Goal: Task Accomplishment & Management: Use online tool/utility

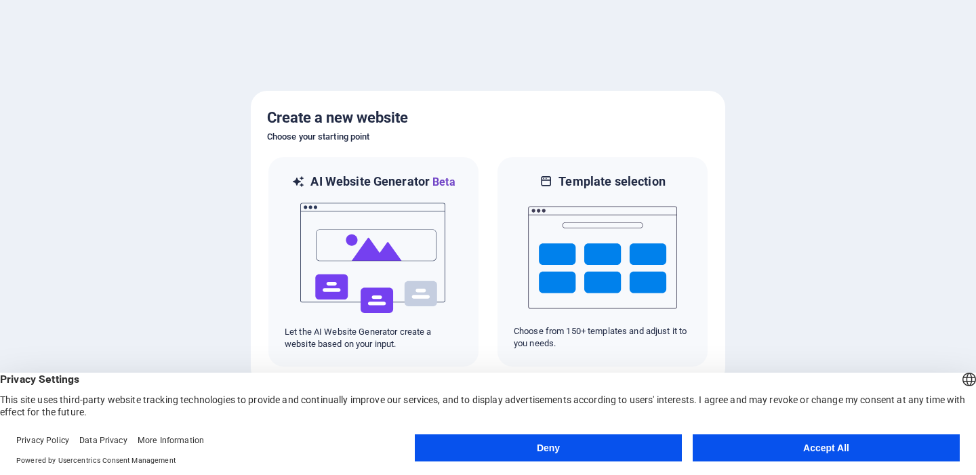
click at [587, 452] on button "Deny" at bounding box center [548, 447] width 267 height 27
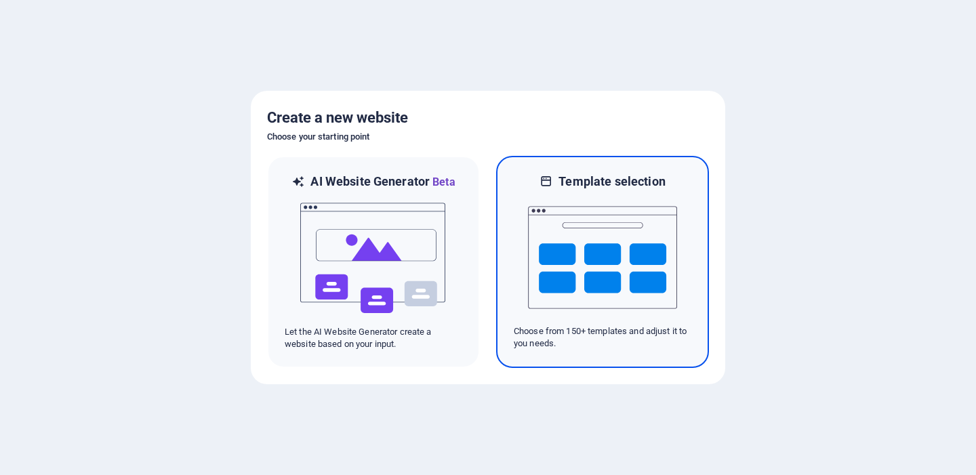
click at [628, 251] on img at bounding box center [602, 258] width 149 height 136
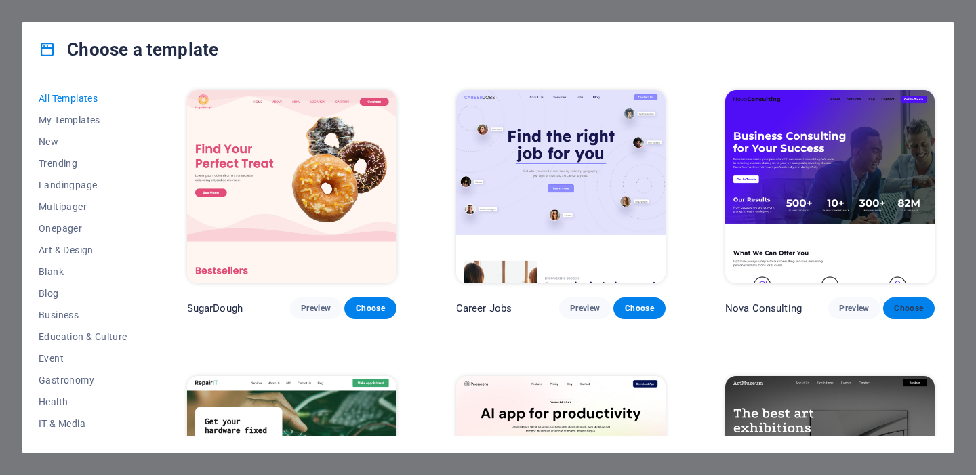
click at [911, 317] on button "Choose" at bounding box center [908, 308] width 51 height 22
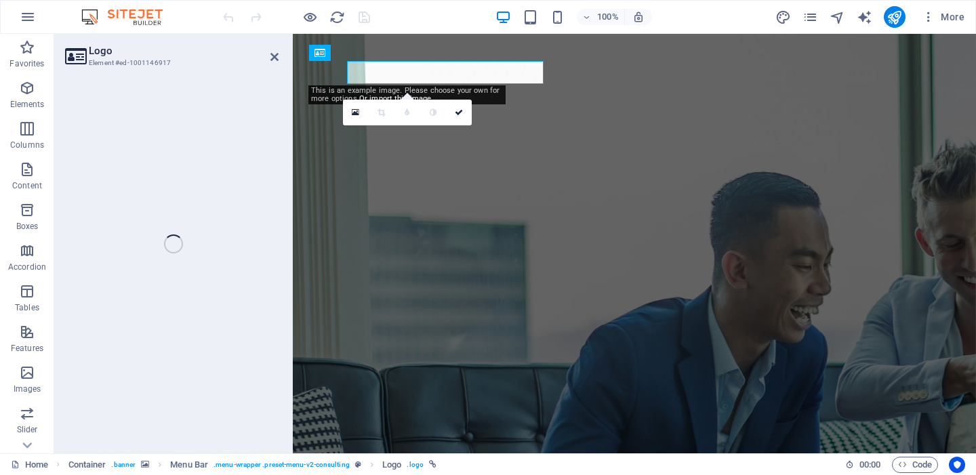
select select "px"
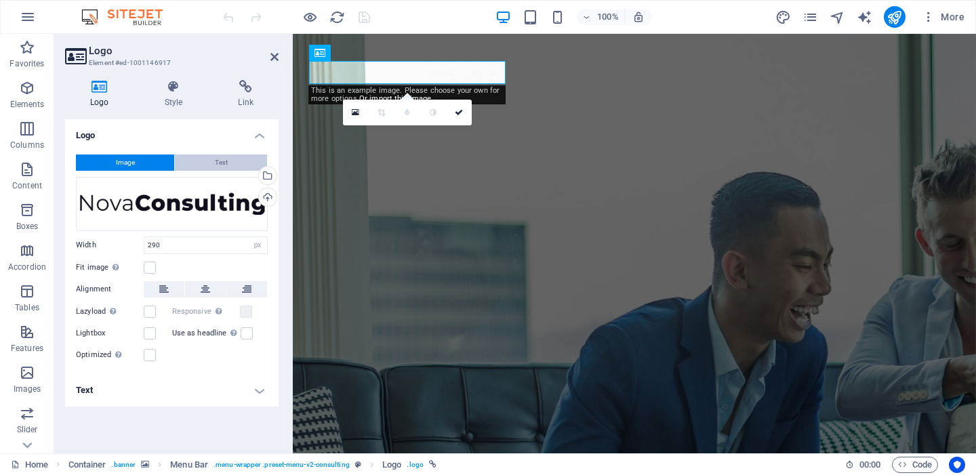
click at [219, 161] on span "Text" at bounding box center [221, 162] width 13 height 16
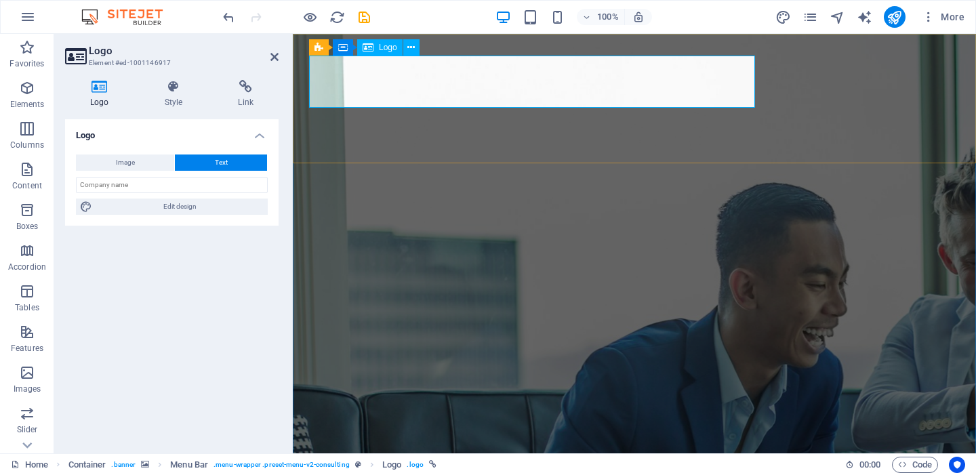
click at [151, 171] on div "Image Text Drag files here, click to choose files or select files from Files or…" at bounding box center [171, 185] width 213 height 82
click at [148, 163] on button "Image" at bounding box center [125, 162] width 98 height 16
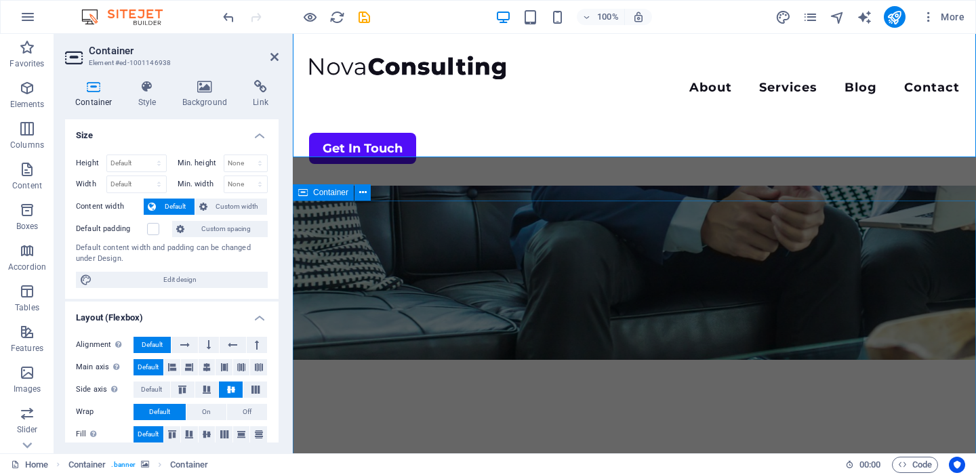
scroll to position [325, 0]
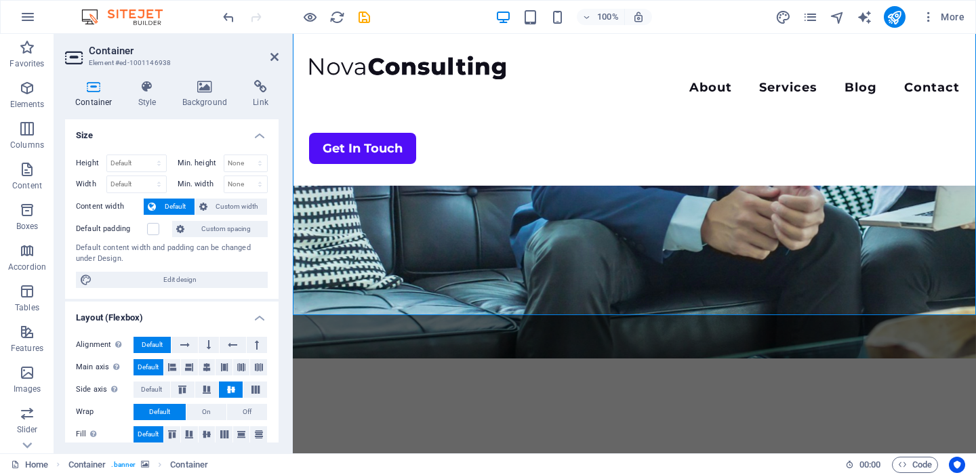
click at [372, 352] on figure at bounding box center [634, 33] width 683 height 649
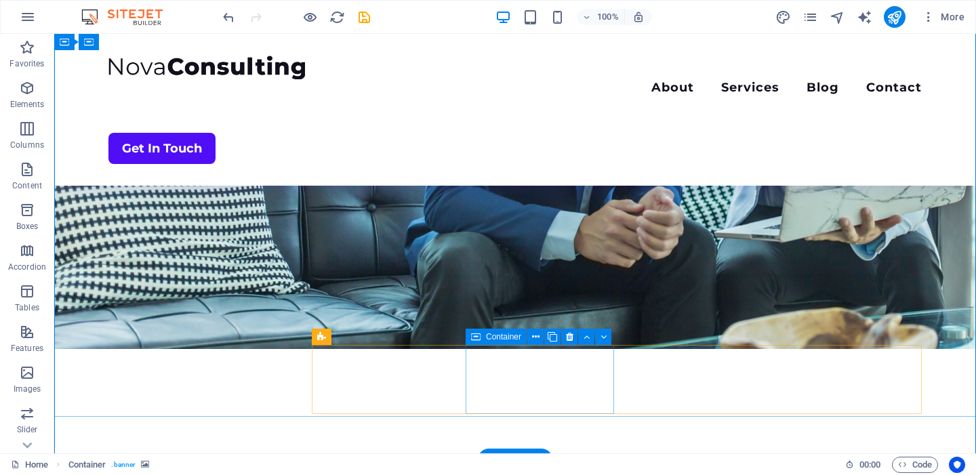
scroll to position [251, 0]
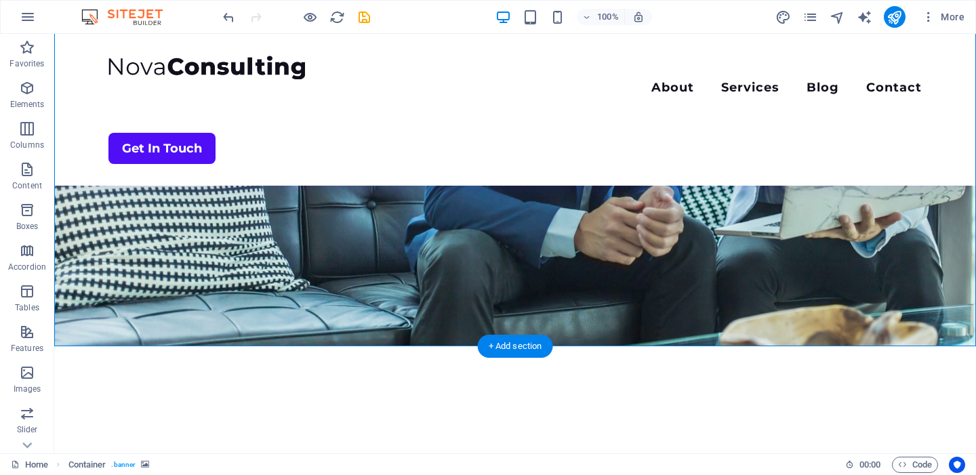
click at [68, 341] on figure at bounding box center [515, 64] width 922 height 563
click at [160, 333] on figure at bounding box center [515, 64] width 922 height 563
click at [154, 337] on figure at bounding box center [515, 64] width 922 height 563
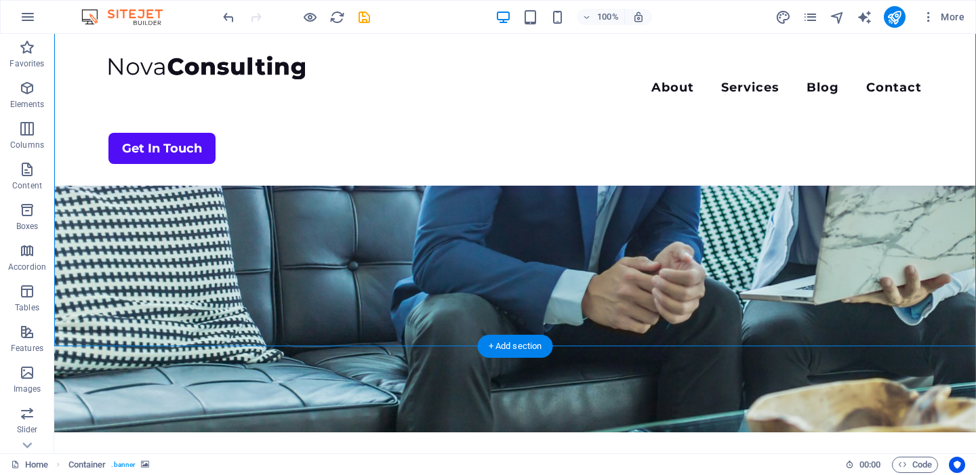
select select "vh"
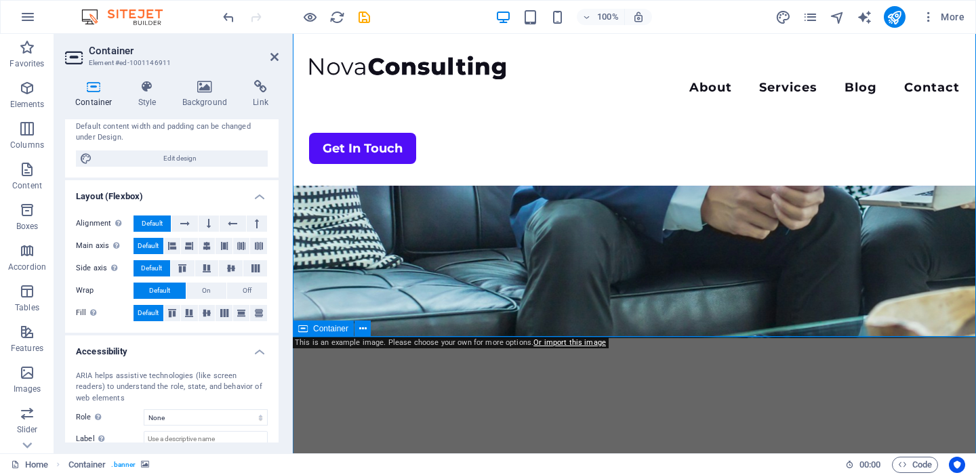
scroll to position [346, 0]
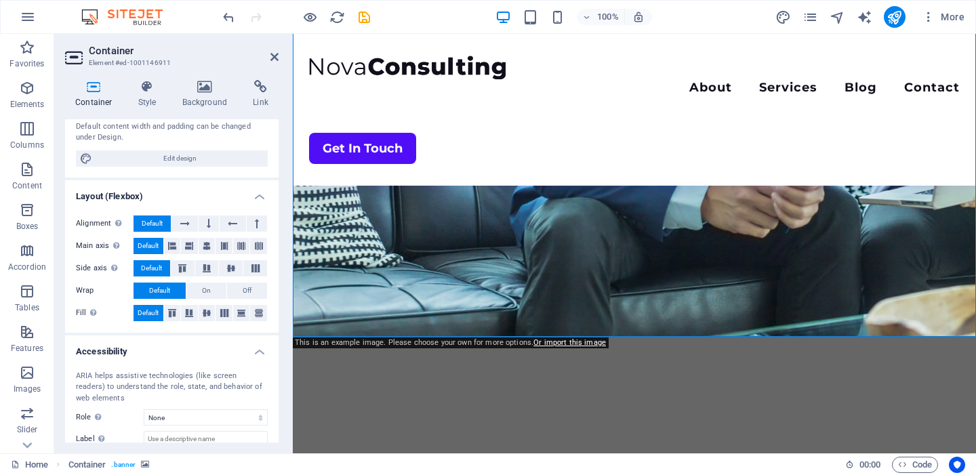
click at [812, 319] on figure at bounding box center [634, 12] width 683 height 649
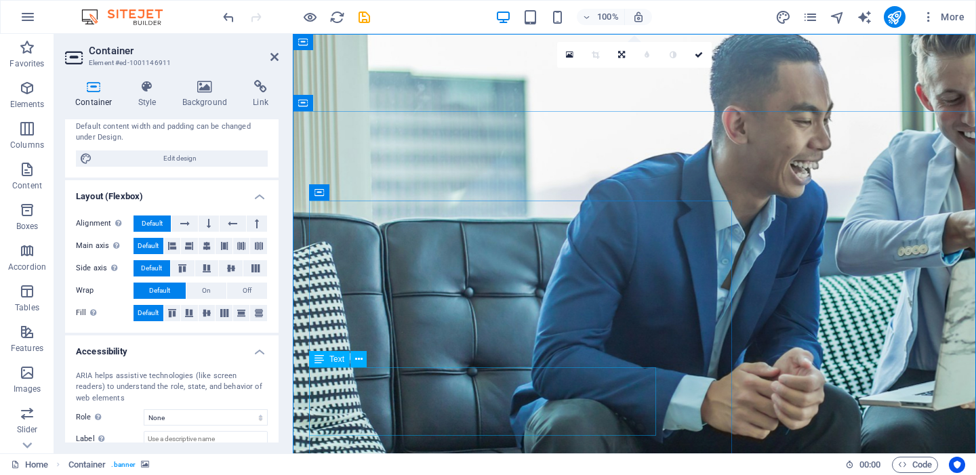
scroll to position [0, 0]
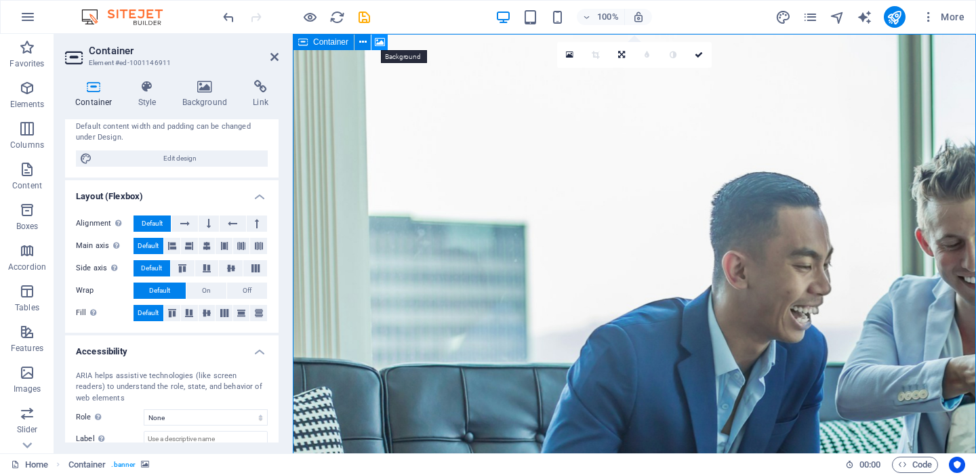
click at [385, 42] on icon at bounding box center [380, 42] width 10 height 14
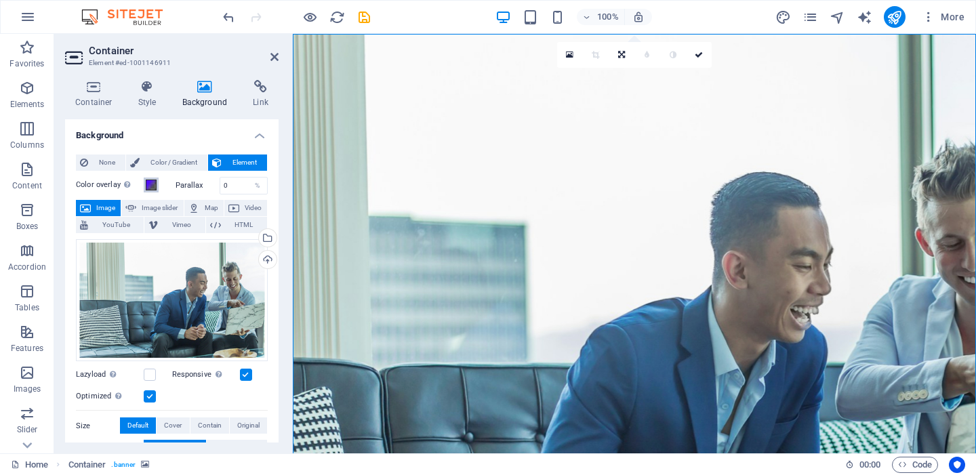
click at [151, 185] on span at bounding box center [151, 185] width 11 height 11
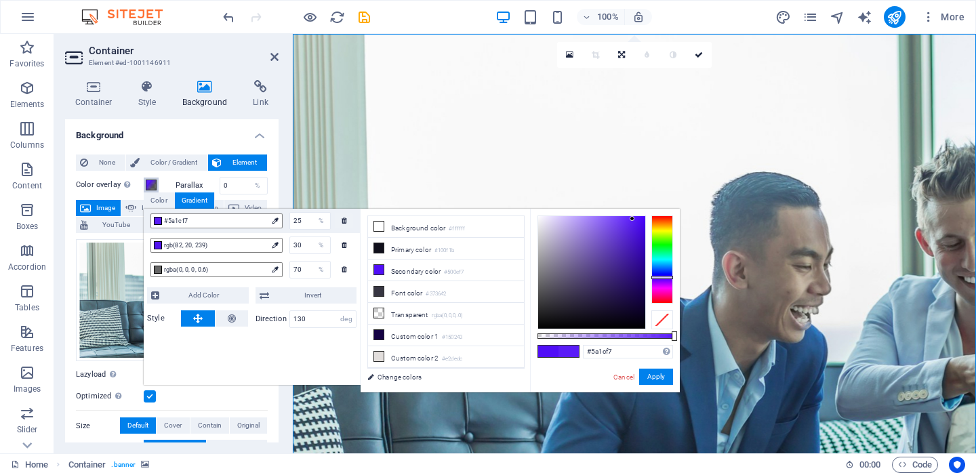
click at [632, 219] on div at bounding box center [631, 218] width 5 height 5
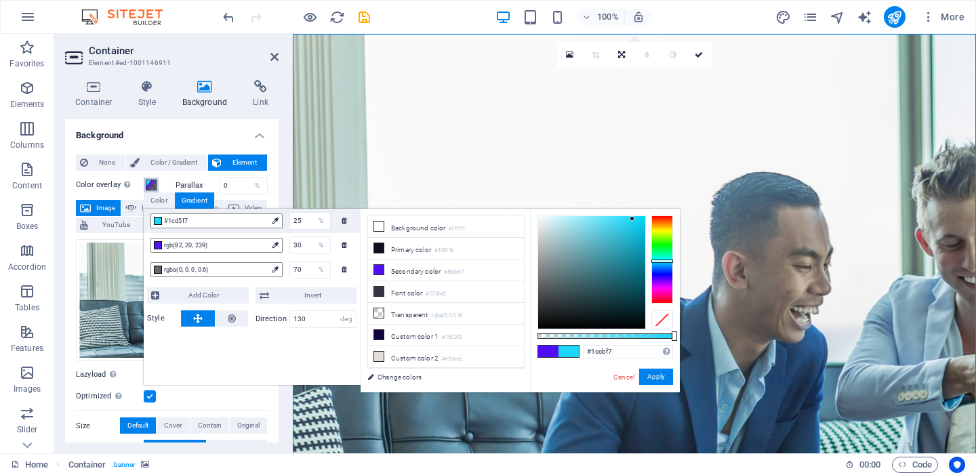
drag, startPoint x: 671, startPoint y: 277, endPoint x: 662, endPoint y: 262, distance: 18.2
click at [662, 262] on div at bounding box center [662, 261] width 22 height 3
drag, startPoint x: 632, startPoint y: 218, endPoint x: 654, endPoint y: 339, distance: 122.7
click at [654, 329] on div at bounding box center [605, 272] width 136 height 114
click at [220, 247] on span "rgb(82, 20, 239)" at bounding box center [215, 245] width 103 height 12
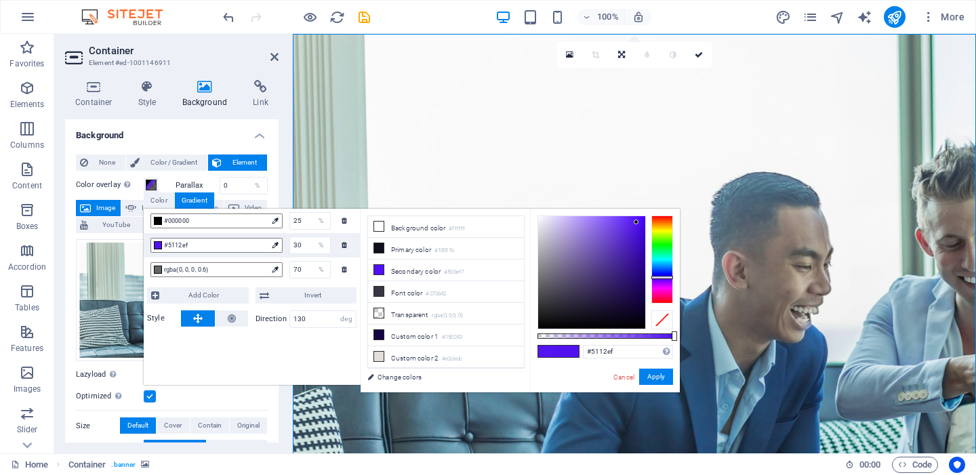
click at [636, 222] on div at bounding box center [636, 222] width 5 height 5
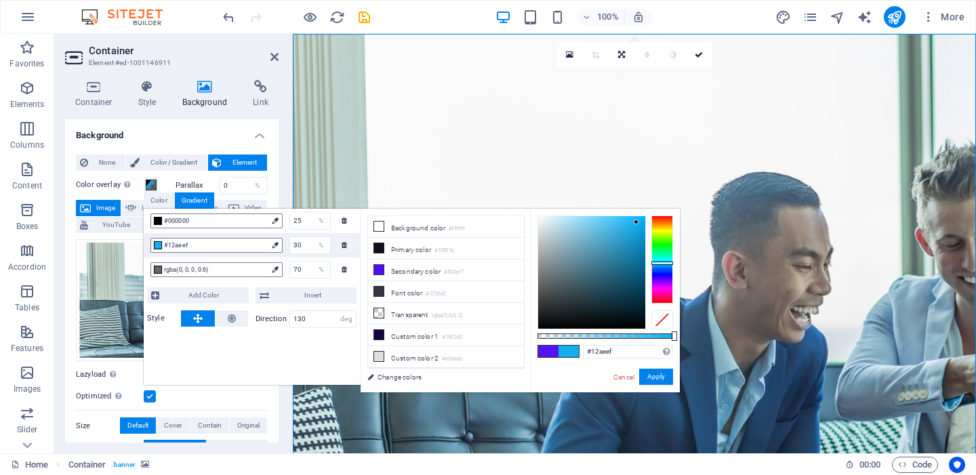
drag, startPoint x: 656, startPoint y: 278, endPoint x: 656, endPoint y: 263, distance: 15.6
click at [656, 263] on div at bounding box center [662, 263] width 22 height 3
drag, startPoint x: 637, startPoint y: 222, endPoint x: 640, endPoint y: 288, distance: 65.8
click at [640, 288] on div at bounding box center [640, 286] width 5 height 5
click at [641, 288] on div at bounding box center [640, 287] width 5 height 5
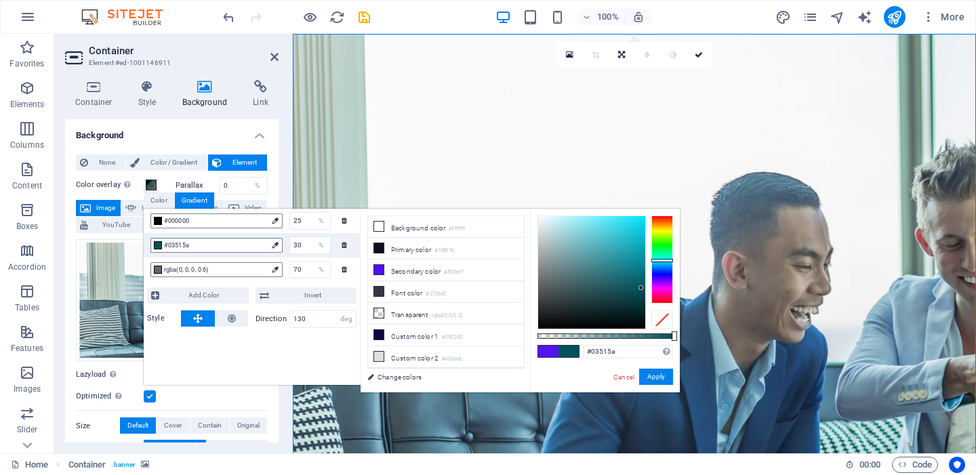
click at [663, 260] on div at bounding box center [662, 260] width 22 height 3
click at [640, 290] on div at bounding box center [640, 289] width 5 height 5
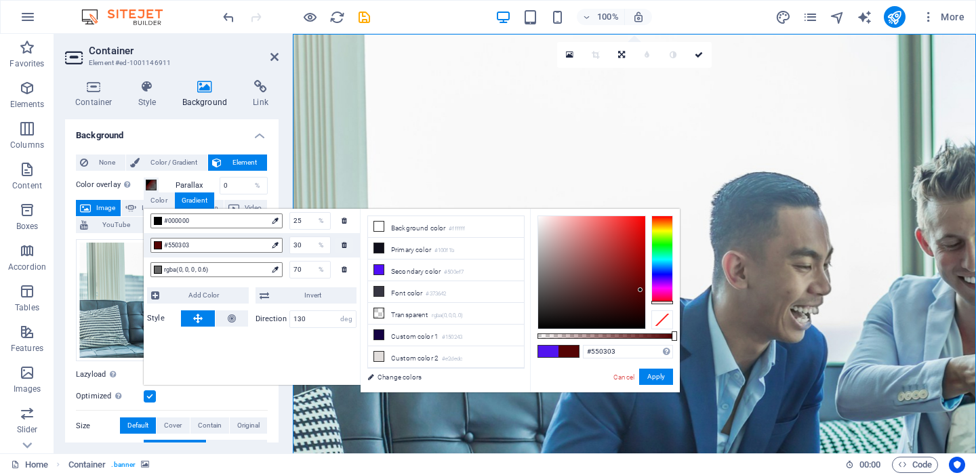
drag, startPoint x: 668, startPoint y: 260, endPoint x: 665, endPoint y: 306, distance: 46.2
click at [665, 306] on div at bounding box center [605, 272] width 136 height 114
click at [640, 290] on div at bounding box center [640, 289] width 5 height 5
drag, startPoint x: 640, startPoint y: 289, endPoint x: 623, endPoint y: 308, distance: 25.0
click at [623, 308] on div at bounding box center [623, 308] width 5 height 5
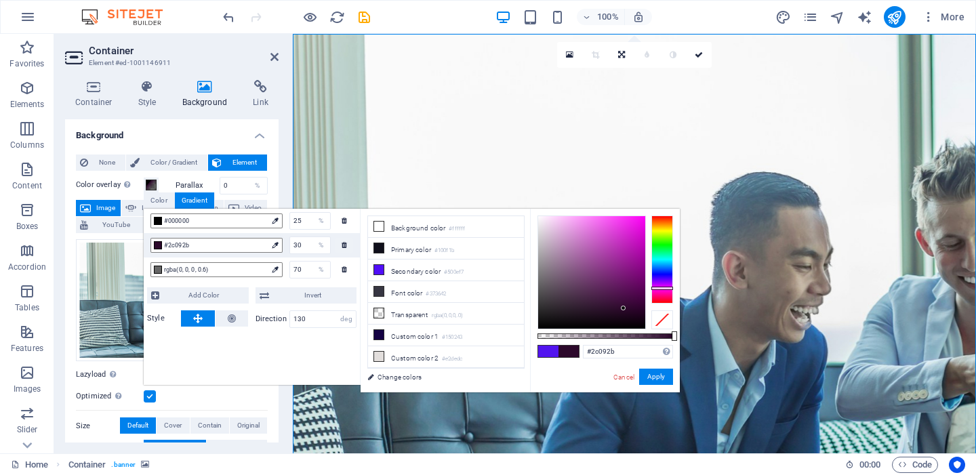
drag, startPoint x: 669, startPoint y: 302, endPoint x: 668, endPoint y: 288, distance: 14.2
click at [668, 288] on div at bounding box center [662, 288] width 22 height 3
click at [619, 310] on div at bounding box center [591, 272] width 107 height 112
click at [228, 220] on span "#000000" at bounding box center [215, 221] width 103 height 12
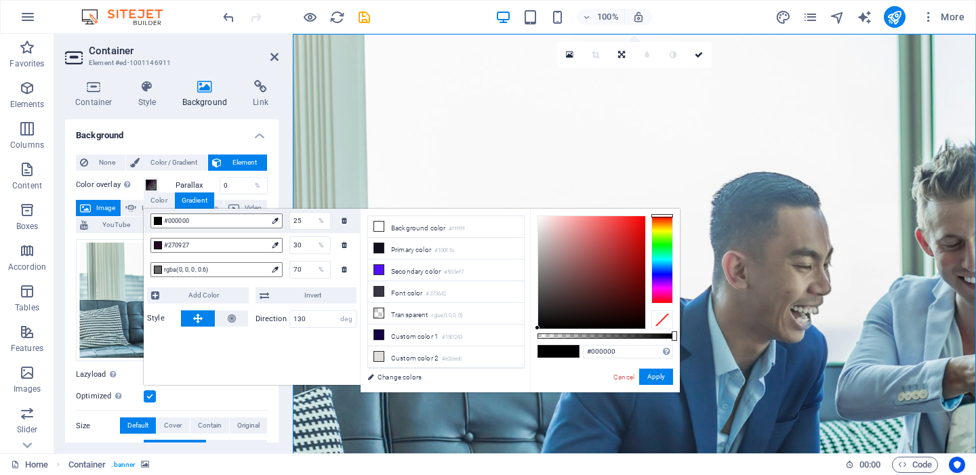
click at [662, 290] on div at bounding box center [662, 259] width 22 height 88
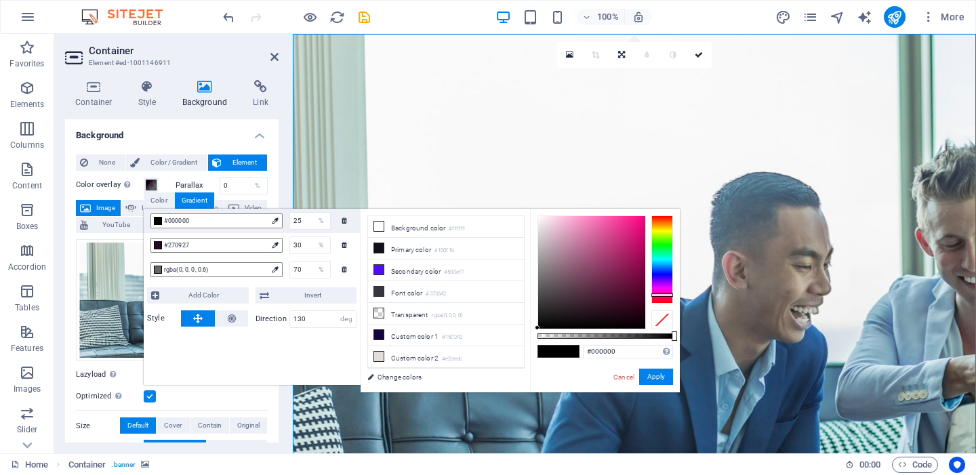
click at [661, 294] on div at bounding box center [662, 294] width 22 height 3
click at [618, 301] on div at bounding box center [591, 272] width 107 height 112
drag, startPoint x: 619, startPoint y: 299, endPoint x: 602, endPoint y: 320, distance: 26.6
click at [602, 320] on div at bounding box center [602, 319] width 5 height 5
click at [242, 271] on span "rgba(0, 0, 0, 0.6)" at bounding box center [215, 270] width 103 height 12
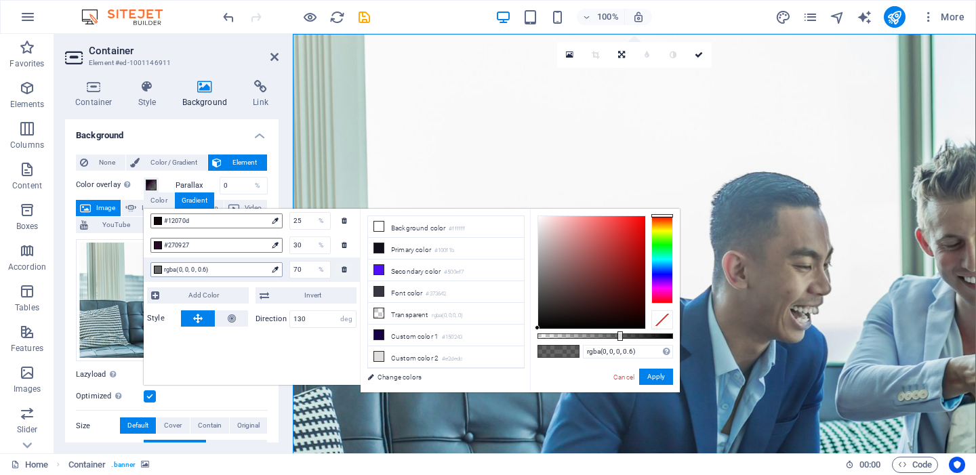
click at [238, 266] on span "rgba(0, 0, 0, 0.6)" at bounding box center [215, 270] width 103 height 12
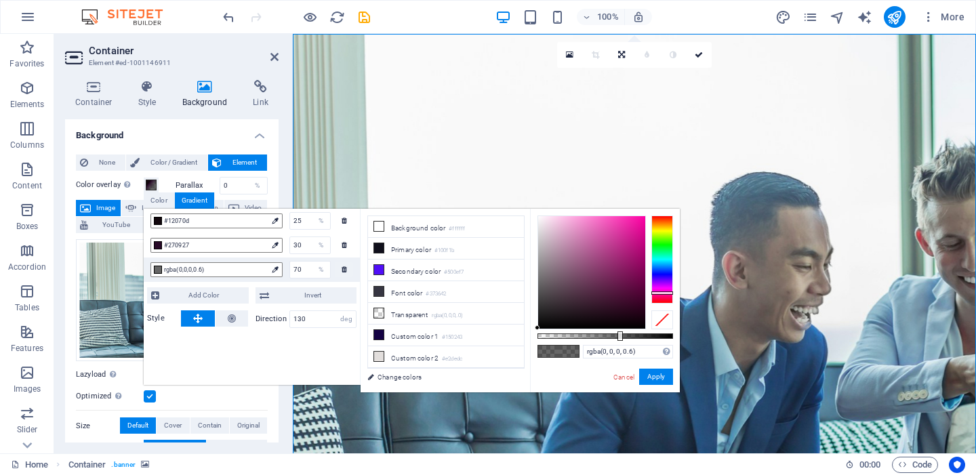
click at [667, 293] on div at bounding box center [662, 259] width 22 height 88
click at [666, 294] on div at bounding box center [662, 294] width 22 height 3
drag, startPoint x: 537, startPoint y: 326, endPoint x: 602, endPoint y: 304, distance: 69.4
click at [602, 304] on div at bounding box center [602, 303] width 5 height 5
click at [665, 373] on button "Apply" at bounding box center [656, 377] width 34 height 16
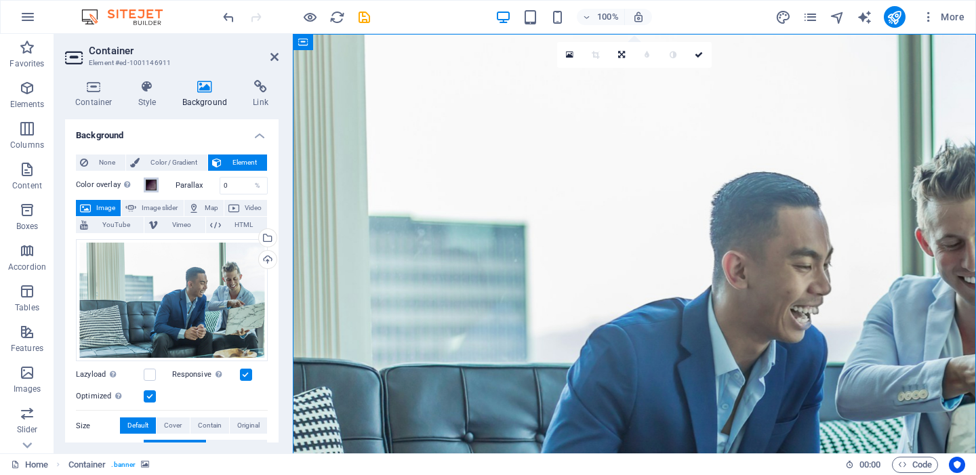
click at [147, 187] on span at bounding box center [151, 185] width 11 height 11
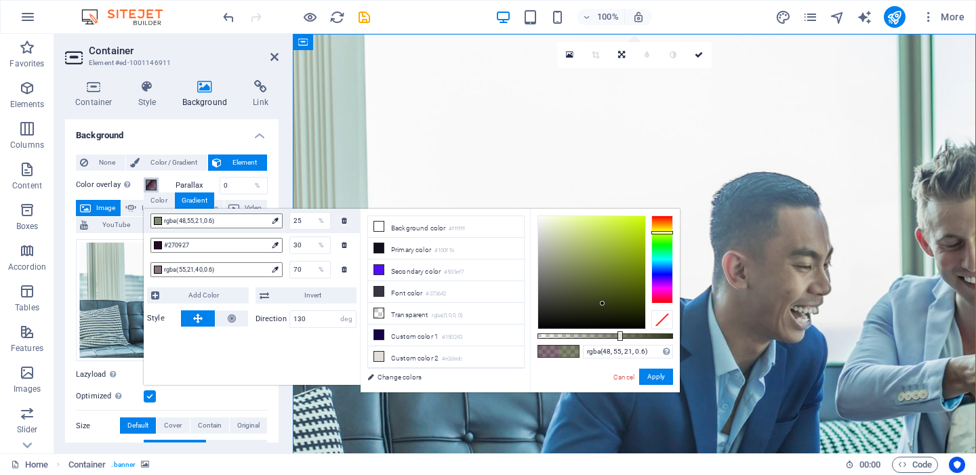
drag, startPoint x: 663, startPoint y: 293, endPoint x: 665, endPoint y: 232, distance: 61.0
click at [665, 232] on div at bounding box center [662, 232] width 22 height 3
drag, startPoint x: 603, startPoint y: 302, endPoint x: 629, endPoint y: 325, distance: 34.6
click at [629, 325] on div at bounding box center [629, 324] width 5 height 5
drag, startPoint x: 622, startPoint y: 337, endPoint x: 666, endPoint y: 339, distance: 44.1
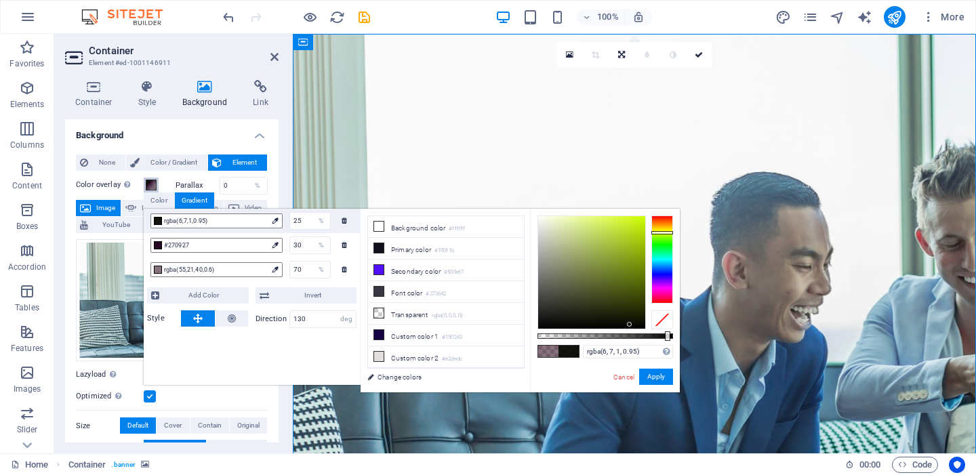
click at [666, 339] on div at bounding box center [667, 335] width 5 height 9
drag, startPoint x: 628, startPoint y: 322, endPoint x: 649, endPoint y: 329, distance: 22.1
click at [649, 329] on div at bounding box center [605, 272] width 136 height 114
click at [211, 241] on span "#270927" at bounding box center [215, 245] width 103 height 12
drag, startPoint x: 663, startPoint y: 289, endPoint x: 663, endPoint y: 234, distance: 54.2
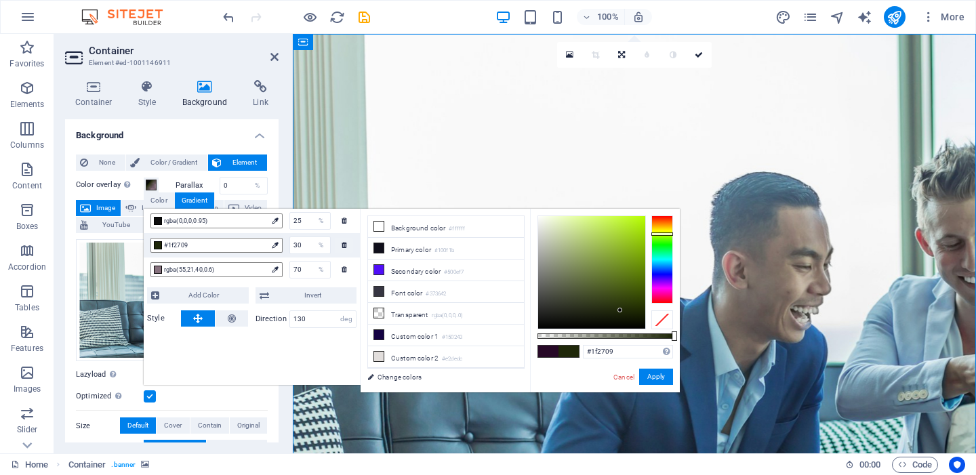
click at [663, 234] on div at bounding box center [662, 233] width 22 height 3
drag, startPoint x: 620, startPoint y: 310, endPoint x: 646, endPoint y: 315, distance: 26.8
click at [646, 315] on div at bounding box center [605, 272] width 136 height 114
click at [236, 271] on span "rgba(55,21,40,0.6)" at bounding box center [215, 270] width 103 height 12
drag, startPoint x: 665, startPoint y: 293, endPoint x: 666, endPoint y: 234, distance: 59.0
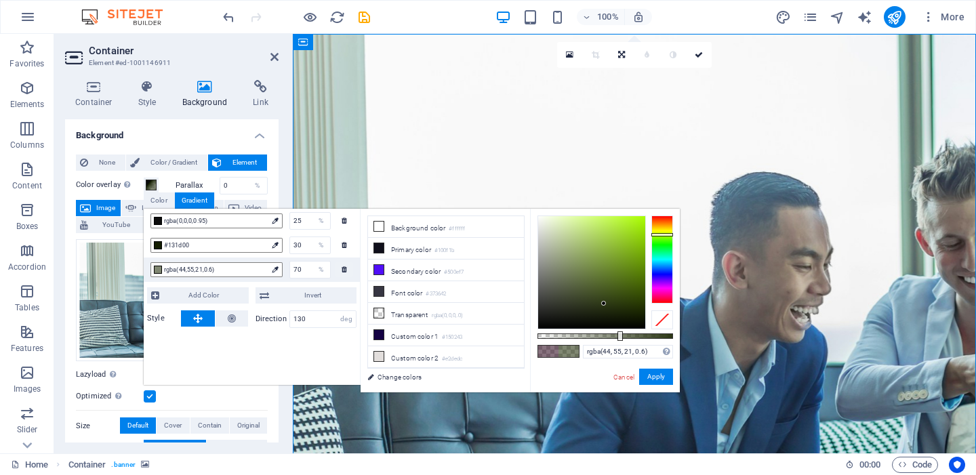
click at [666, 234] on div at bounding box center [662, 234] width 22 height 3
drag, startPoint x: 602, startPoint y: 304, endPoint x: 640, endPoint y: 254, distance: 62.8
click at [640, 254] on div at bounding box center [640, 253] width 5 height 5
type input "rgba(114, 167, 6, 0.52)"
drag, startPoint x: 620, startPoint y: 338, endPoint x: 608, endPoint y: 338, distance: 12.2
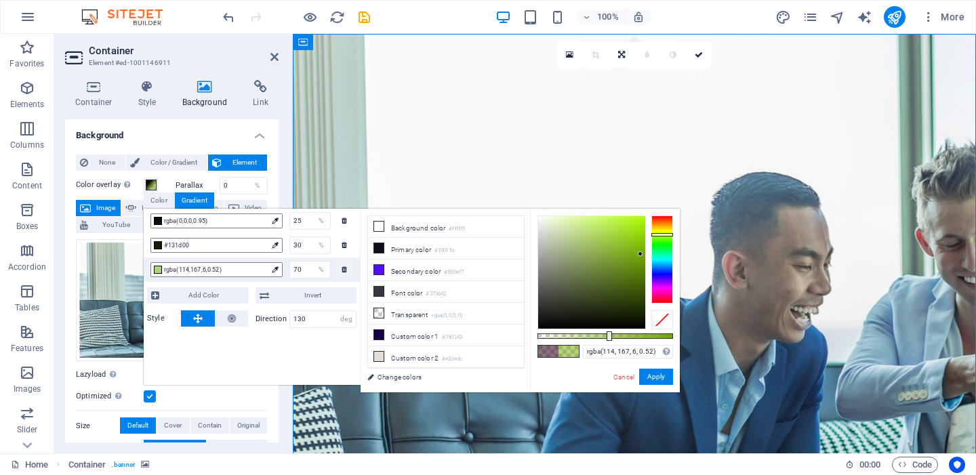
click at [608, 338] on div at bounding box center [608, 335] width 5 height 9
click at [650, 378] on button "Apply" at bounding box center [656, 377] width 34 height 16
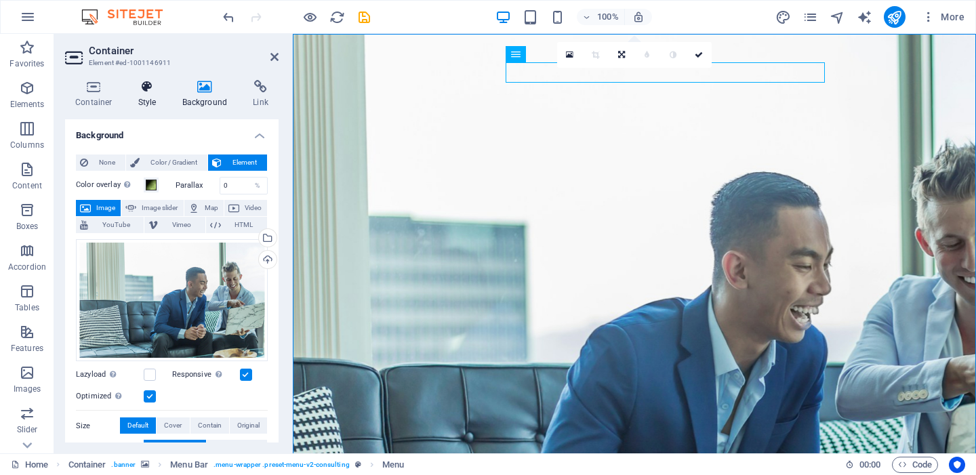
click at [144, 90] on icon at bounding box center [147, 87] width 39 height 14
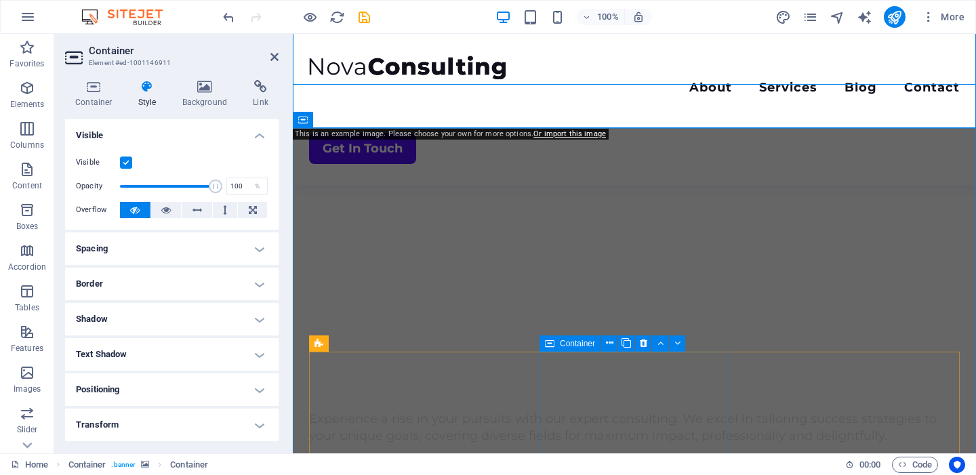
scroll to position [487, 0]
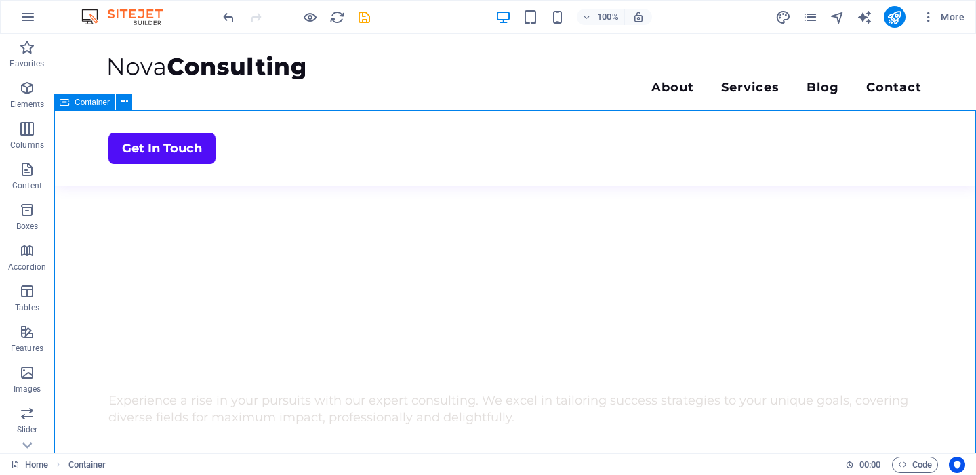
click at [98, 103] on span "Container" at bounding box center [92, 102] width 35 height 8
click at [126, 100] on icon at bounding box center [124, 102] width 7 height 14
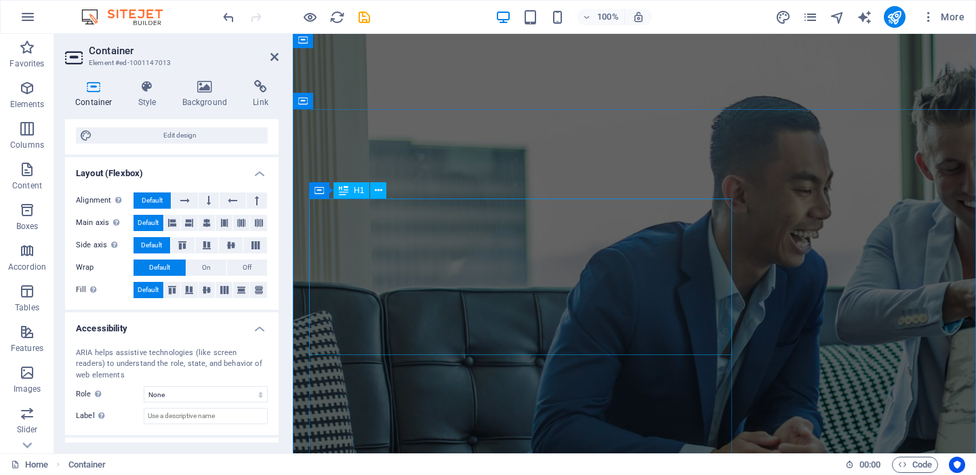
scroll to position [82, 0]
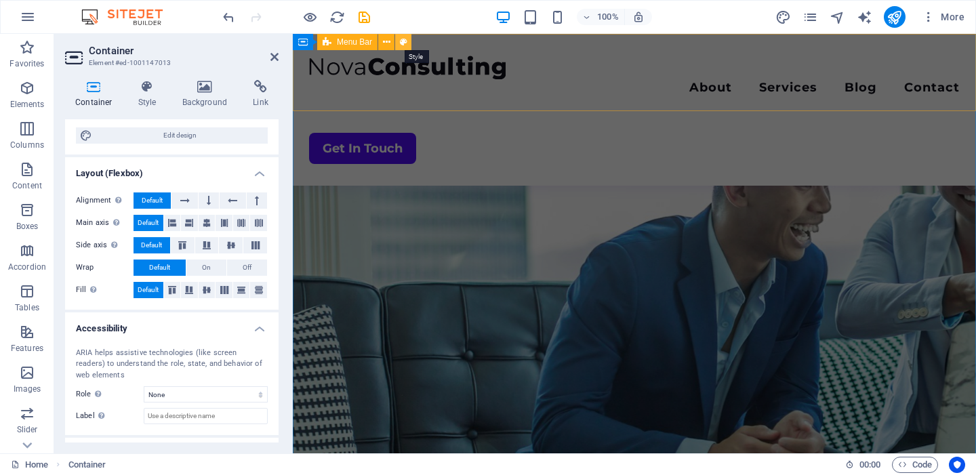
click at [402, 43] on icon at bounding box center [403, 42] width 7 height 14
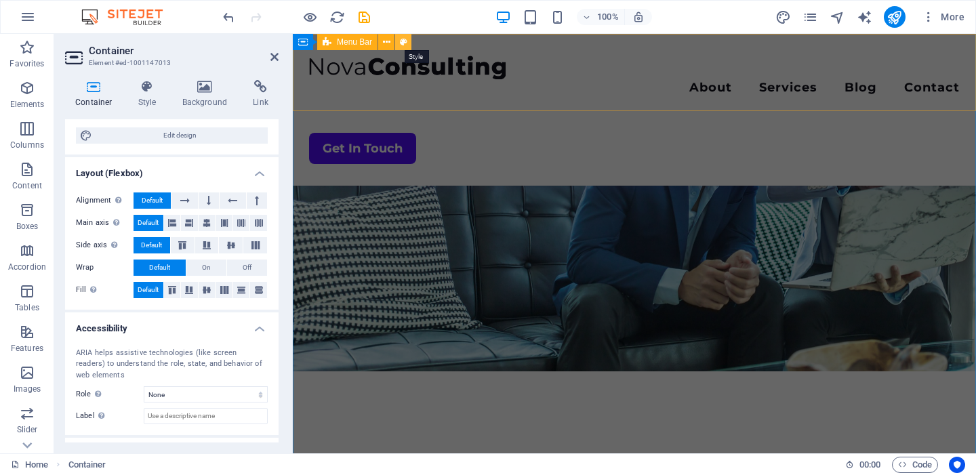
select select "rem"
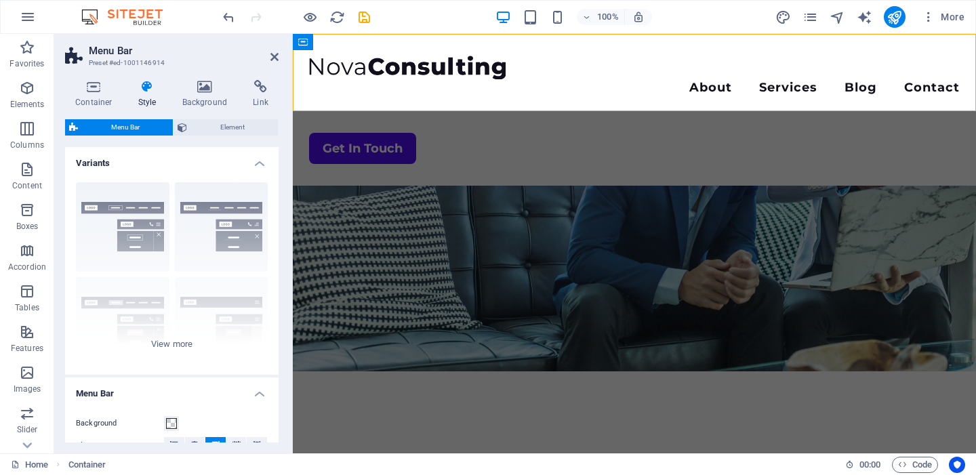
scroll to position [785, 0]
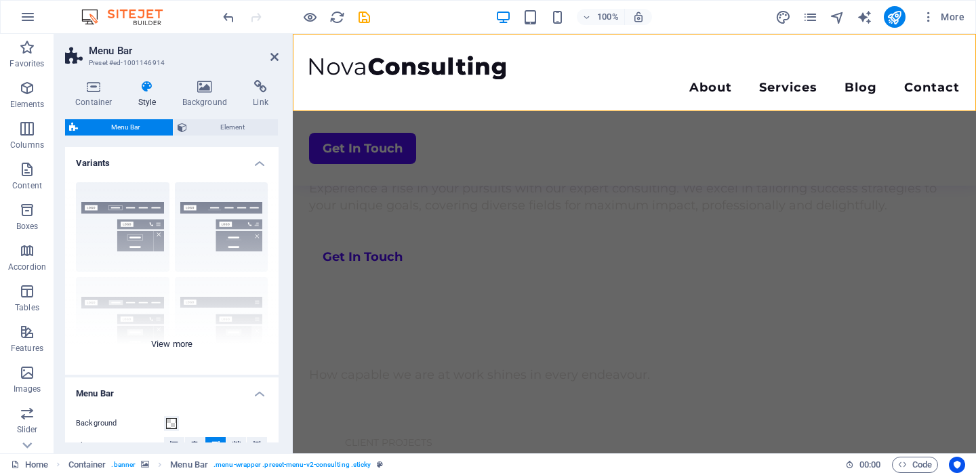
click at [177, 341] on div "Border Centered Default Fixed Loki Trigger Wide XXL" at bounding box center [171, 272] width 213 height 203
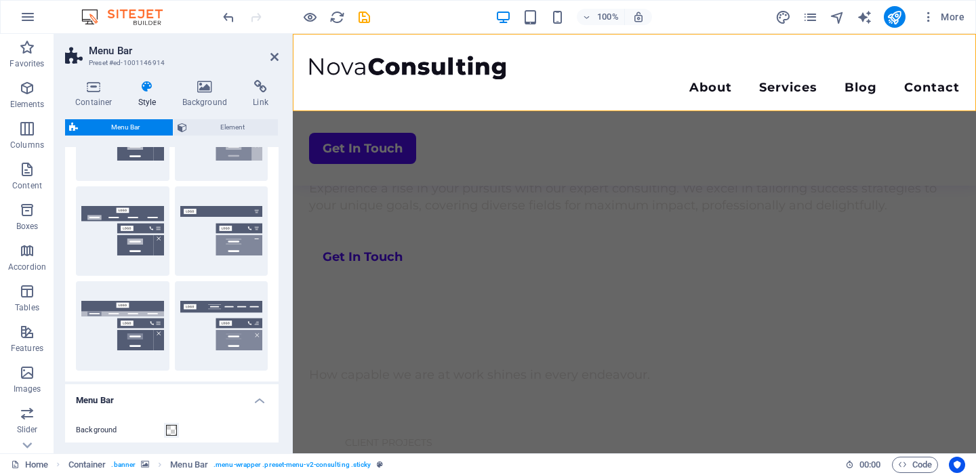
scroll to position [0, 0]
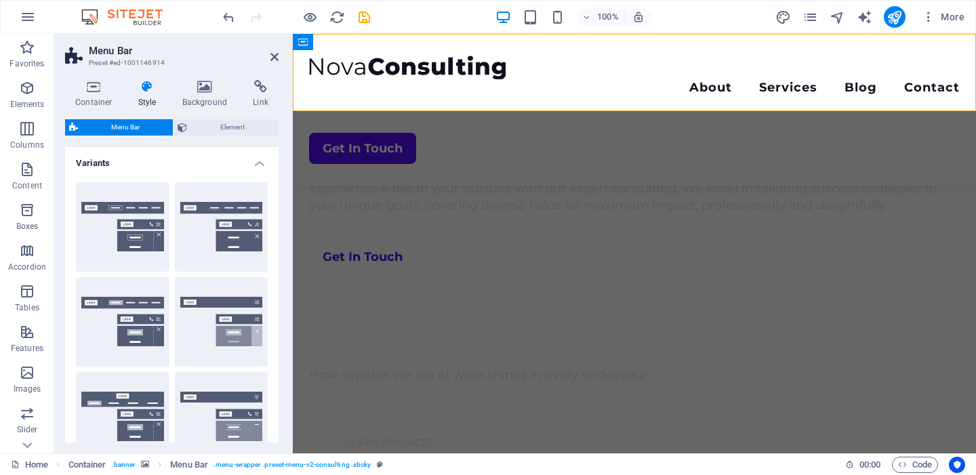
click at [316, 98] on div "Menu About Services Blog Contact Get In Touch" at bounding box center [634, 110] width 683 height 152
click at [370, 94] on div "Menu About Services Blog Contact Get In Touch" at bounding box center [634, 110] width 683 height 152
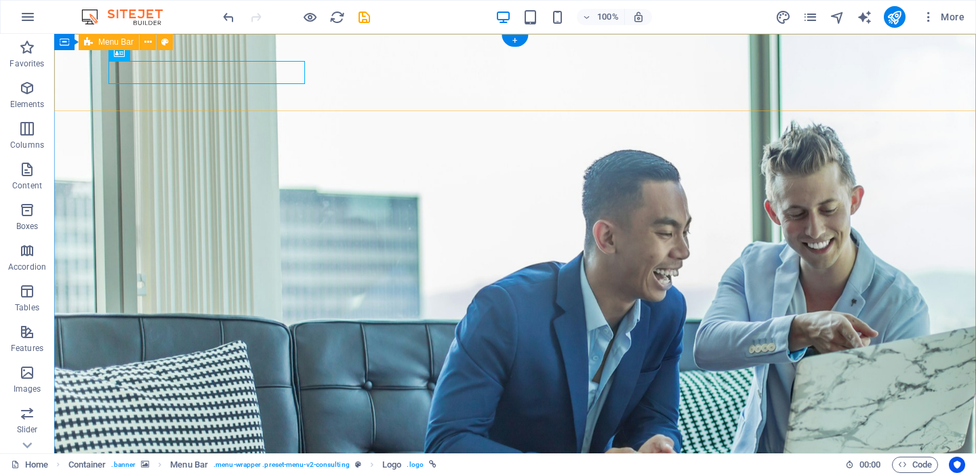
click at [163, 45] on icon at bounding box center [164, 42] width 7 height 14
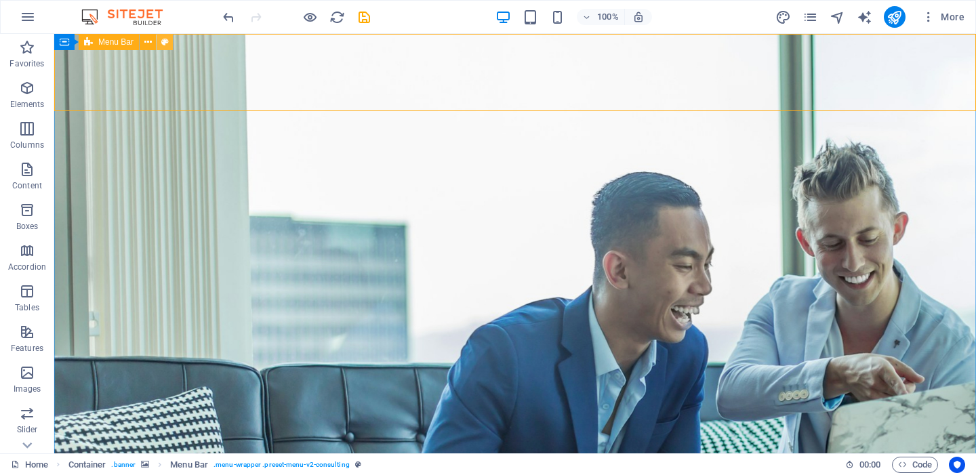
select select "rem"
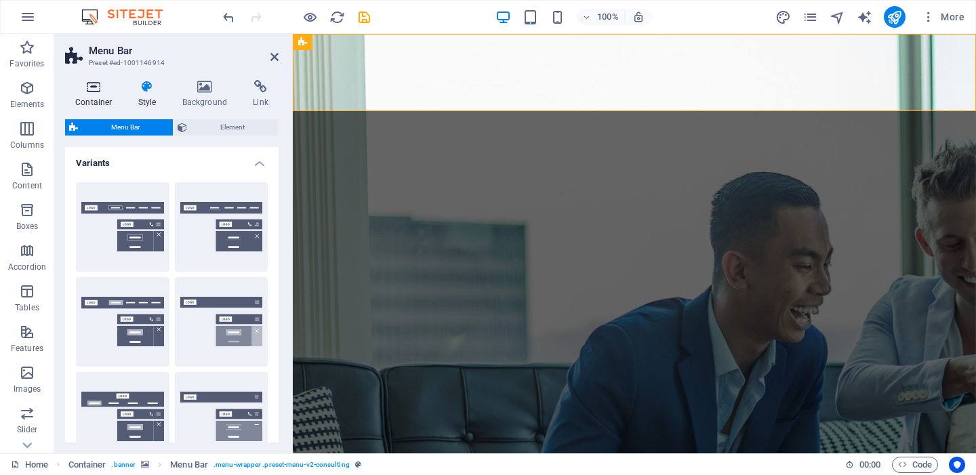
click at [94, 85] on icon at bounding box center [94, 87] width 58 height 14
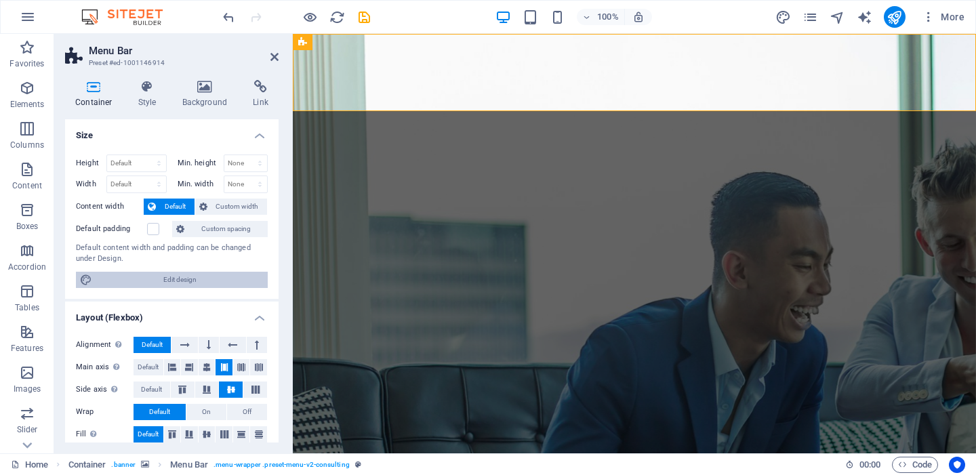
click at [87, 278] on icon at bounding box center [86, 280] width 12 height 16
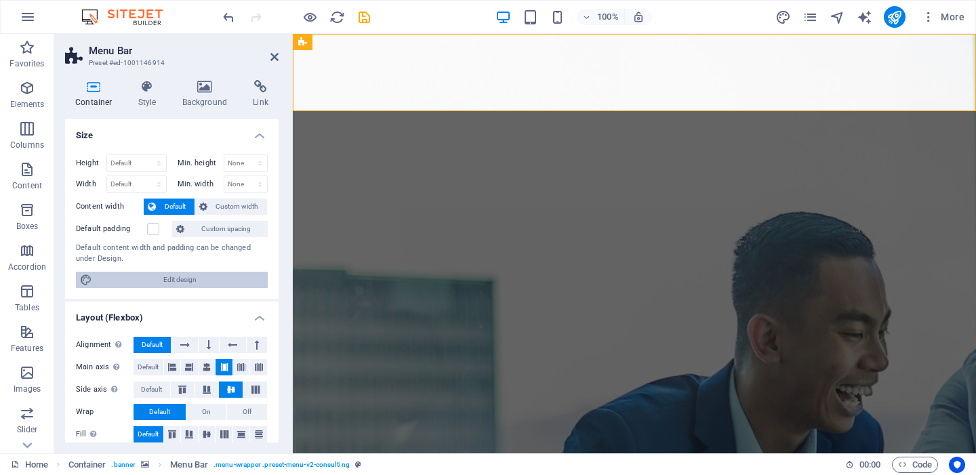
select select "rem"
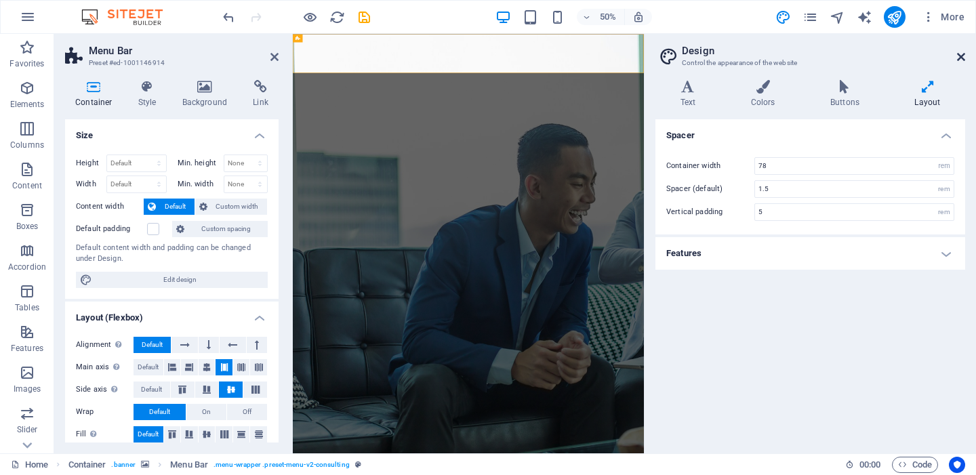
click at [964, 55] on icon at bounding box center [961, 56] width 8 height 11
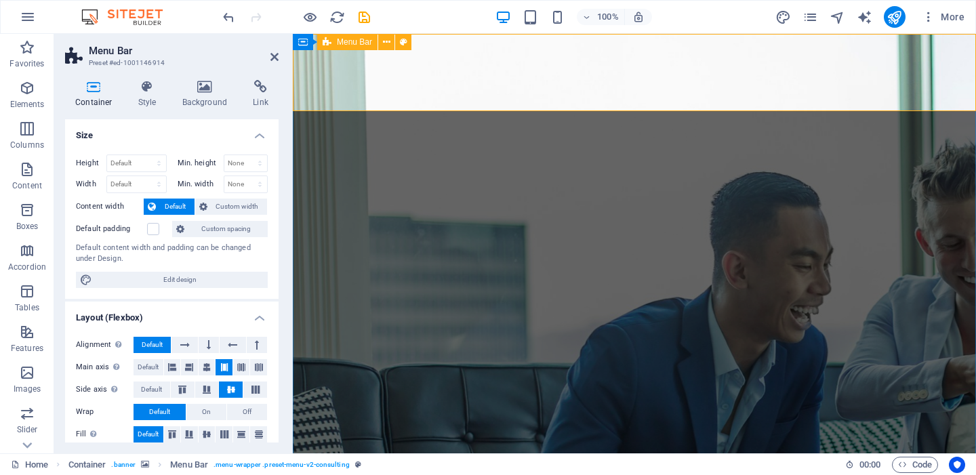
click at [406, 41] on icon at bounding box center [403, 42] width 7 height 14
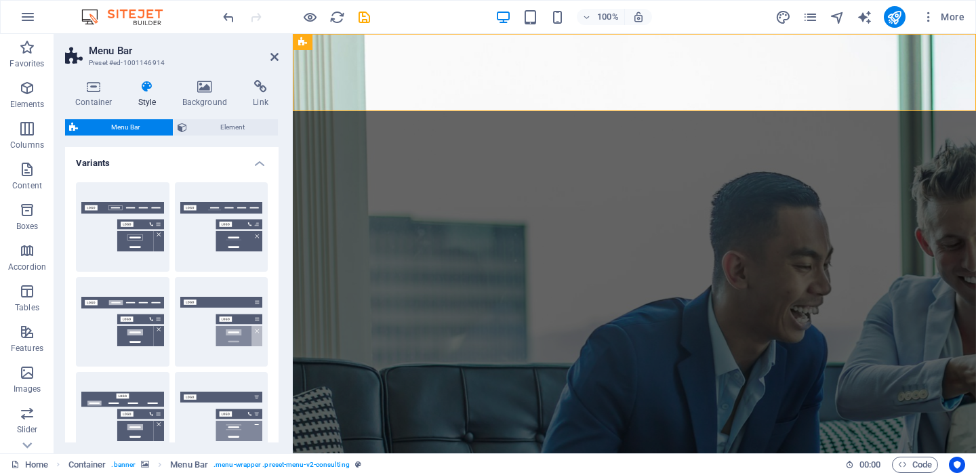
click at [146, 89] on icon at bounding box center [147, 87] width 39 height 14
click at [91, 89] on icon at bounding box center [94, 87] width 58 height 14
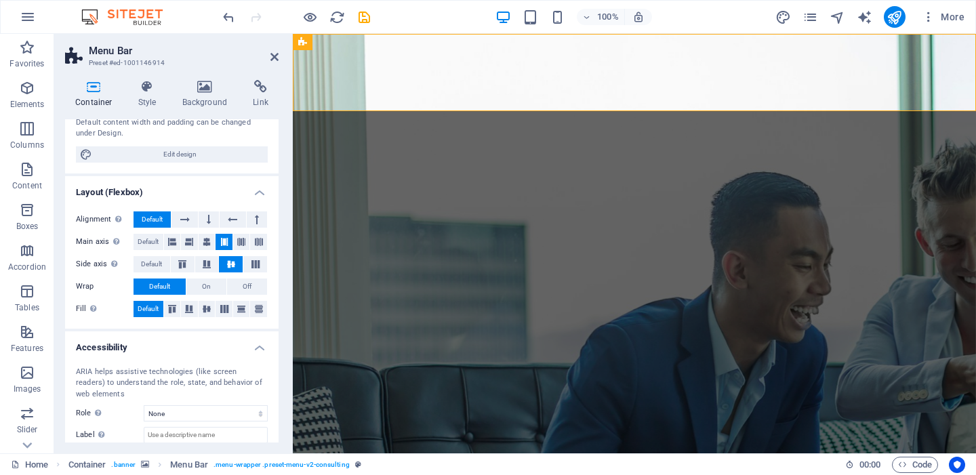
scroll to position [202, 0]
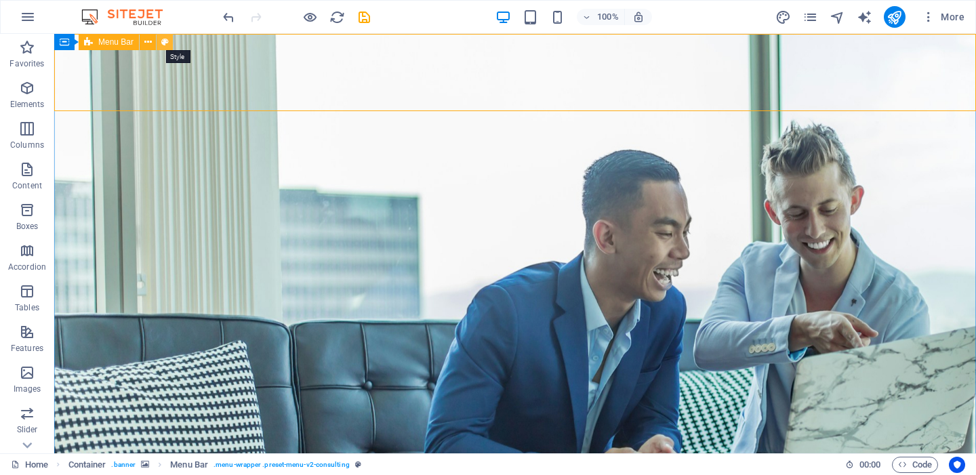
click at [163, 41] on icon at bounding box center [164, 42] width 7 height 14
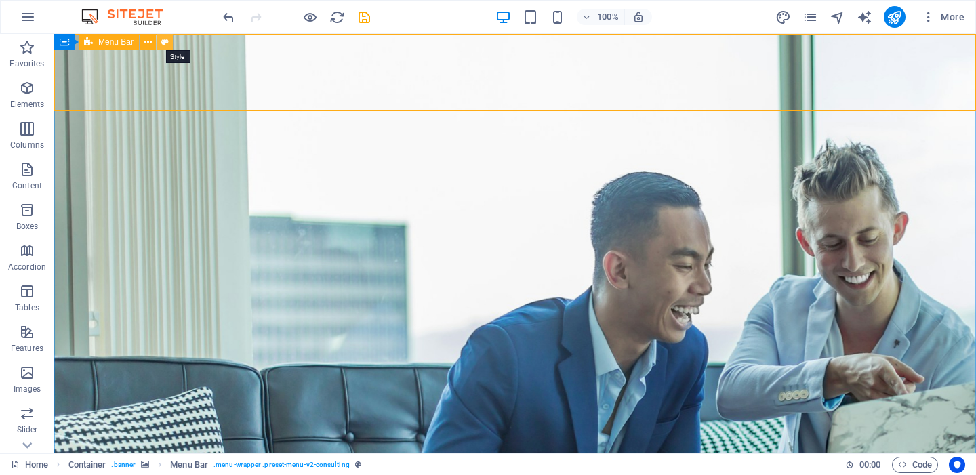
select select "rem"
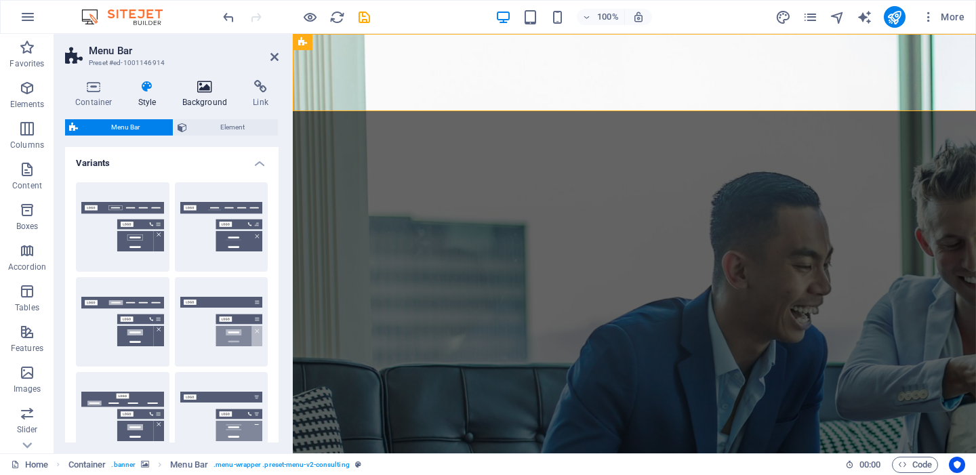
click at [215, 89] on icon at bounding box center [205, 87] width 66 height 14
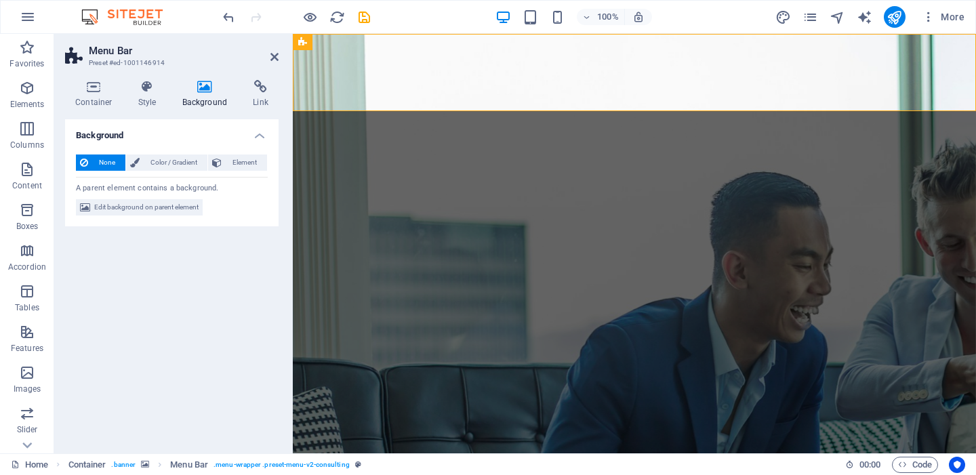
click at [291, 73] on div at bounding box center [290, 243] width 3 height 419
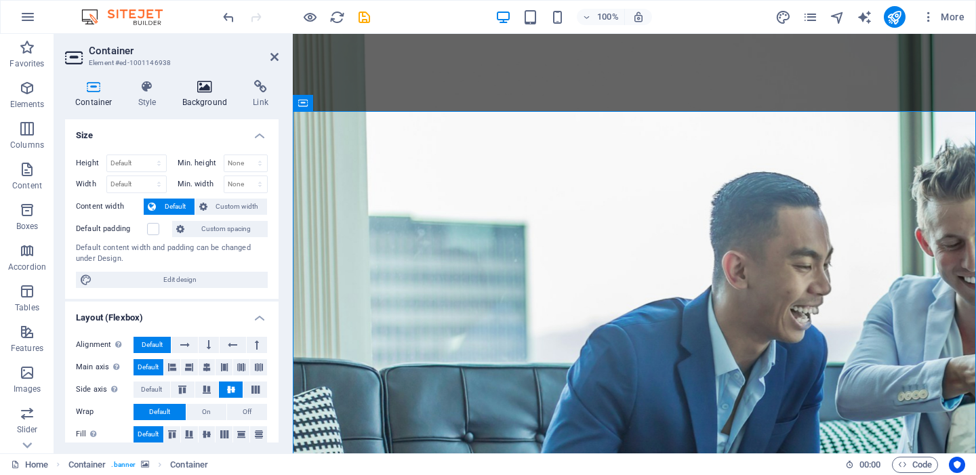
click at [201, 92] on icon at bounding box center [205, 87] width 66 height 14
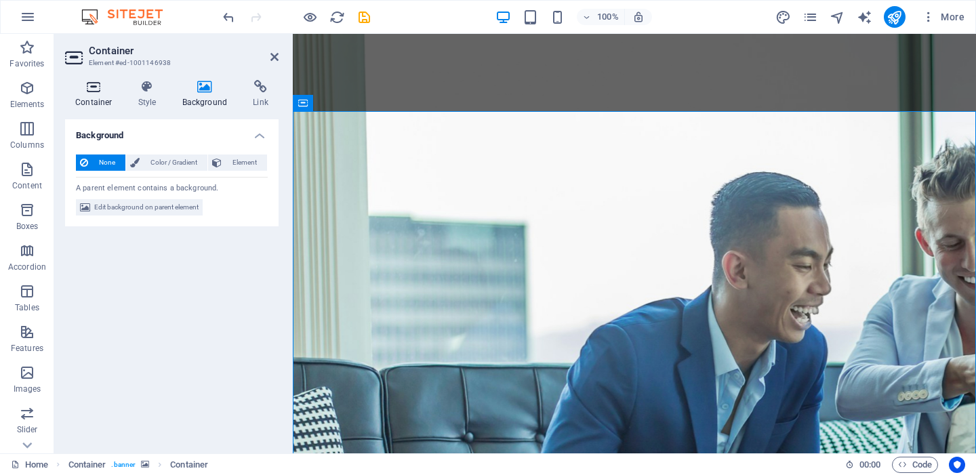
click at [87, 92] on icon at bounding box center [94, 87] width 58 height 14
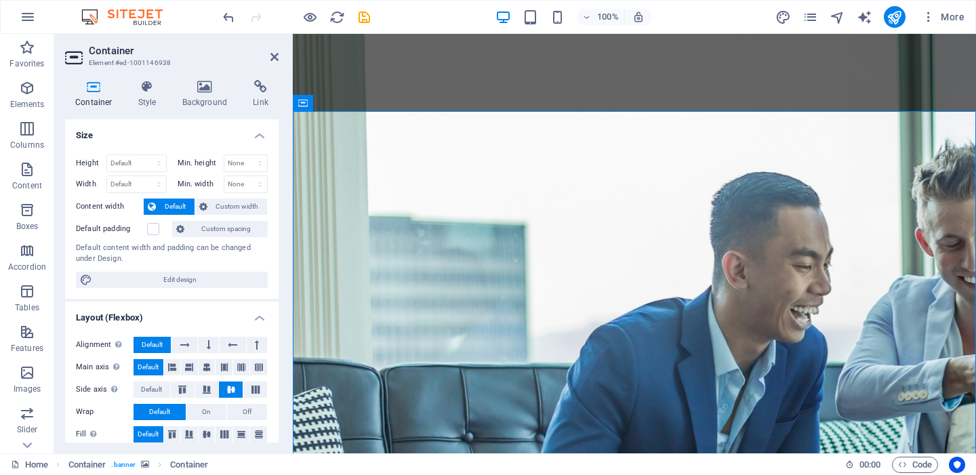
click at [116, 62] on h3 "Element #ed-1001146938" at bounding box center [170, 63] width 163 height 12
click at [100, 61] on h3 "Element #ed-1001146938" at bounding box center [170, 63] width 163 height 12
click at [300, 43] on icon at bounding box center [302, 42] width 9 height 16
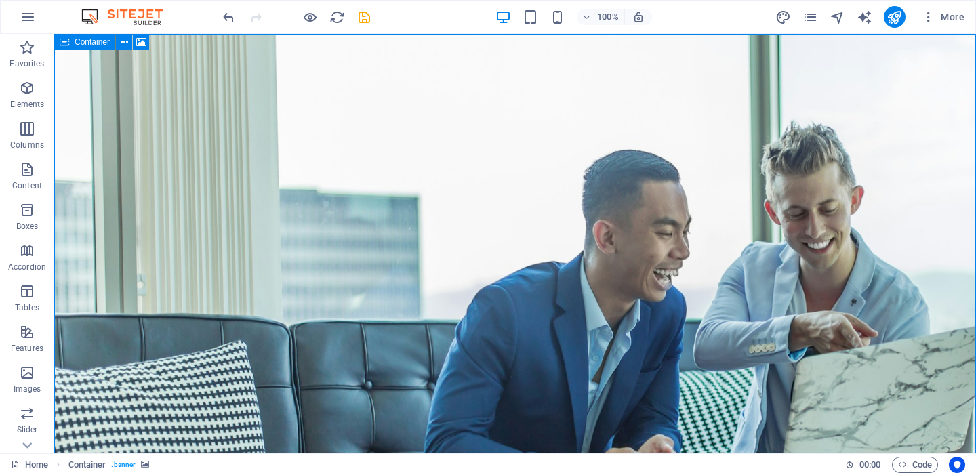
click at [70, 41] on div "Container" at bounding box center [84, 42] width 61 height 16
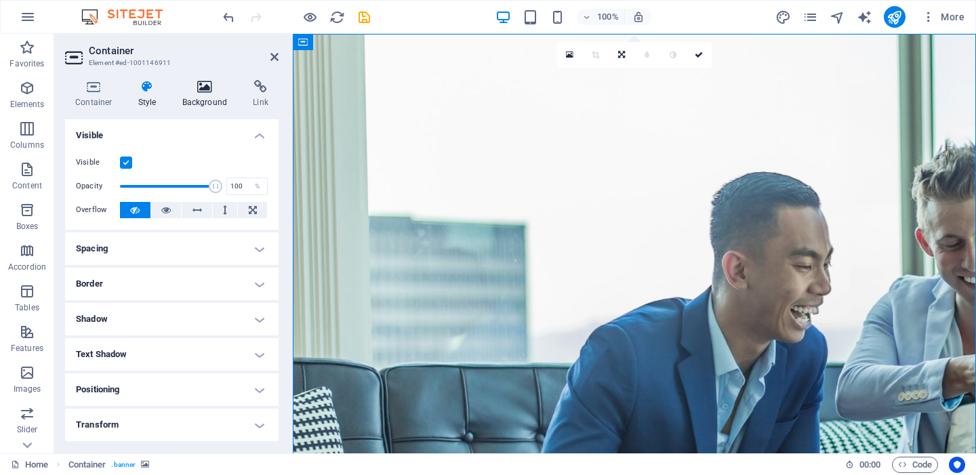
click at [214, 96] on h4 "Background" at bounding box center [207, 94] width 71 height 28
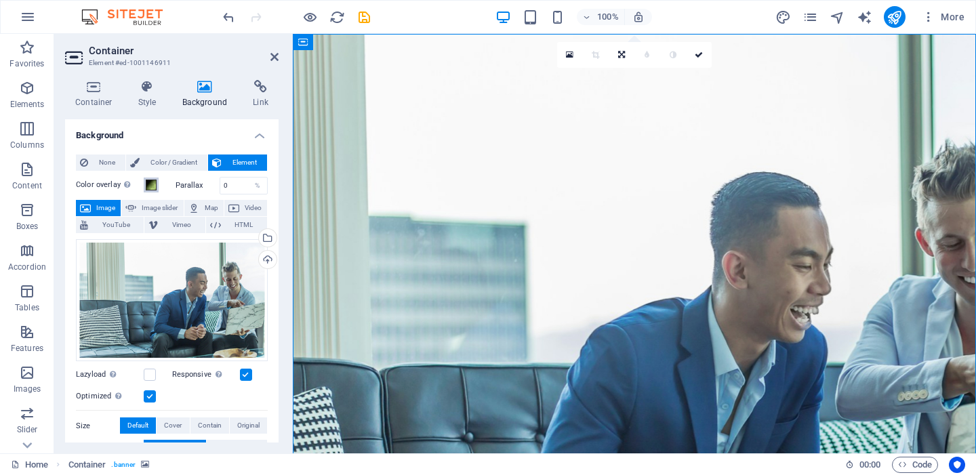
click at [152, 185] on span at bounding box center [151, 185] width 11 height 11
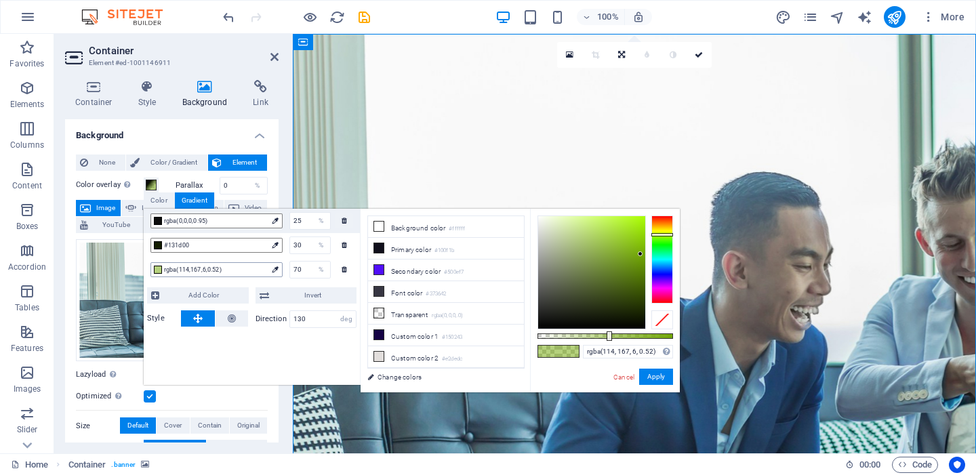
click at [157, 268] on div at bounding box center [158, 270] width 8 height 8
drag, startPoint x: 640, startPoint y: 253, endPoint x: 600, endPoint y: 289, distance: 54.2
click at [600, 289] on div at bounding box center [599, 289] width 5 height 5
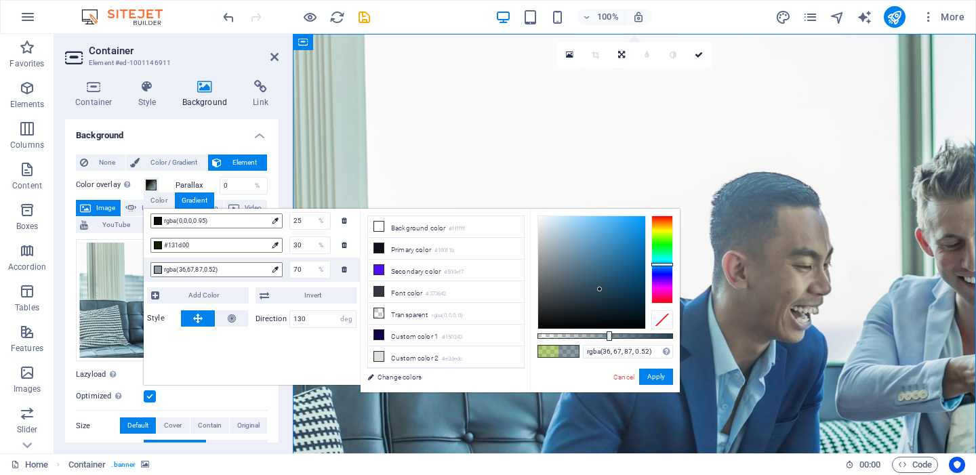
click at [662, 264] on div at bounding box center [662, 259] width 22 height 88
drag, startPoint x: 601, startPoint y: 289, endPoint x: 653, endPoint y: 213, distance: 92.7
click at [653, 213] on div "rgba(0, 156, 255, 0.52) Supported formats #0852ed rgb(8, 82, 237) rgba(8, 82, 2…" at bounding box center [605, 399] width 150 height 380
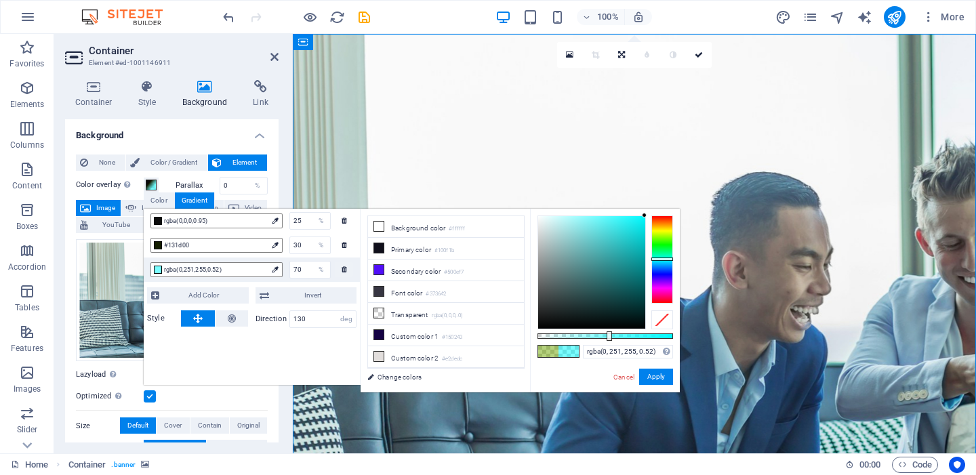
click at [661, 259] on div at bounding box center [662, 258] width 22 height 3
click at [649, 213] on div "rgba(0, 251, 255, 0.52) Supported formats #0852ed rgb(8, 82, 237) rgba(8, 82, 2…" at bounding box center [605, 399] width 150 height 380
click at [646, 213] on div at bounding box center [644, 215] width 5 height 5
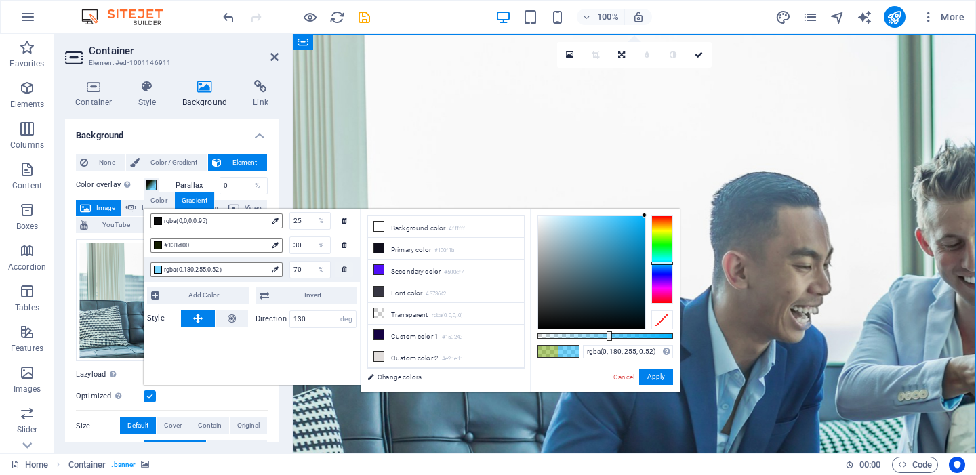
click at [661, 263] on div at bounding box center [662, 259] width 22 height 88
click at [157, 222] on div at bounding box center [158, 221] width 8 height 8
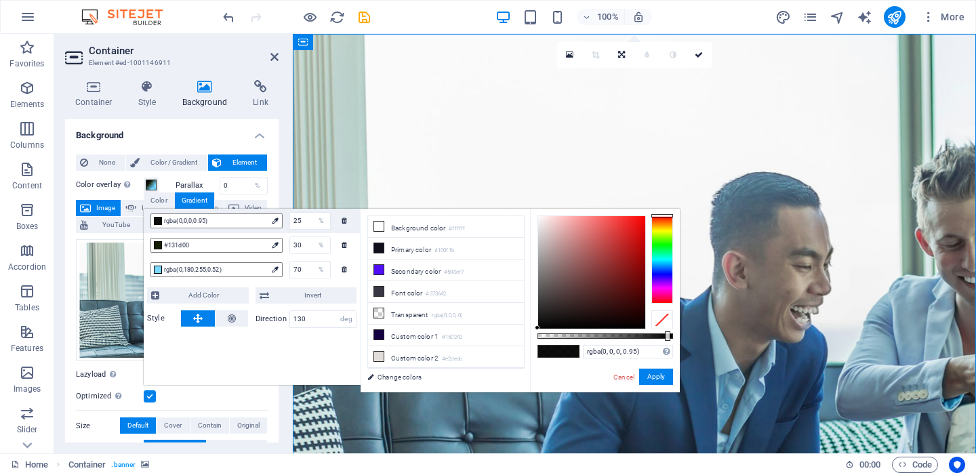
drag, startPoint x: 669, startPoint y: 213, endPoint x: 667, endPoint y: 251, distance: 38.0
click at [667, 251] on div "rgba(0, 0, 0, 0.95) Supported formats #0852ed rgb(8, 82, 237) rgba(8, 82, 237, …" at bounding box center [605, 399] width 150 height 380
drag, startPoint x: 659, startPoint y: 214, endPoint x: 657, endPoint y: 227, distance: 13.0
click at [657, 227] on div "rgba(0, 0, 0, 0.95) Supported formats #0852ed rgb(8, 82, 237) rgba(8, 82, 237, …" at bounding box center [605, 399] width 150 height 380
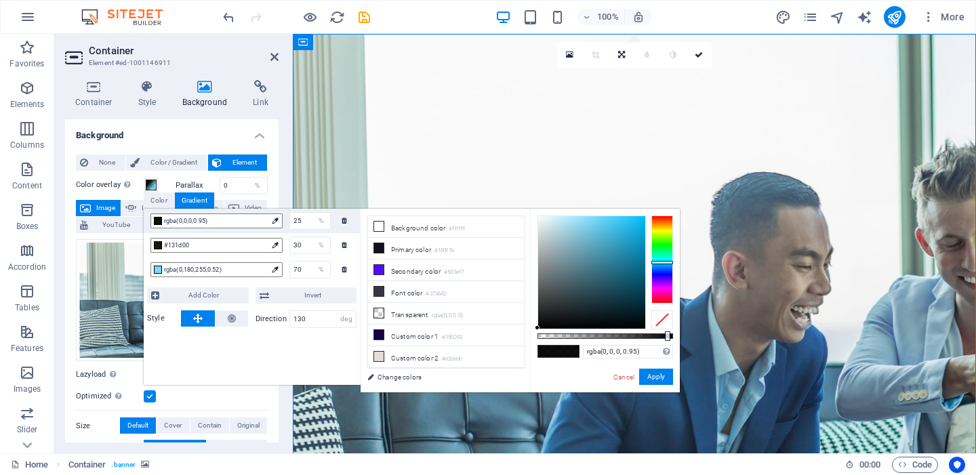
drag, startPoint x: 657, startPoint y: 217, endPoint x: 657, endPoint y: 262, distance: 45.4
click at [657, 262] on div at bounding box center [662, 262] width 22 height 3
drag, startPoint x: 537, startPoint y: 326, endPoint x: 605, endPoint y: 310, distance: 69.7
click at [605, 310] on div at bounding box center [604, 309] width 5 height 5
click at [229, 244] on span "#131d00" at bounding box center [215, 245] width 103 height 12
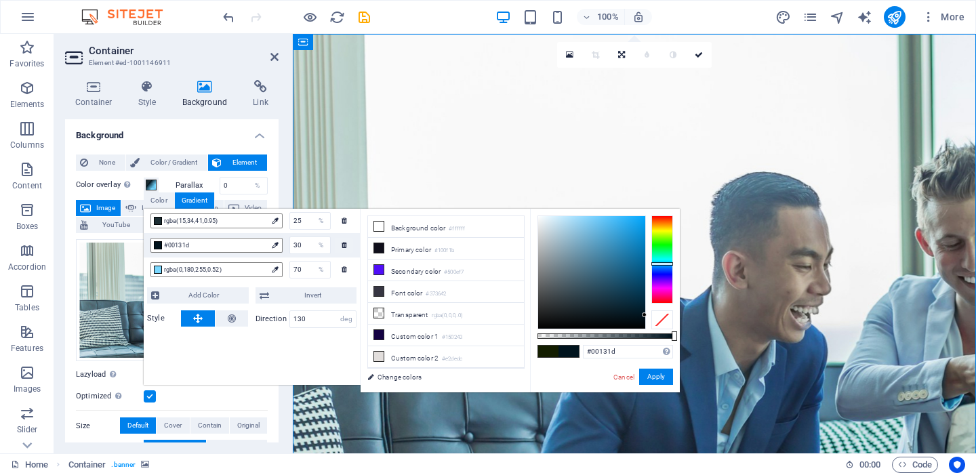
drag, startPoint x: 665, startPoint y: 234, endPoint x: 665, endPoint y: 264, distance: 29.8
click at [665, 264] on div at bounding box center [662, 263] width 22 height 3
drag, startPoint x: 645, startPoint y: 314, endPoint x: 637, endPoint y: 292, distance: 23.2
click at [637, 292] on div at bounding box center [636, 291] width 5 height 5
click at [249, 226] on span "rgba(15,34,41,0.95)" at bounding box center [215, 221] width 103 height 12
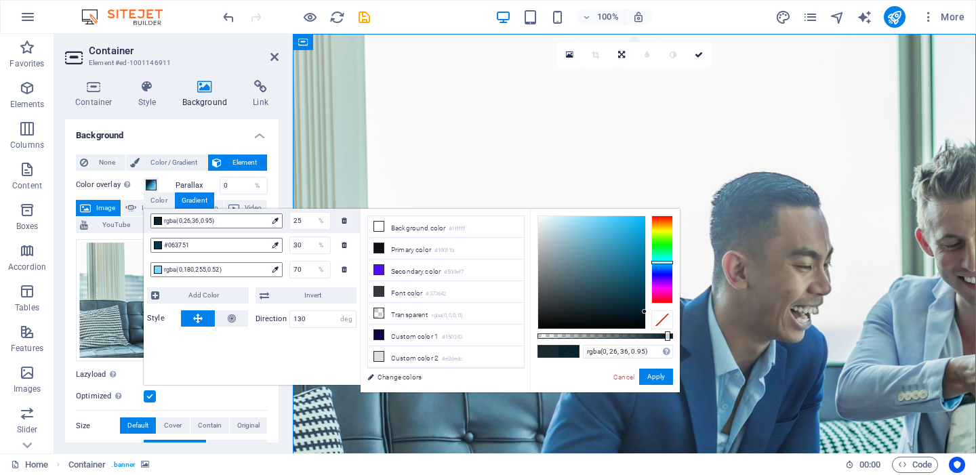
drag, startPoint x: 605, startPoint y: 306, endPoint x: 648, endPoint y: 312, distance: 43.0
click at [648, 312] on div at bounding box center [605, 272] width 136 height 114
click at [253, 247] on span "#063751" at bounding box center [215, 245] width 103 height 12
type input "#092e41"
drag, startPoint x: 635, startPoint y: 291, endPoint x: 630, endPoint y: 299, distance: 8.8
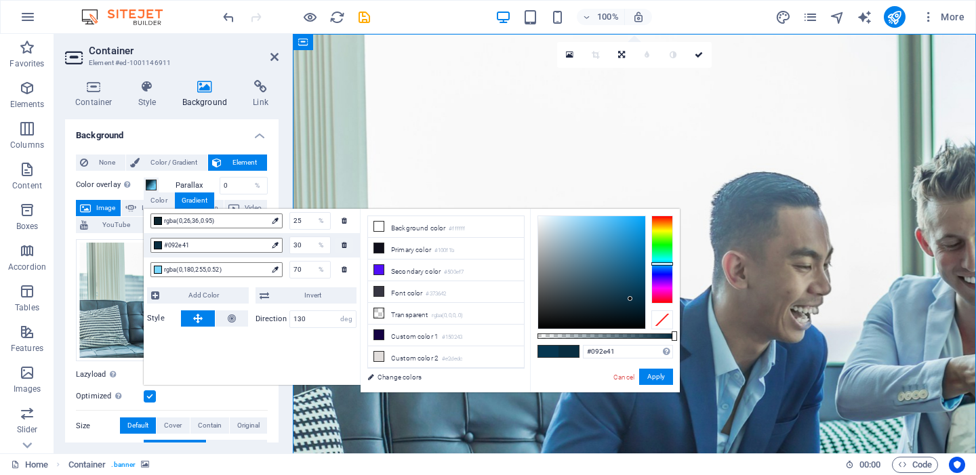
click at [630, 299] on div at bounding box center [629, 298] width 5 height 5
click at [661, 379] on button "Apply" at bounding box center [656, 377] width 34 height 16
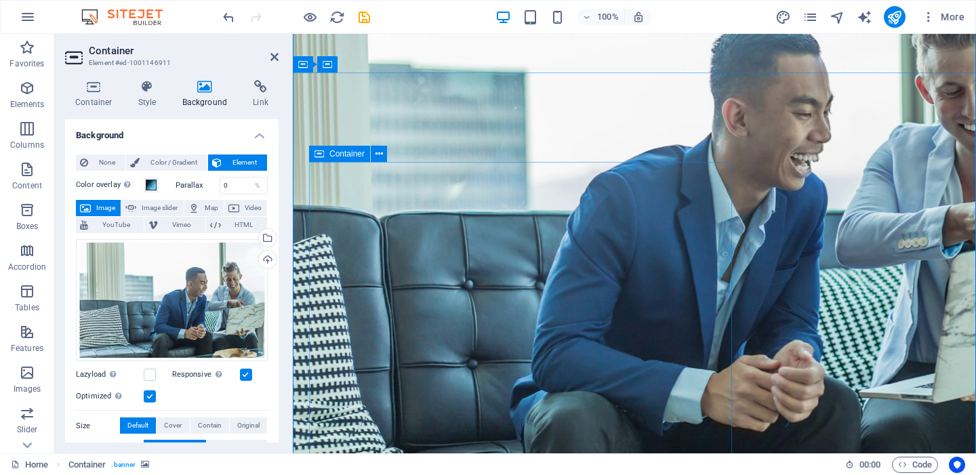
scroll to position [0, 0]
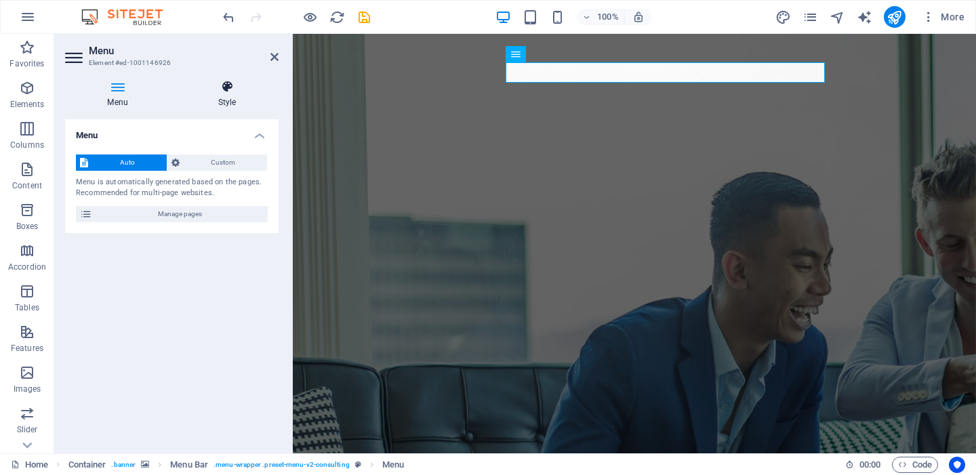
click at [227, 93] on icon at bounding box center [226, 87] width 103 height 14
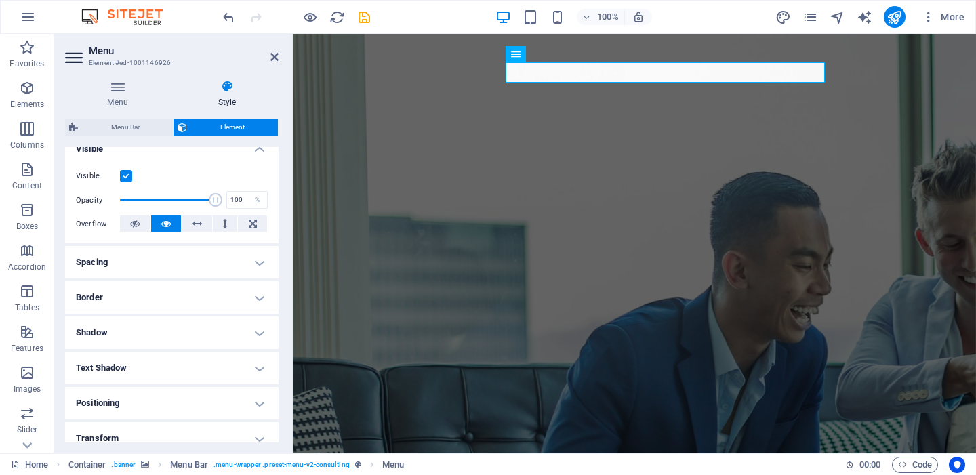
scroll to position [161, 0]
click at [173, 362] on h4 "Text Shadow" at bounding box center [171, 366] width 213 height 33
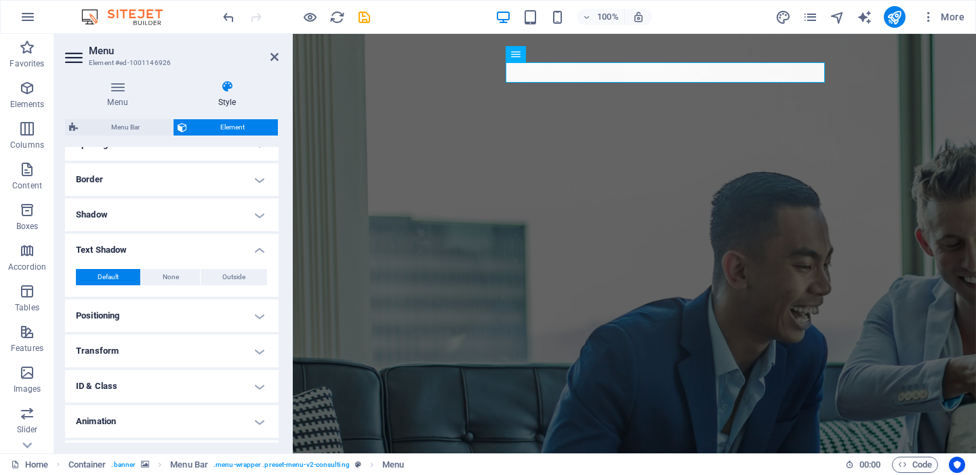
scroll to position [281, 0]
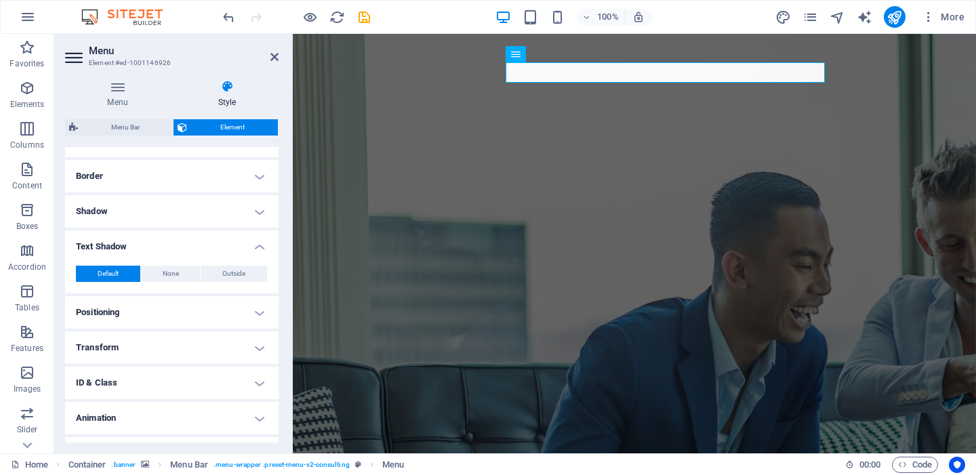
click at [258, 245] on h4 "Text Shadow" at bounding box center [171, 242] width 213 height 24
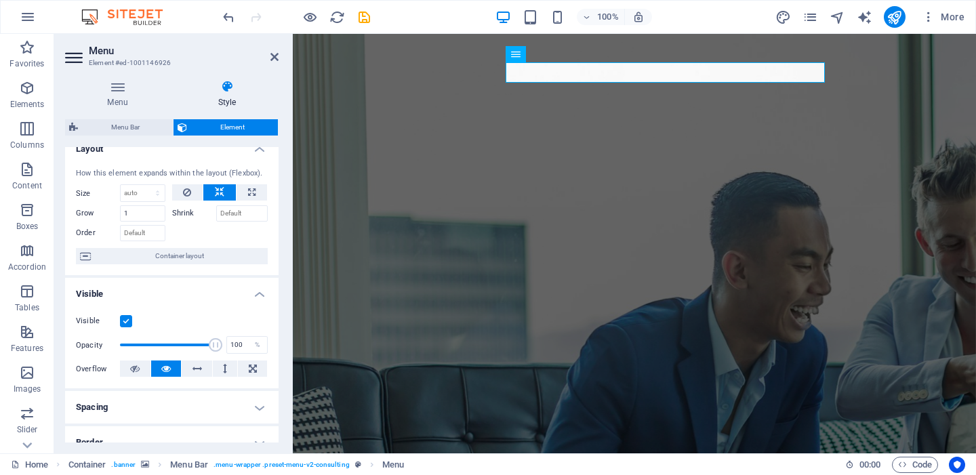
scroll to position [0, 0]
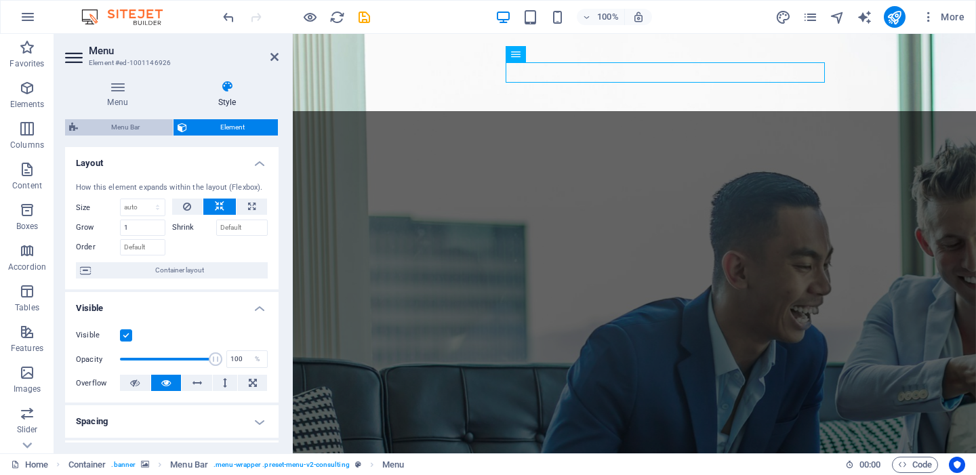
click at [112, 129] on span "Menu Bar" at bounding box center [125, 127] width 87 height 16
select select "rem"
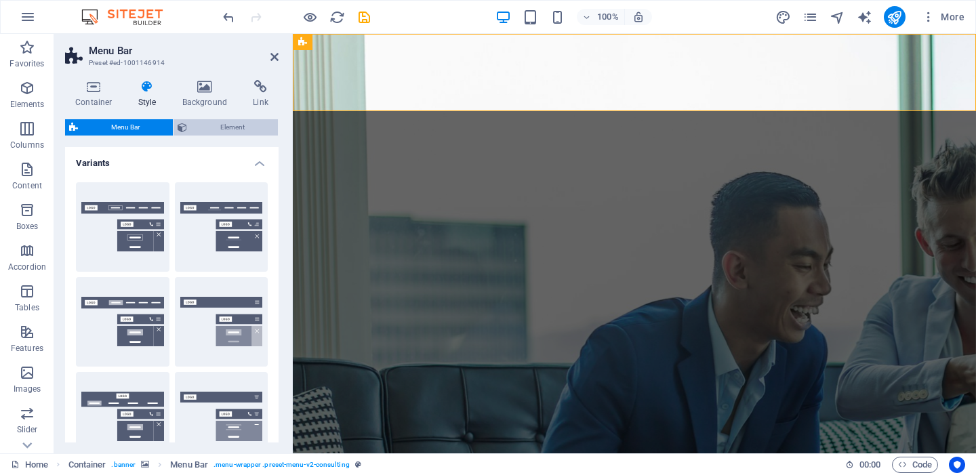
click at [199, 135] on span "Element" at bounding box center [232, 127] width 83 height 16
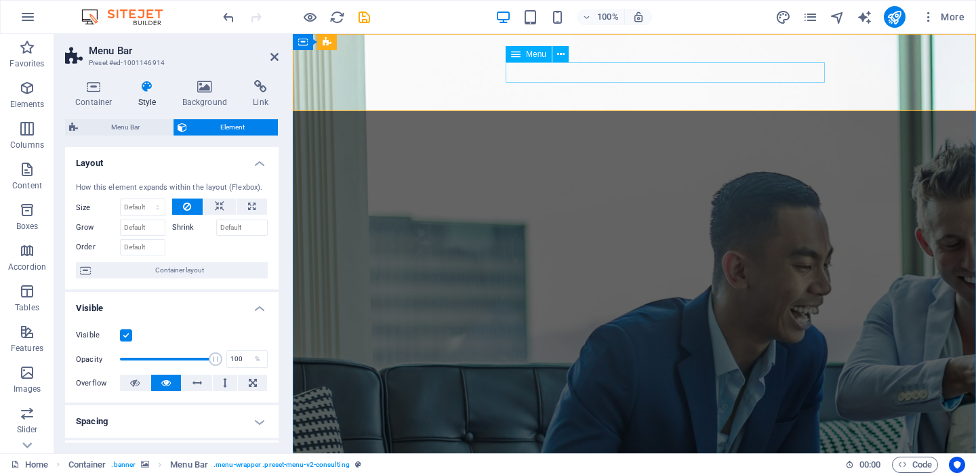
click at [561, 57] on icon at bounding box center [560, 54] width 7 height 14
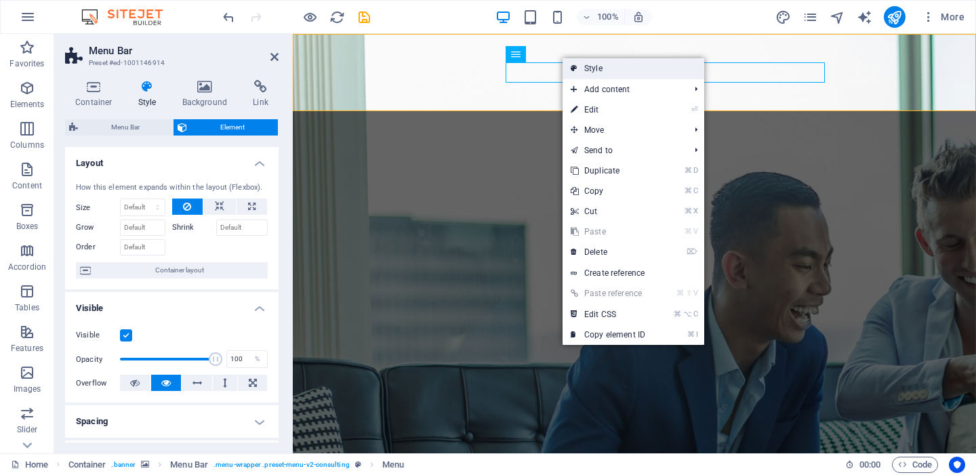
click at [591, 71] on link "Style" at bounding box center [633, 68] width 142 height 20
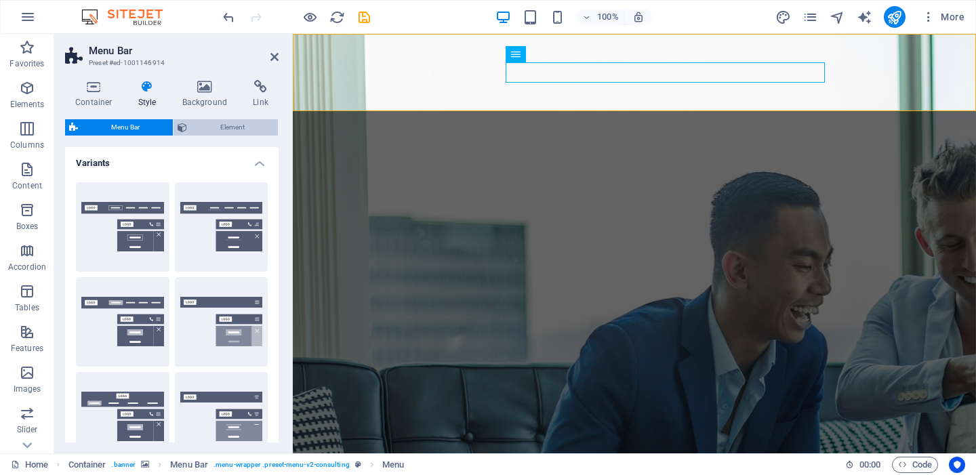
click at [225, 129] on span "Element" at bounding box center [232, 127] width 83 height 16
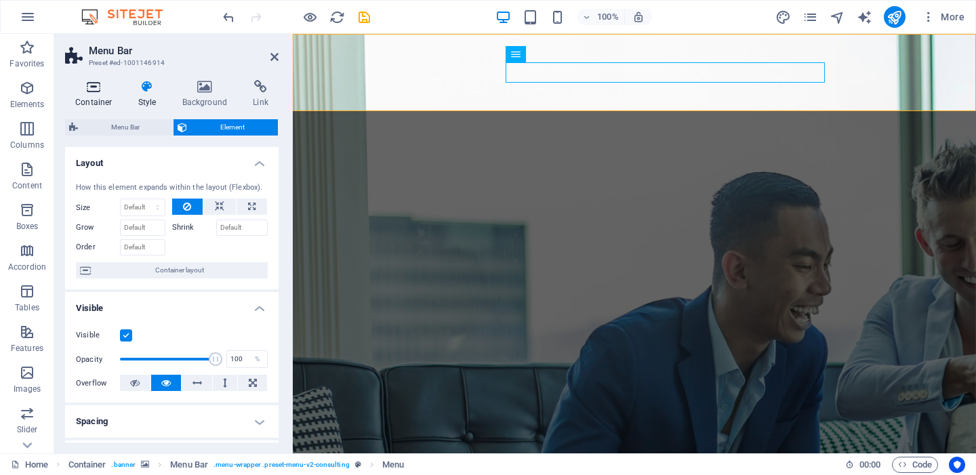
click at [94, 94] on h4 "Container" at bounding box center [96, 94] width 63 height 28
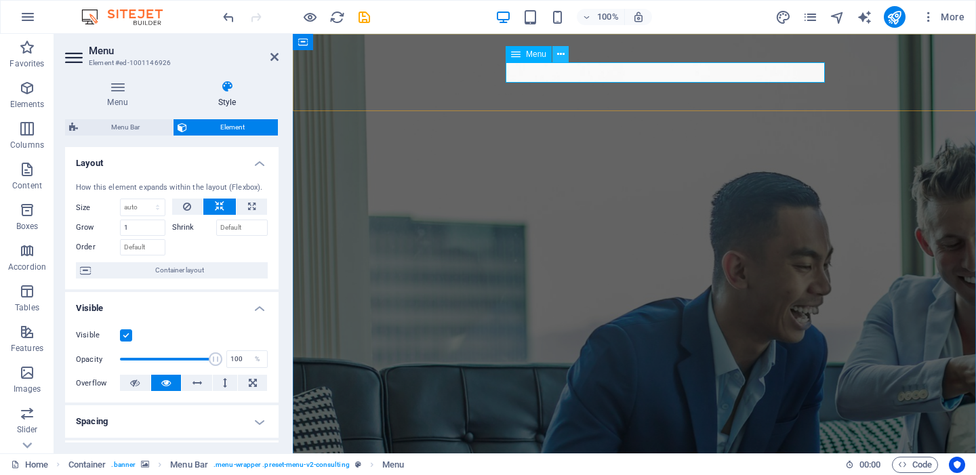
click at [560, 55] on icon at bounding box center [560, 54] width 7 height 14
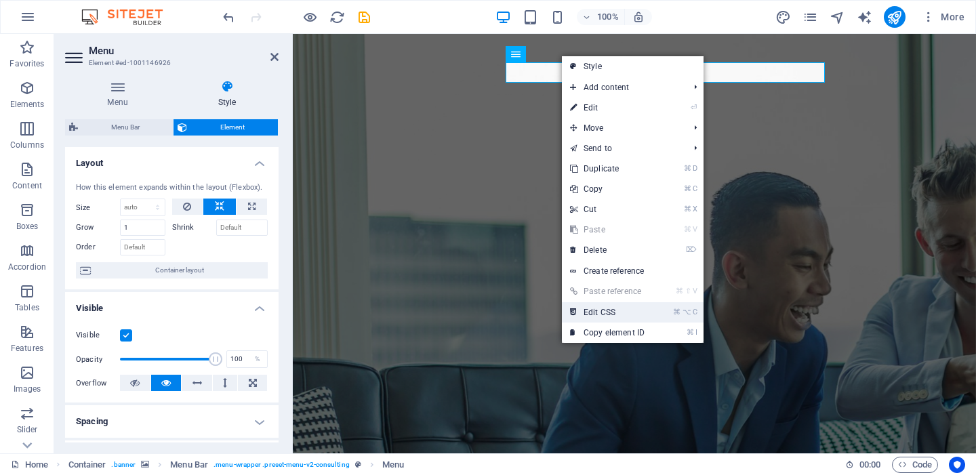
click at [576, 312] on icon at bounding box center [573, 312] width 7 height 20
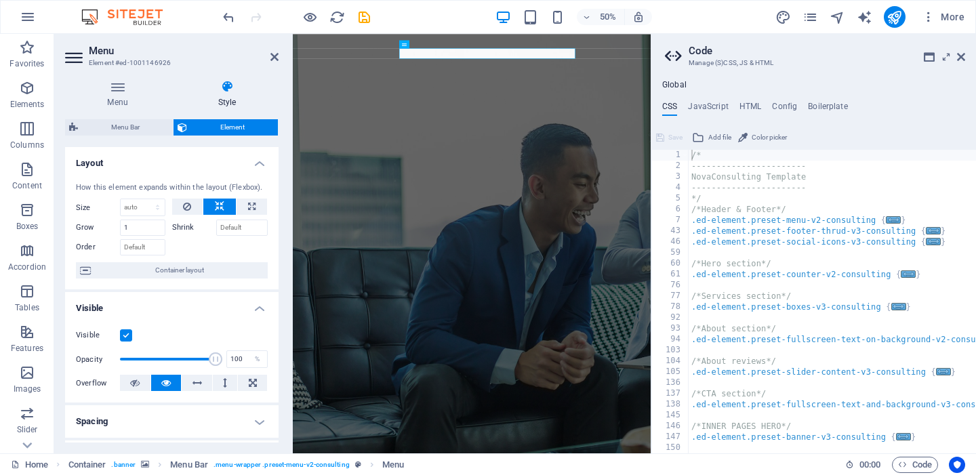
click at [774, 138] on span "Color picker" at bounding box center [768, 137] width 35 height 16
click at [761, 125] on div "CSS JavaScript HTML Config Boilerplate /* 1 2 3 4 5 6 7 43 46 59 60 61 76 77 78…" at bounding box center [813, 278] width 325 height 352
click at [748, 77] on div "Global CSS JavaScript HTML Config Boilerplate /* 1 2 3 4 5 6 7 43 46 59 60 61 7…" at bounding box center [813, 261] width 325 height 384
type input "#d2d2d2"
type textarea "#d2d2d2/*"
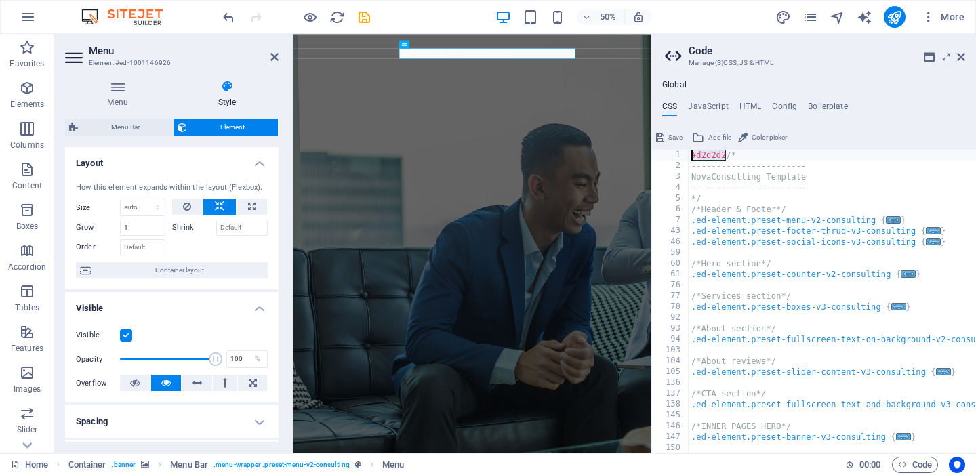
click at [880, 119] on div "CSS JavaScript HTML Config Boilerplate #d2d2d2/* 1 2 3 4 5 6 7 43 46 59 60 61 7…" at bounding box center [813, 278] width 325 height 352
click at [745, 141] on icon at bounding box center [742, 137] width 9 height 16
type input "#d6d6d6"
click at [736, 129] on button "Color picker" at bounding box center [762, 137] width 53 height 16
type input "#d9d9d9"
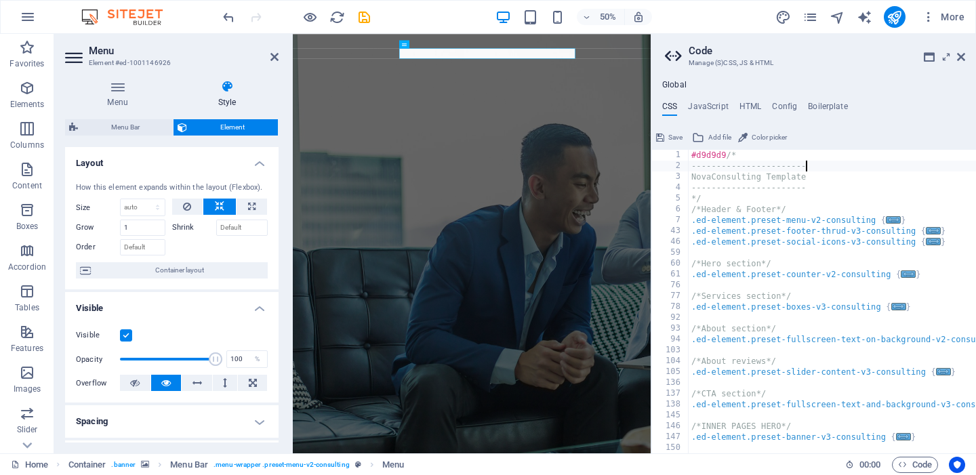
click at [900, 164] on div "#d9d9d9 /* ----------------------- NovaConsulting Template --------------------…" at bounding box center [867, 312] width 358 height 325
type textarea "-----------------------"
click at [921, 108] on ul "CSS JavaScript HTML Config Boilerplate" at bounding box center [813, 109] width 325 height 15
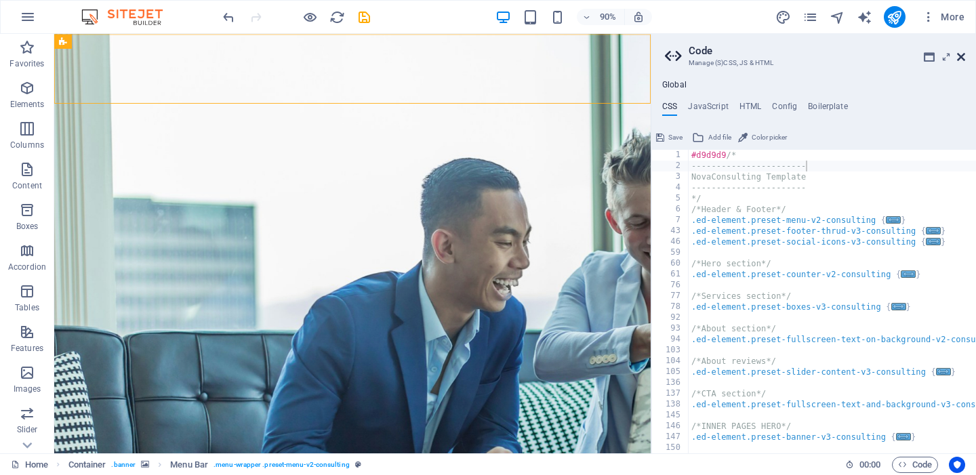
click at [962, 58] on icon at bounding box center [961, 56] width 8 height 11
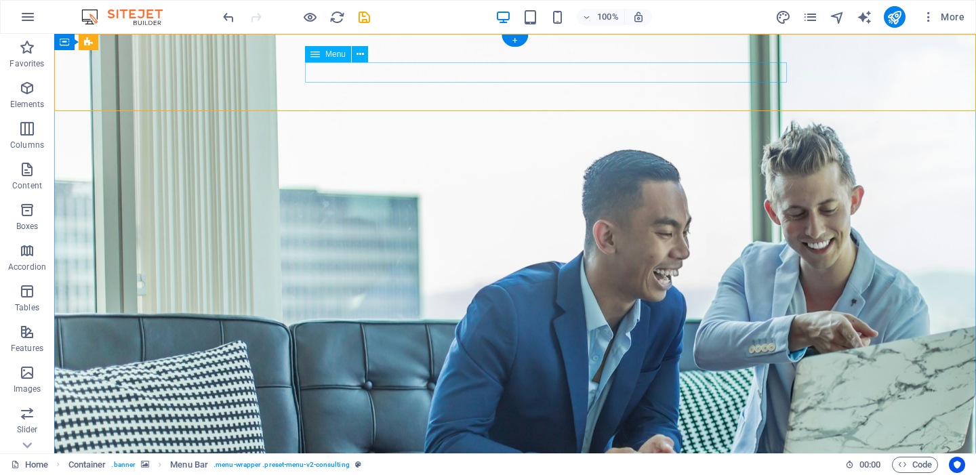
click at [362, 55] on icon at bounding box center [359, 54] width 7 height 14
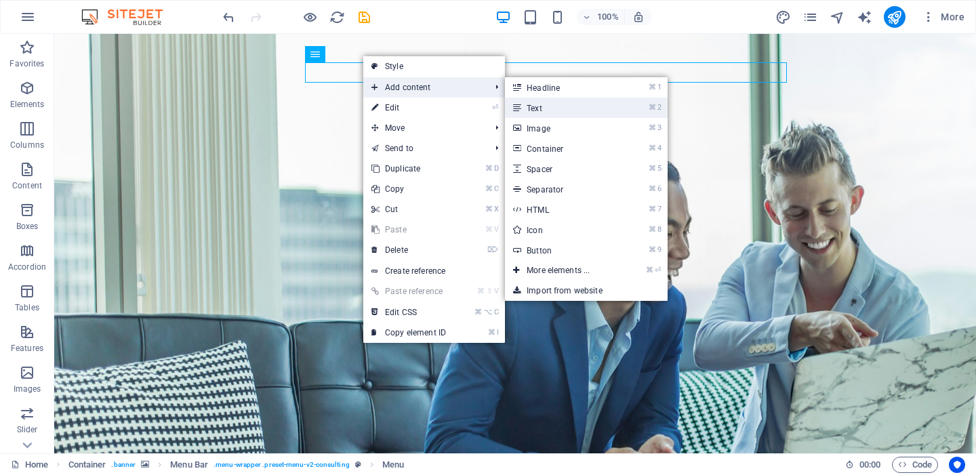
click at [533, 108] on link "⌘ 2 Text" at bounding box center [561, 108] width 112 height 20
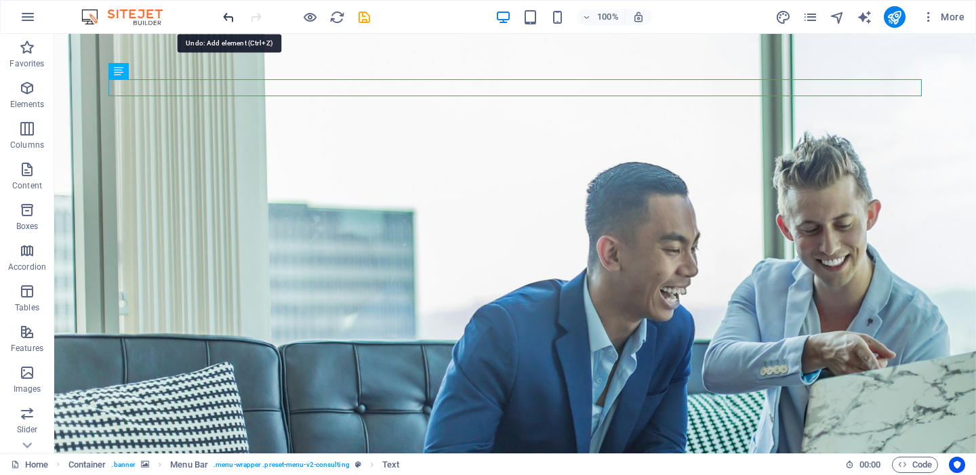
click at [227, 20] on icon "undo" at bounding box center [229, 17] width 16 height 16
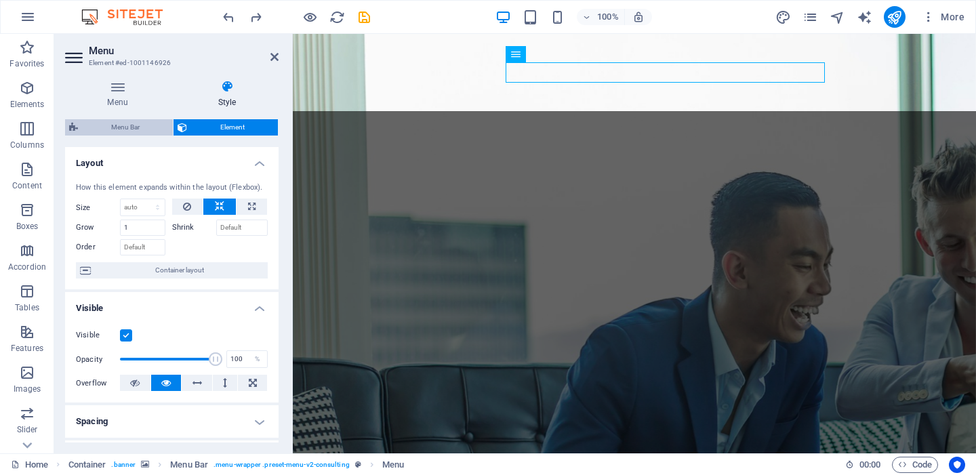
click at [144, 125] on span "Menu Bar" at bounding box center [125, 127] width 87 height 16
select select "rem"
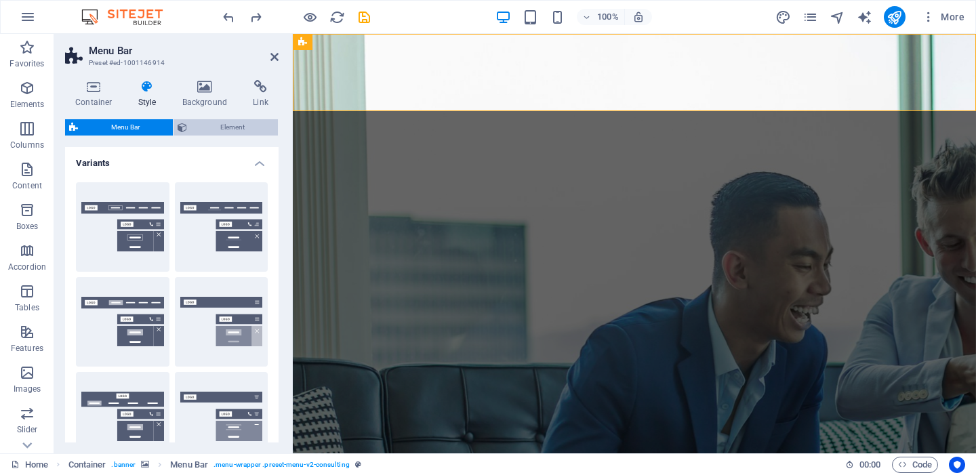
click at [213, 122] on span "Element" at bounding box center [232, 127] width 83 height 16
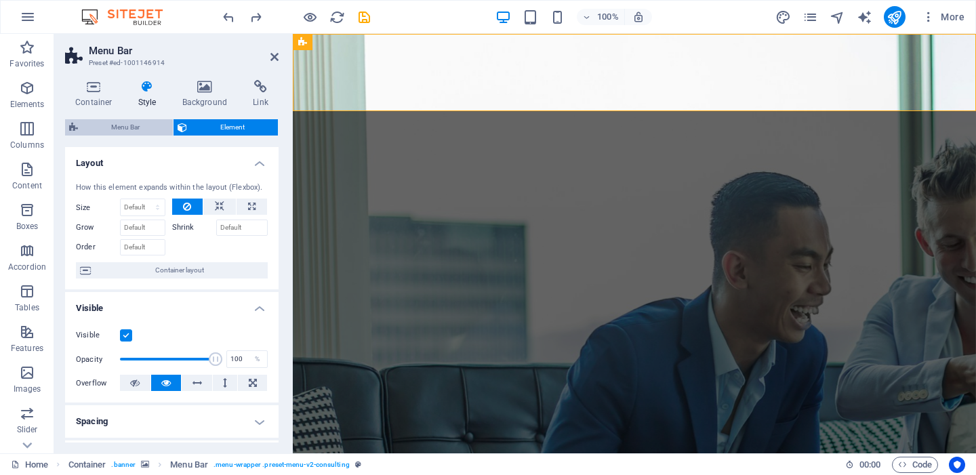
click at [125, 125] on span "Menu Bar" at bounding box center [125, 127] width 87 height 16
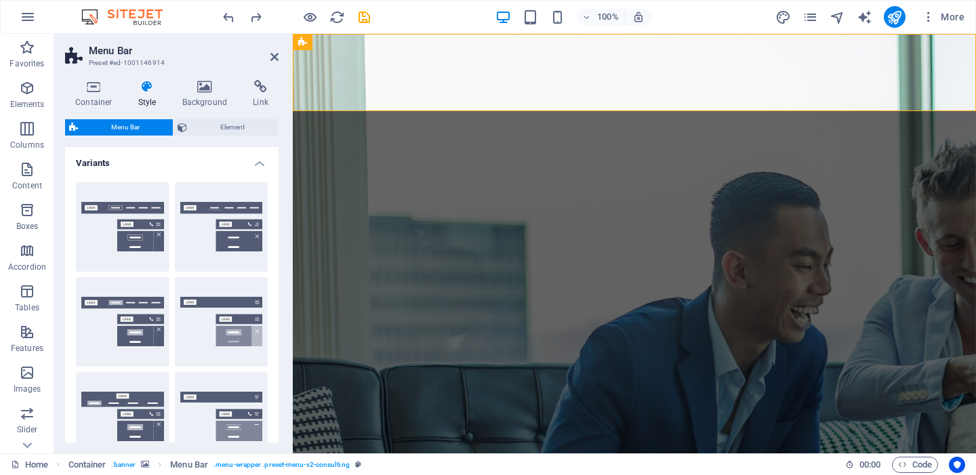
click at [150, 95] on h4 "Style" at bounding box center [150, 94] width 44 height 28
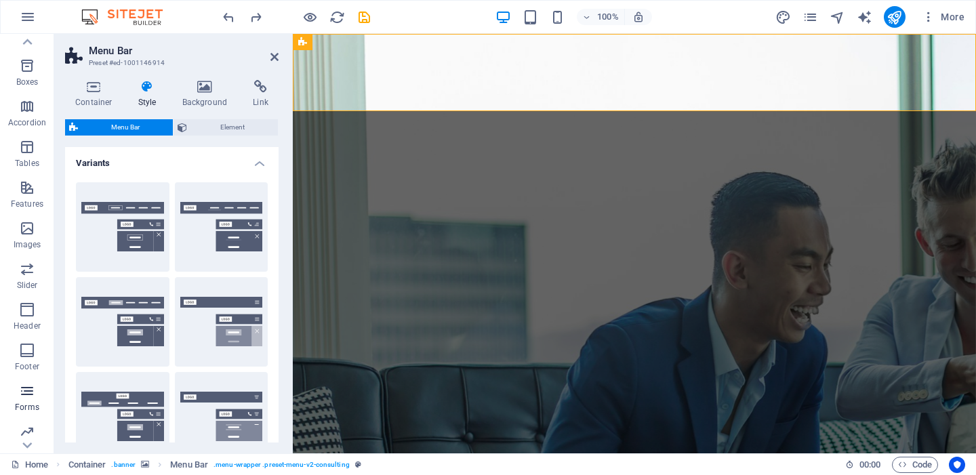
scroll to position [190, 0]
click at [29, 39] on icon at bounding box center [27, 42] width 19 height 19
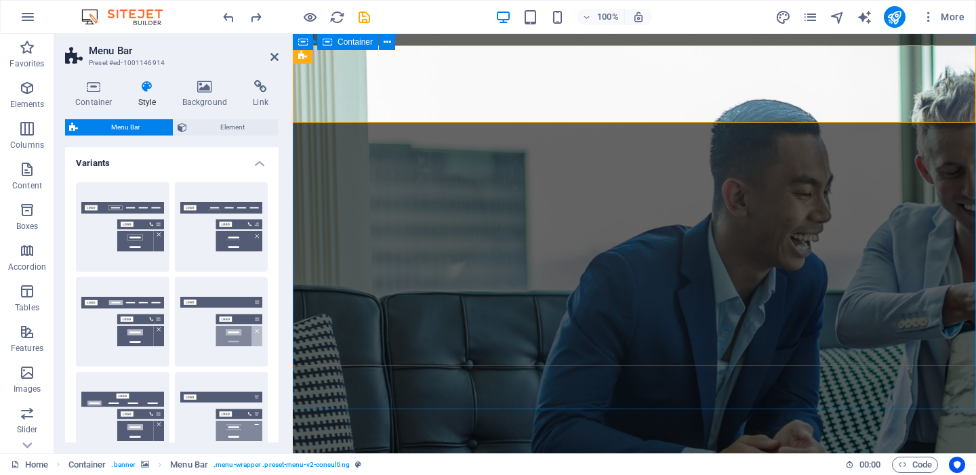
scroll to position [0, 0]
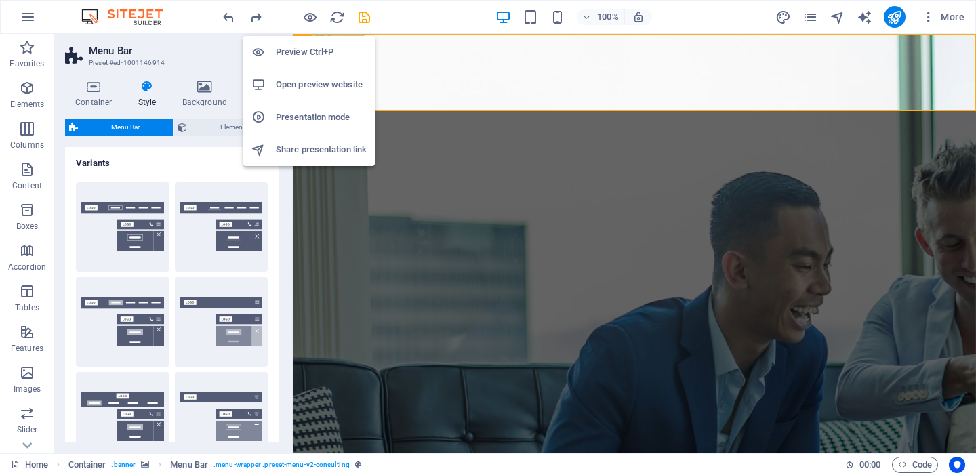
click at [312, 83] on h6 "Open preview website" at bounding box center [321, 85] width 91 height 16
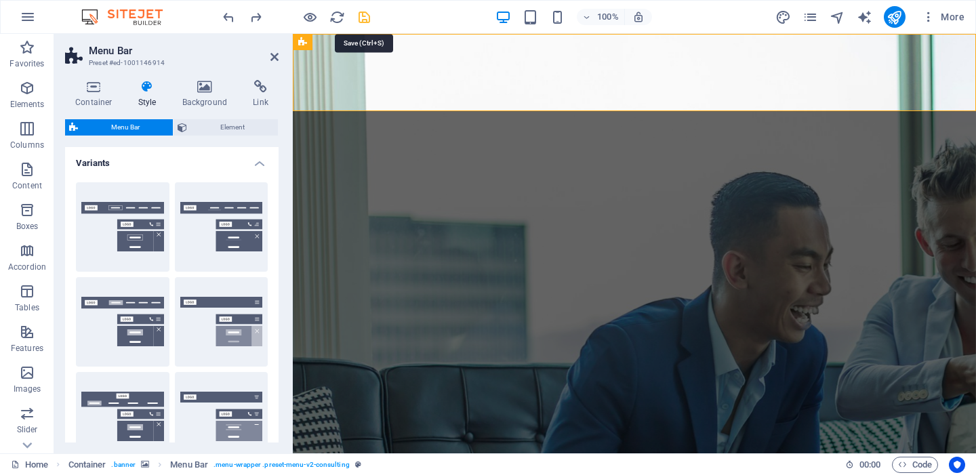
click at [364, 17] on icon "save" at bounding box center [364, 17] width 16 height 16
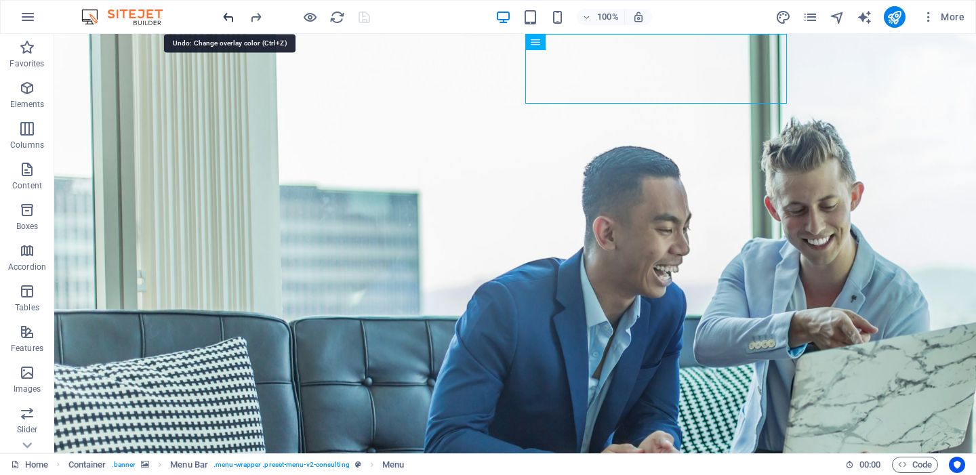
click at [230, 20] on icon "undo" at bounding box center [229, 17] width 16 height 16
click at [253, 14] on icon "redo" at bounding box center [256, 17] width 16 height 16
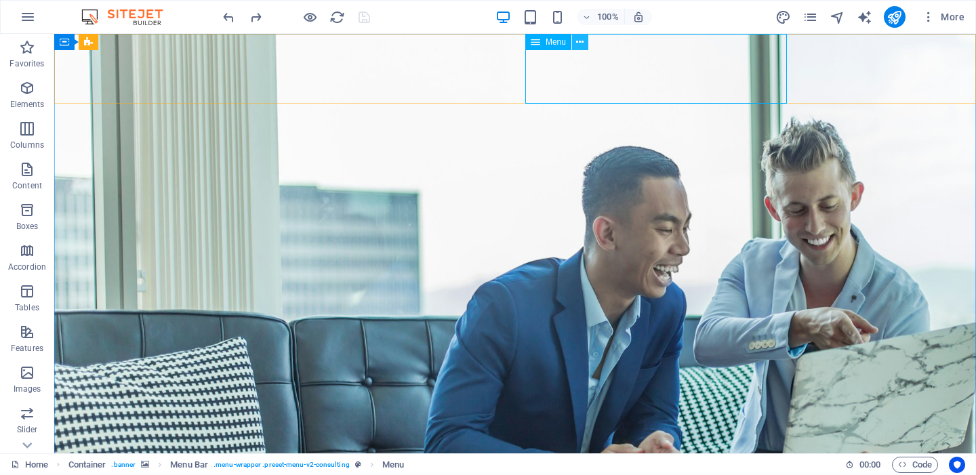
click at [580, 43] on icon at bounding box center [579, 42] width 7 height 14
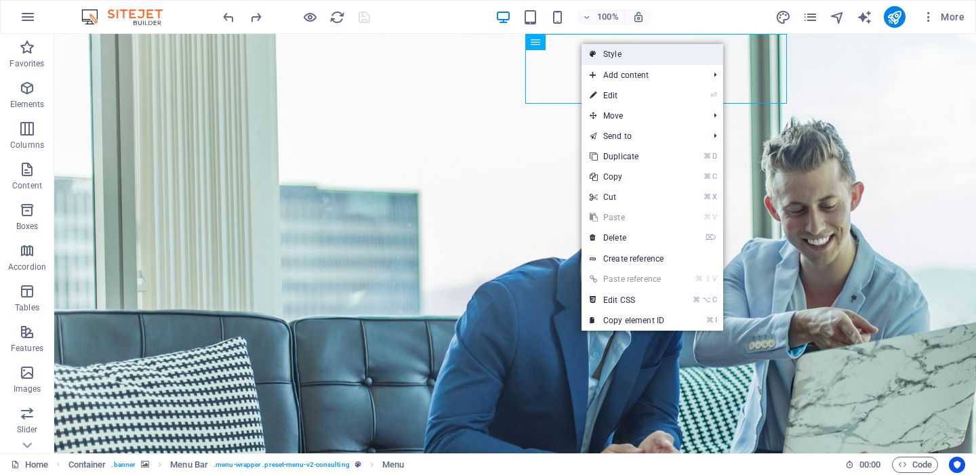
click at [595, 56] on icon at bounding box center [593, 54] width 7 height 20
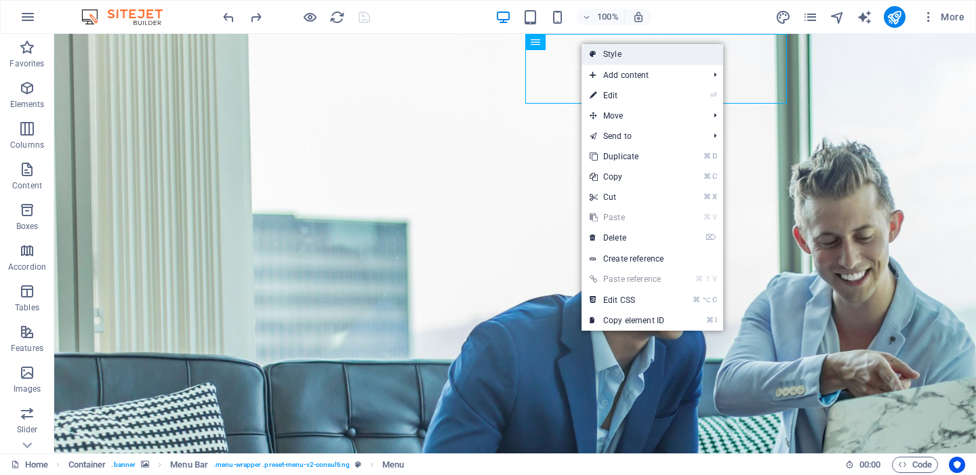
select select "rem"
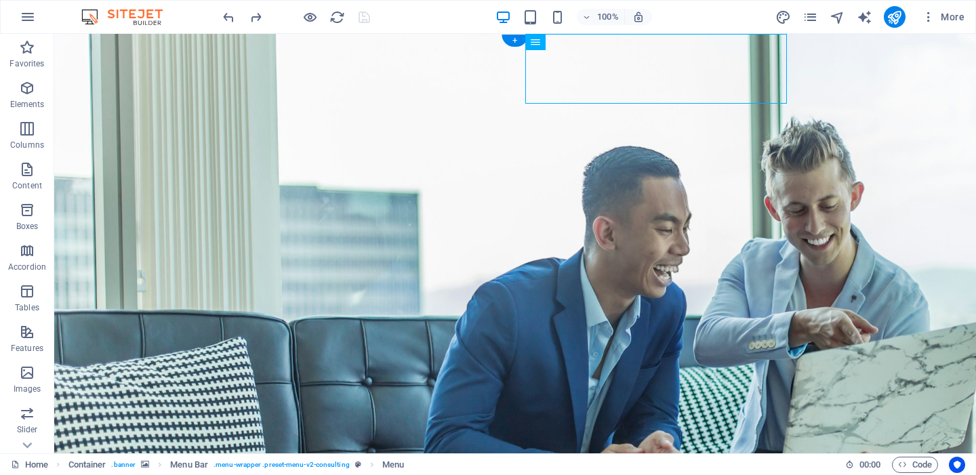
drag, startPoint x: 702, startPoint y: 79, endPoint x: 606, endPoint y: 62, distance: 97.8
click at [580, 44] on icon at bounding box center [579, 42] width 7 height 14
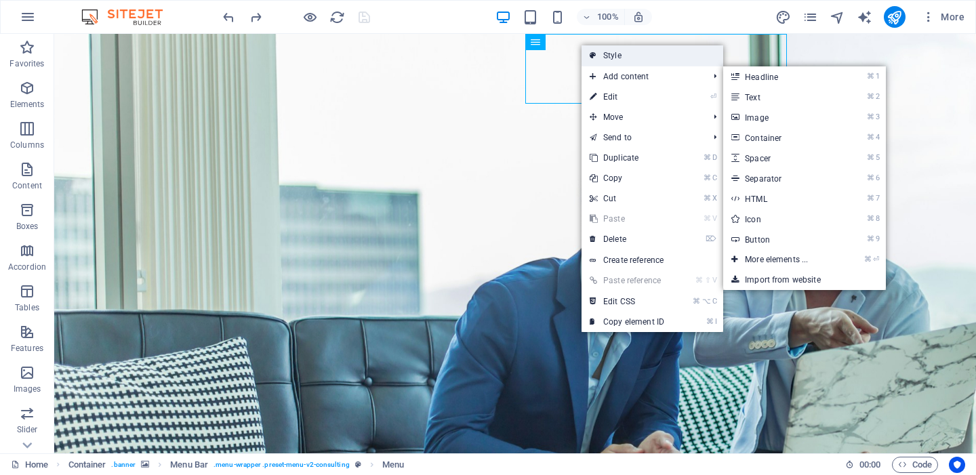
click at [611, 59] on link "Style" at bounding box center [652, 55] width 142 height 20
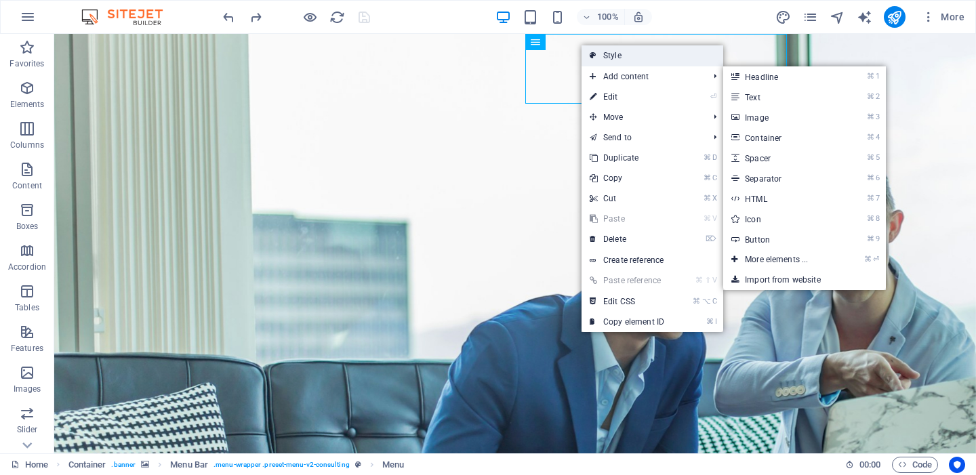
select select "rem"
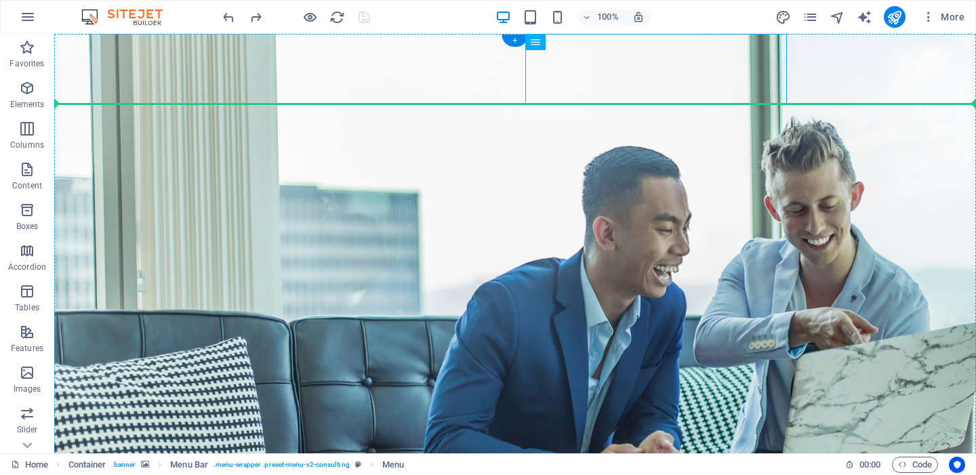
drag, startPoint x: 709, startPoint y: 79, endPoint x: 615, endPoint y: 106, distance: 97.8
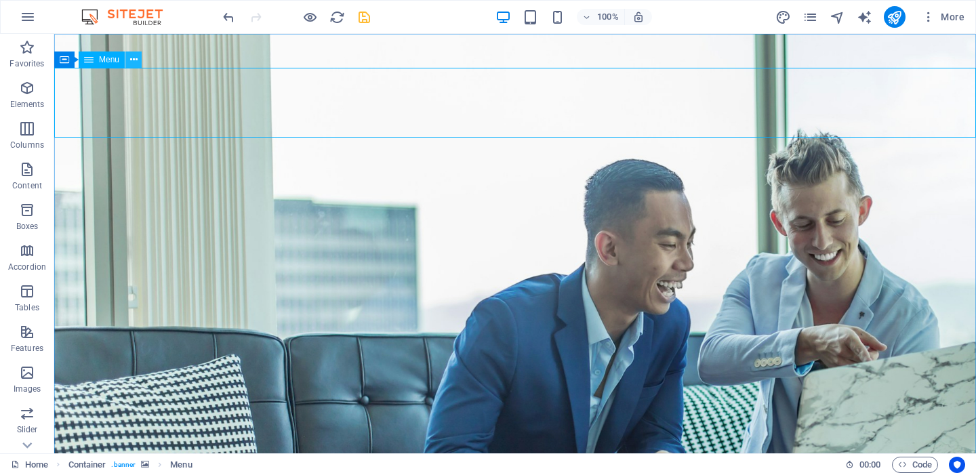
click at [135, 62] on icon at bounding box center [133, 60] width 7 height 14
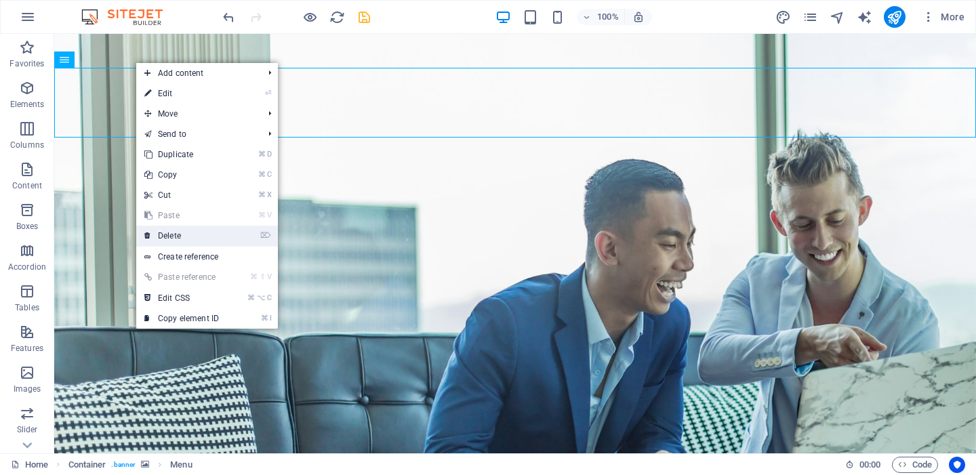
click at [154, 236] on link "⌦ Delete" at bounding box center [181, 236] width 91 height 20
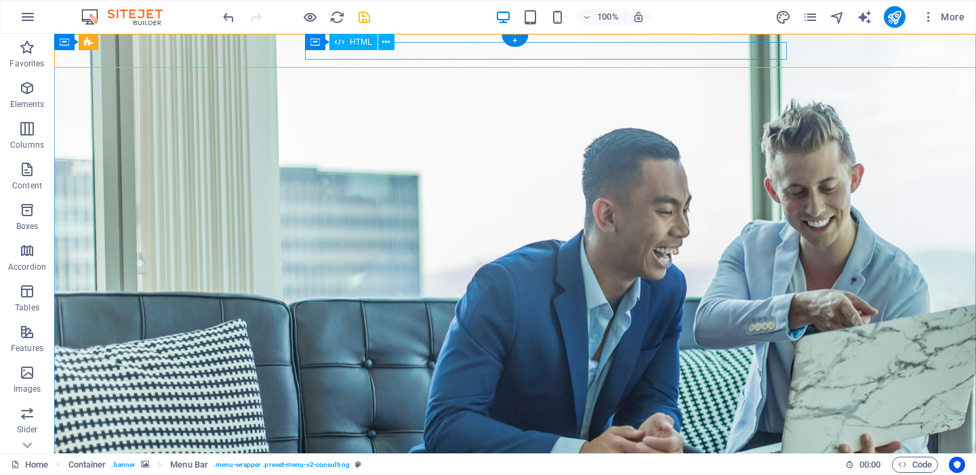
click at [389, 43] on icon at bounding box center [385, 42] width 7 height 14
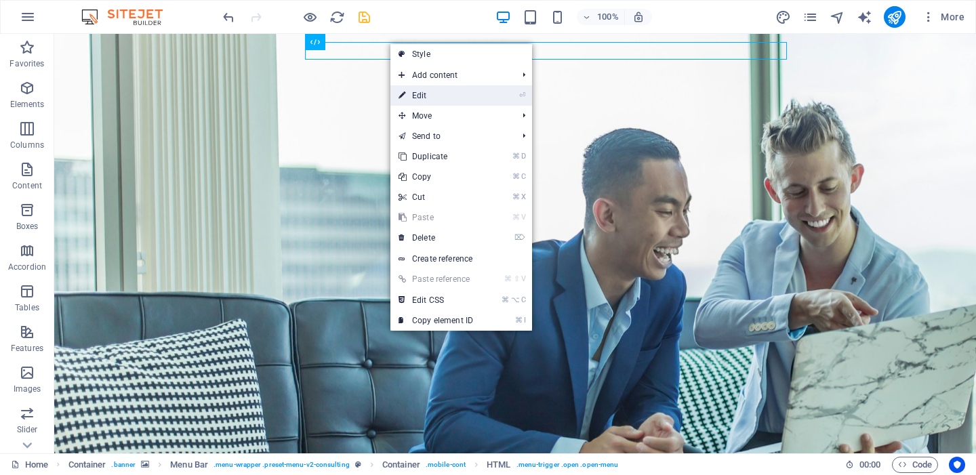
click at [414, 100] on link "⏎ Edit" at bounding box center [435, 95] width 91 height 20
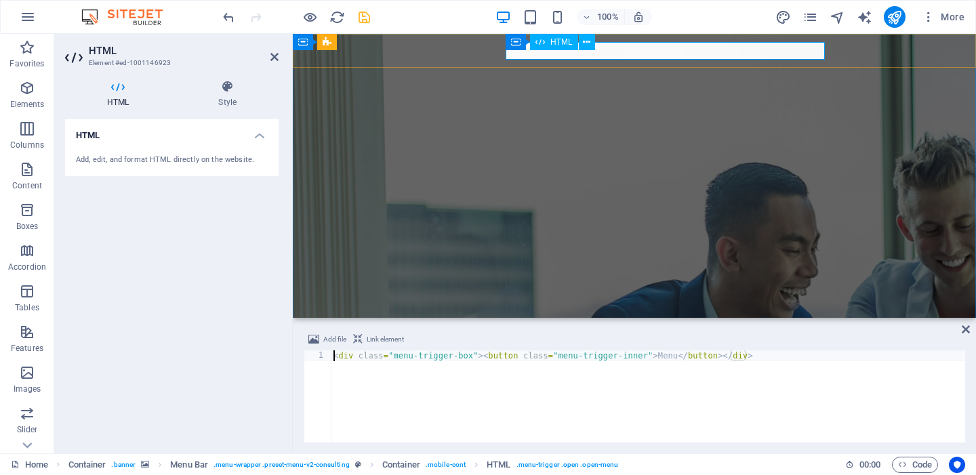
click at [590, 42] on icon at bounding box center [586, 42] width 7 height 14
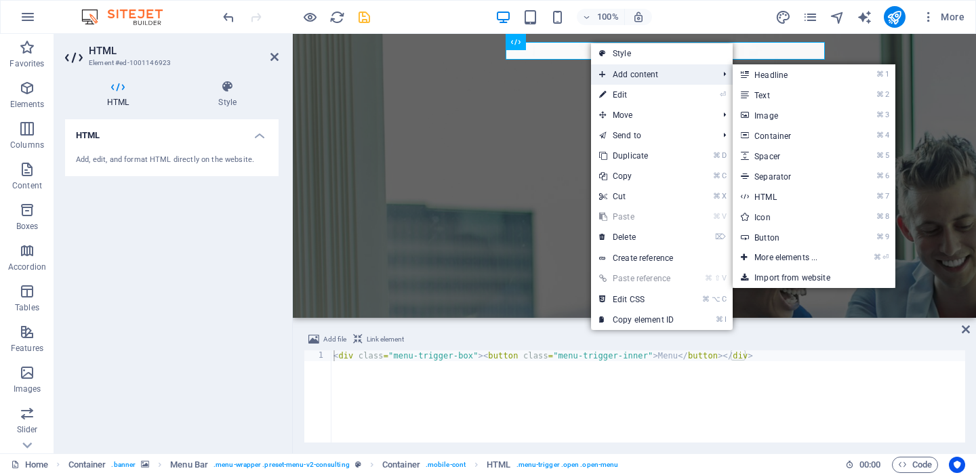
click at [631, 81] on span "Add content" at bounding box center [651, 74] width 121 height 20
click at [758, 98] on link "⌘ 2 Text" at bounding box center [788, 95] width 112 height 20
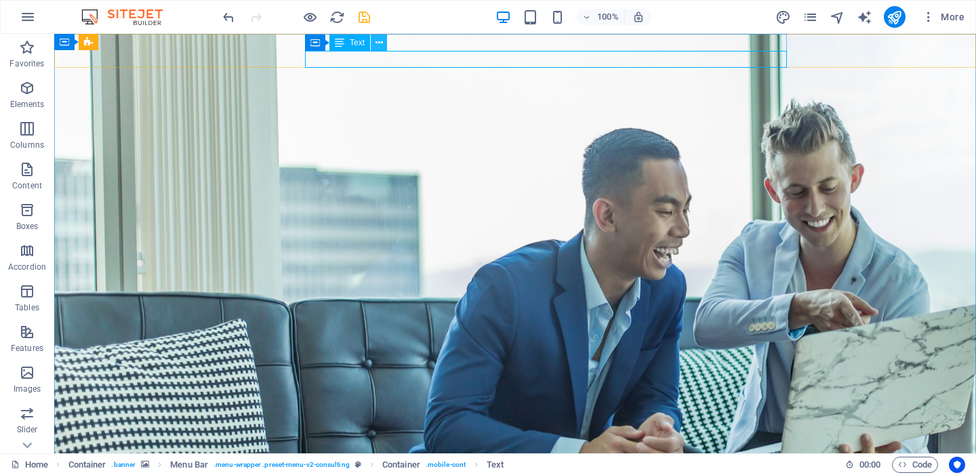
click at [379, 44] on icon at bounding box center [378, 43] width 7 height 14
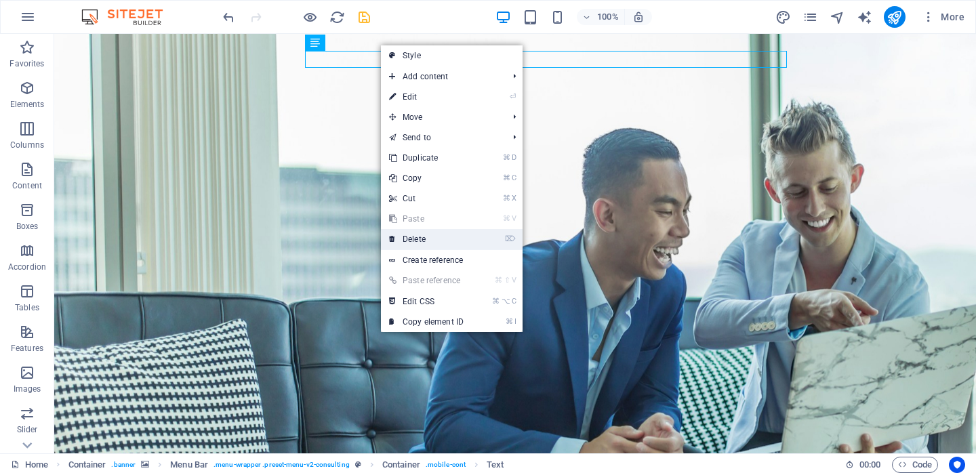
click at [409, 247] on link "⌦ Delete" at bounding box center [426, 239] width 91 height 20
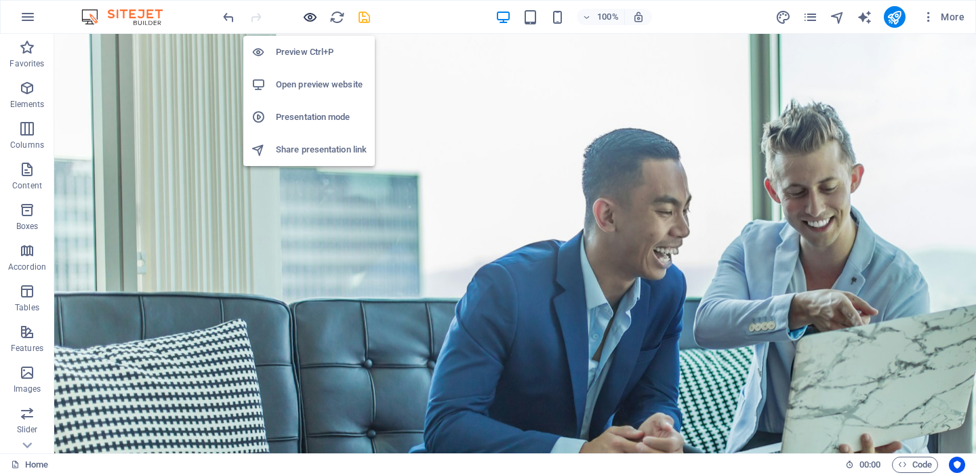
click at [307, 18] on icon "button" at bounding box center [310, 17] width 16 height 16
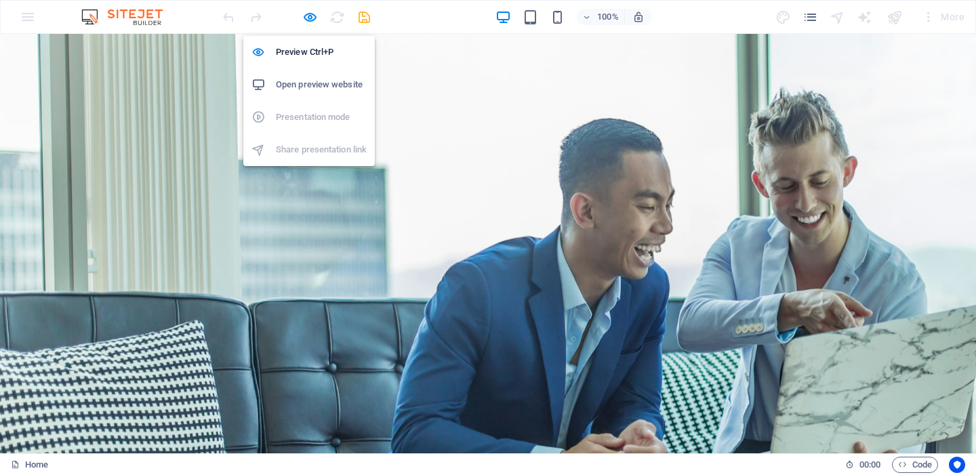
click at [315, 85] on h6 "Open preview website" at bounding box center [321, 85] width 91 height 16
click at [311, 20] on icon "button" at bounding box center [310, 17] width 16 height 16
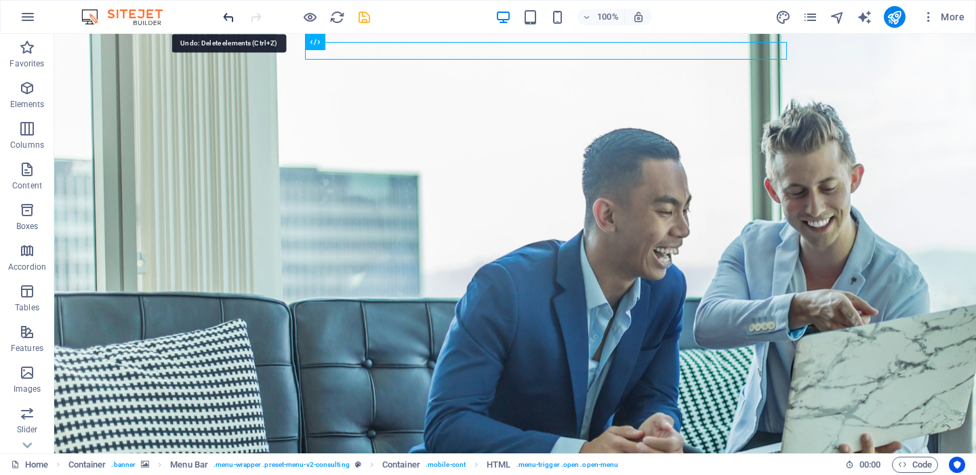
click at [226, 16] on icon "undo" at bounding box center [229, 17] width 16 height 16
click at [226, 15] on icon "undo" at bounding box center [229, 17] width 16 height 16
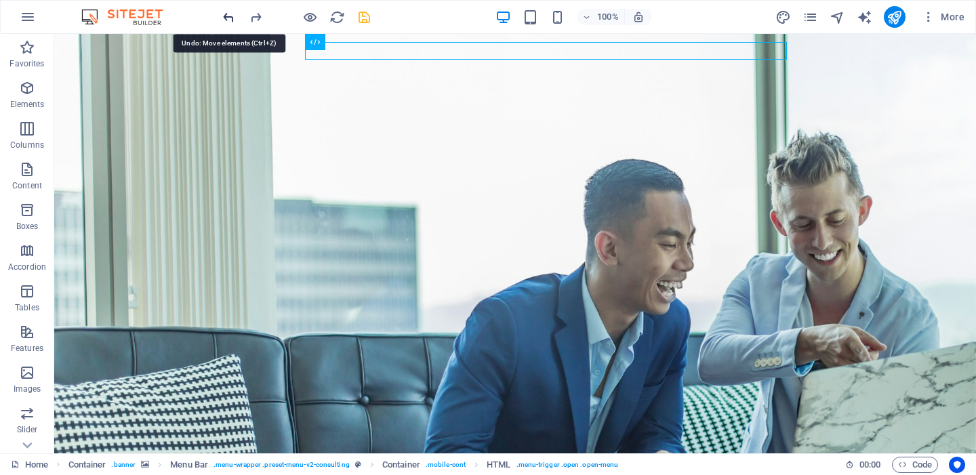
click at [226, 15] on icon "undo" at bounding box center [229, 17] width 16 height 16
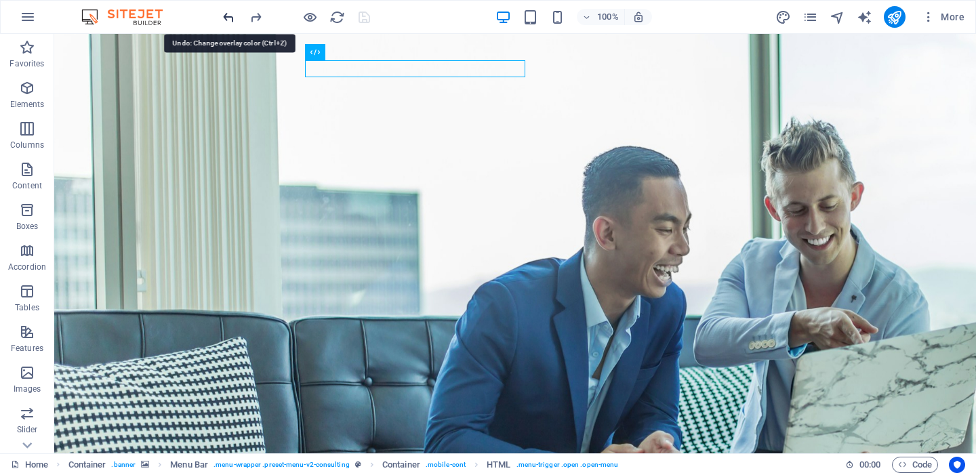
click at [227, 15] on icon "undo" at bounding box center [229, 17] width 16 height 16
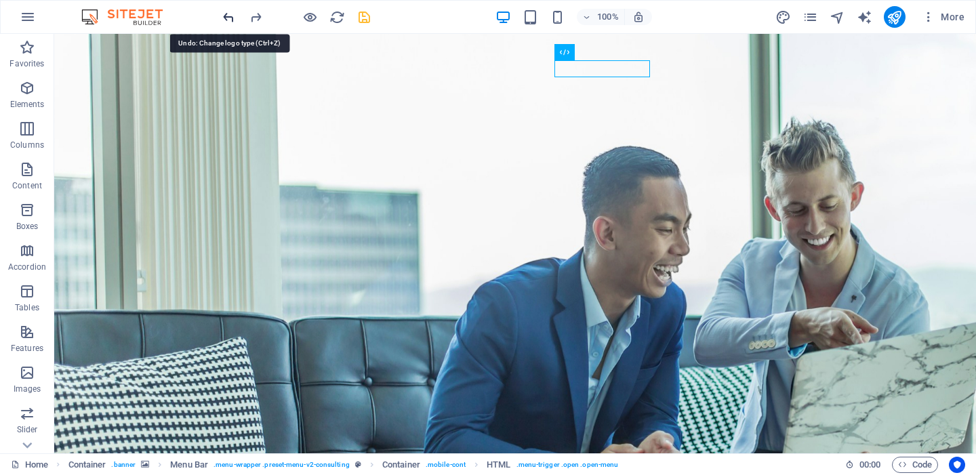
click at [227, 15] on icon "undo" at bounding box center [229, 17] width 16 height 16
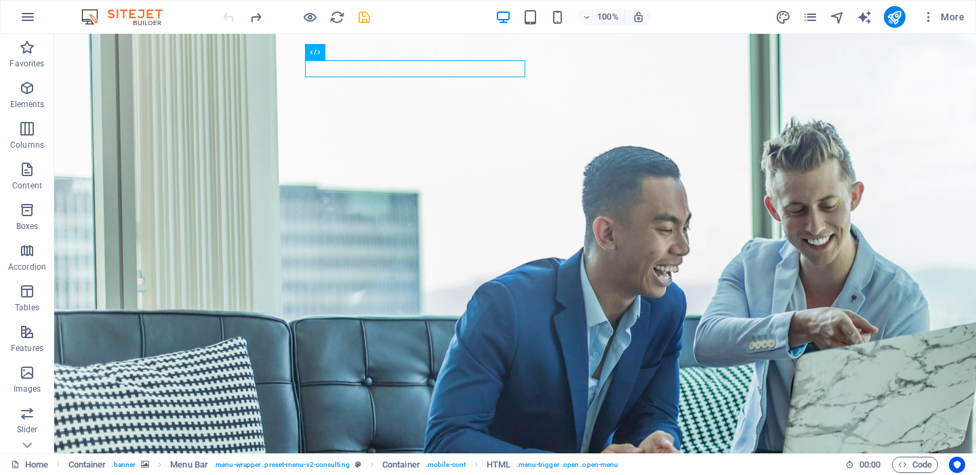
click at [227, 15] on div at bounding box center [296, 17] width 152 height 22
click at [930, 14] on icon "button" at bounding box center [929, 17] width 14 height 14
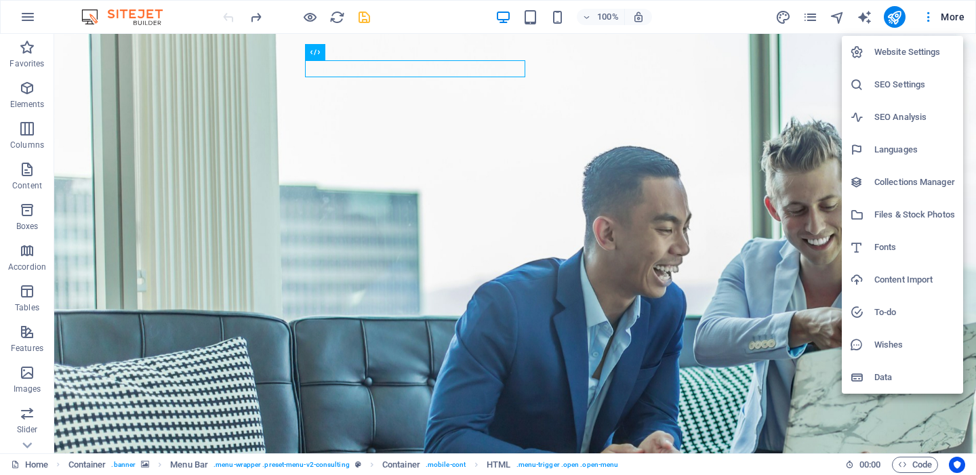
click at [882, 55] on h6 "Website Settings" at bounding box center [914, 52] width 81 height 16
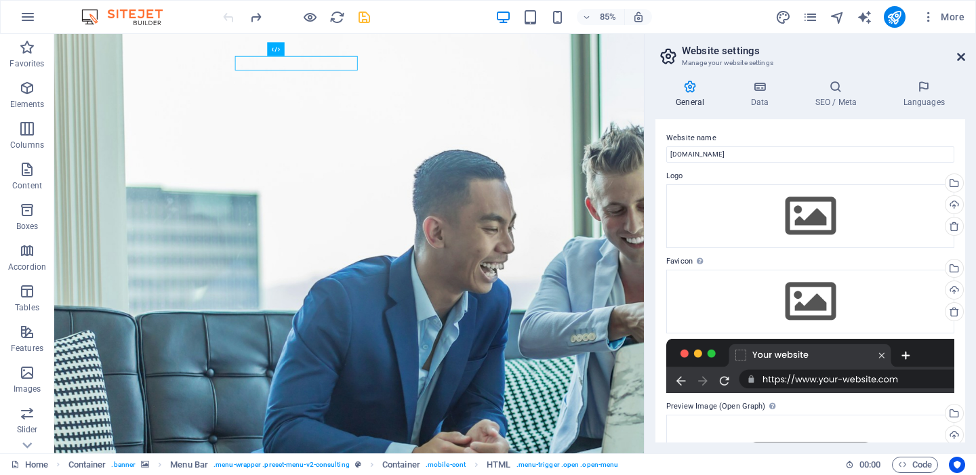
click at [962, 56] on icon at bounding box center [961, 56] width 8 height 11
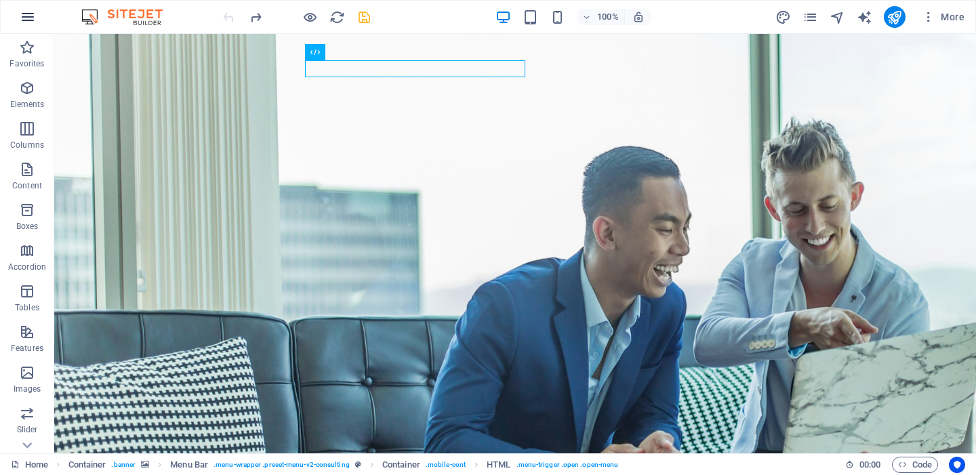
click at [26, 20] on icon "button" at bounding box center [28, 17] width 16 height 16
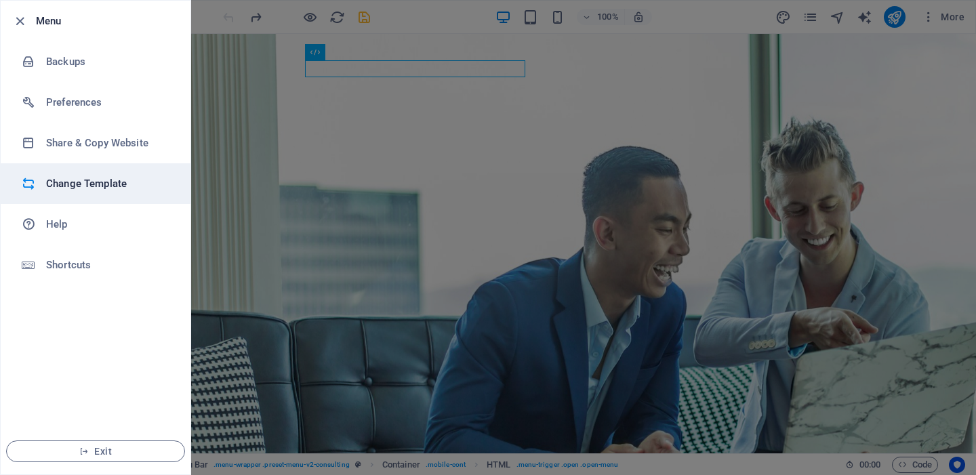
click at [69, 184] on h6 "Change Template" at bounding box center [108, 183] width 125 height 16
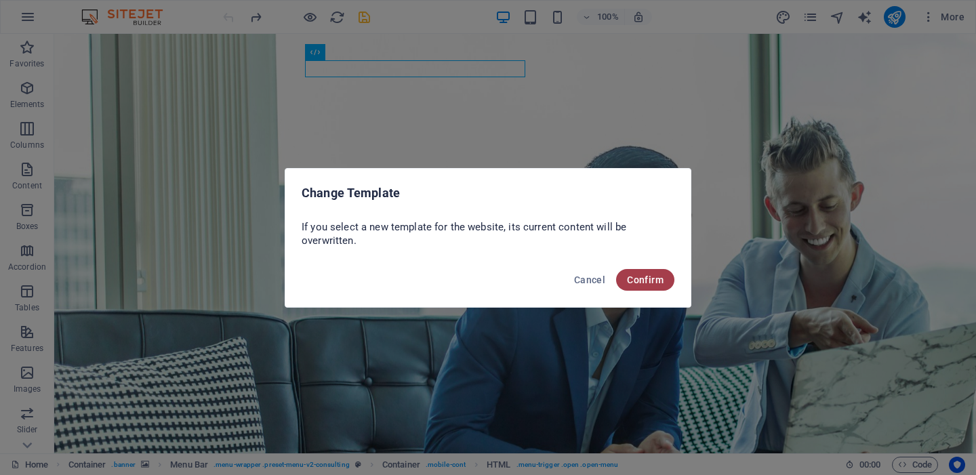
click at [642, 278] on span "Confirm" at bounding box center [645, 279] width 37 height 11
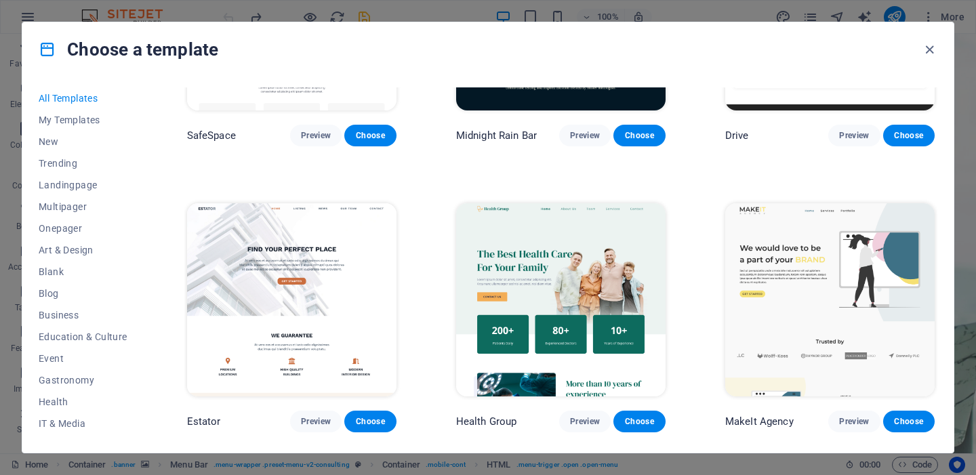
scroll to position [2743, 0]
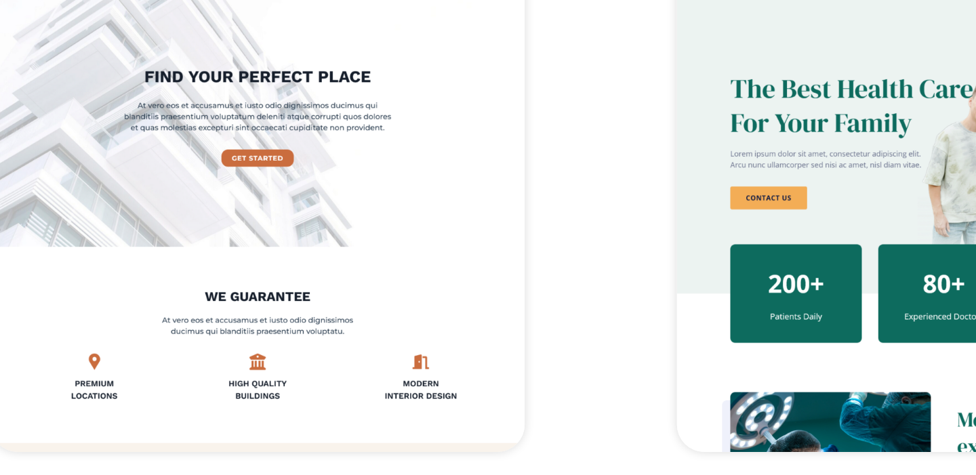
click at [314, 364] on img at bounding box center [291, 301] width 209 height 193
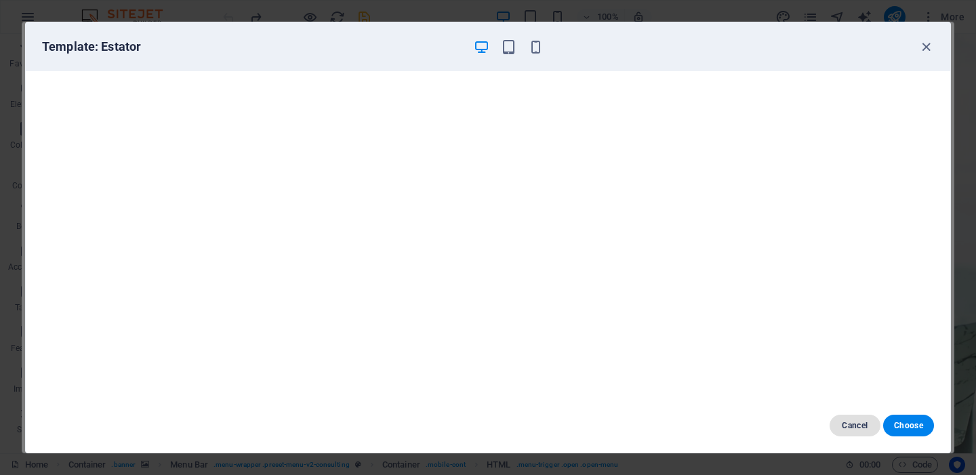
click at [846, 424] on span "Cancel" at bounding box center [854, 425] width 29 height 11
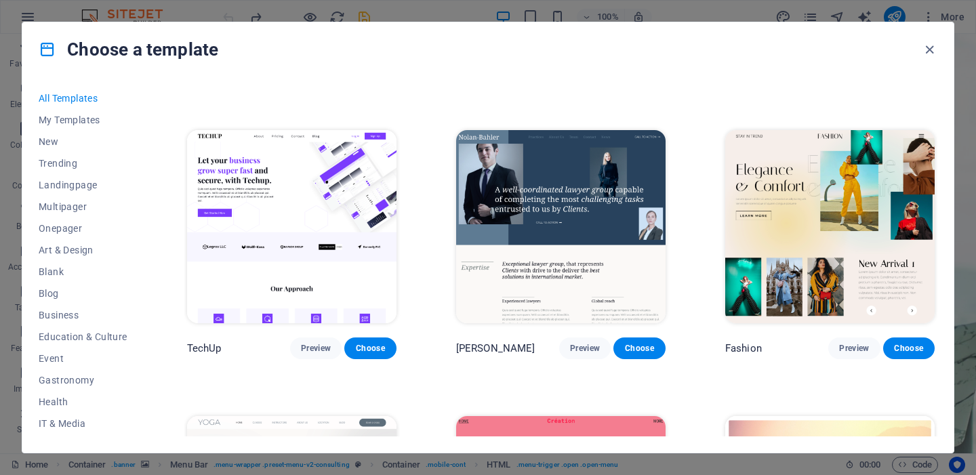
scroll to position [4249, 0]
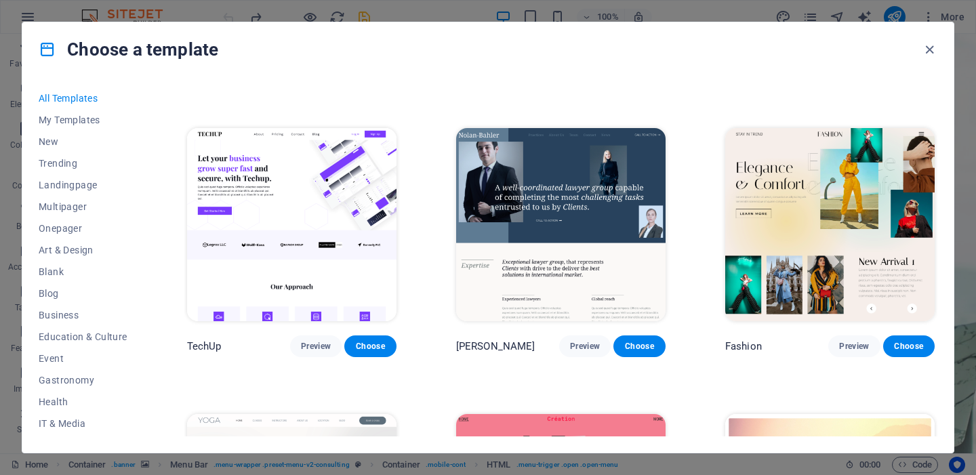
click at [356, 269] on img at bounding box center [291, 224] width 209 height 193
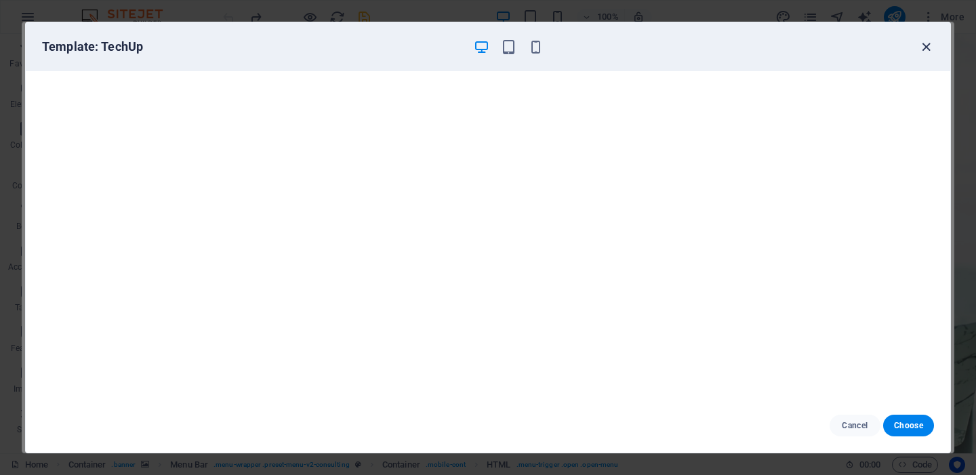
click at [928, 48] on icon "button" at bounding box center [926, 47] width 16 height 16
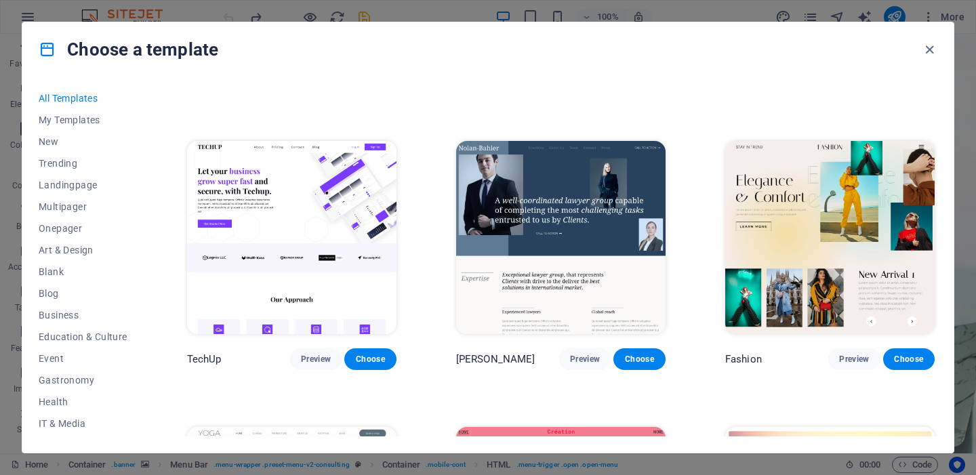
scroll to position [4238, 0]
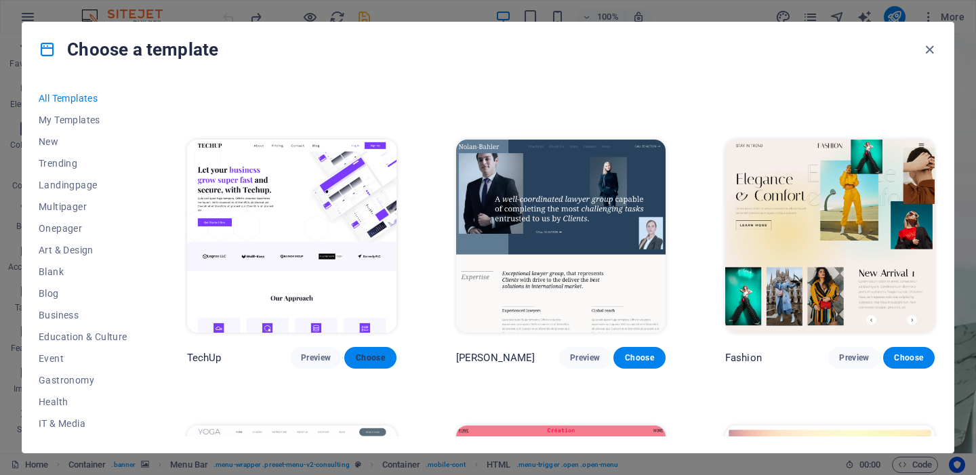
click at [371, 363] on span "Choose" at bounding box center [370, 357] width 30 height 11
click at [60, 165] on span "Trending" at bounding box center [83, 163] width 89 height 11
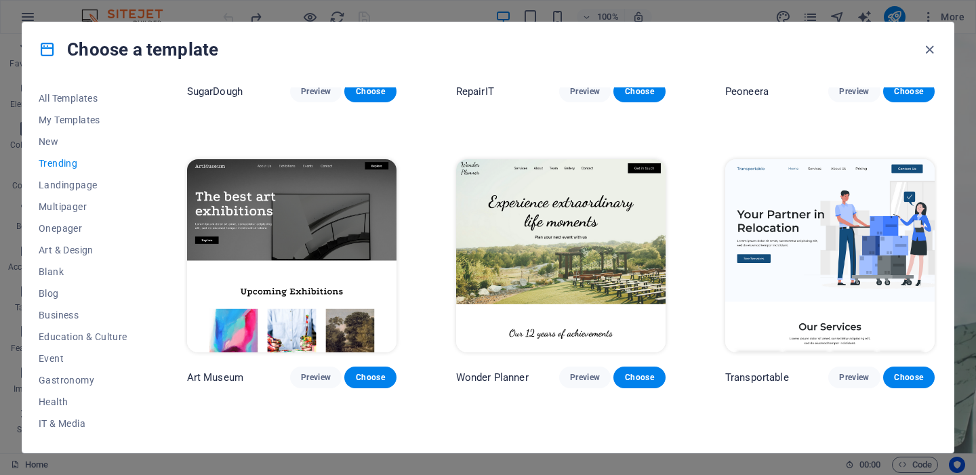
scroll to position [238, 0]
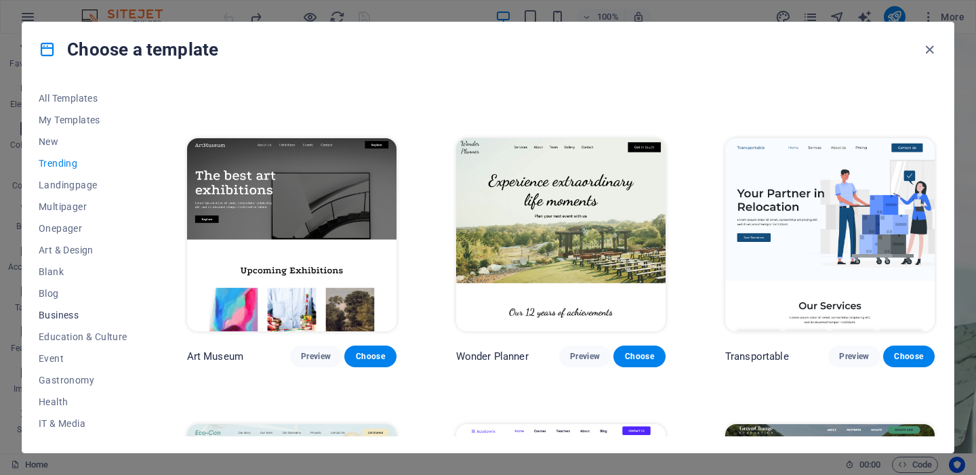
click at [62, 313] on span "Business" at bounding box center [83, 315] width 89 height 11
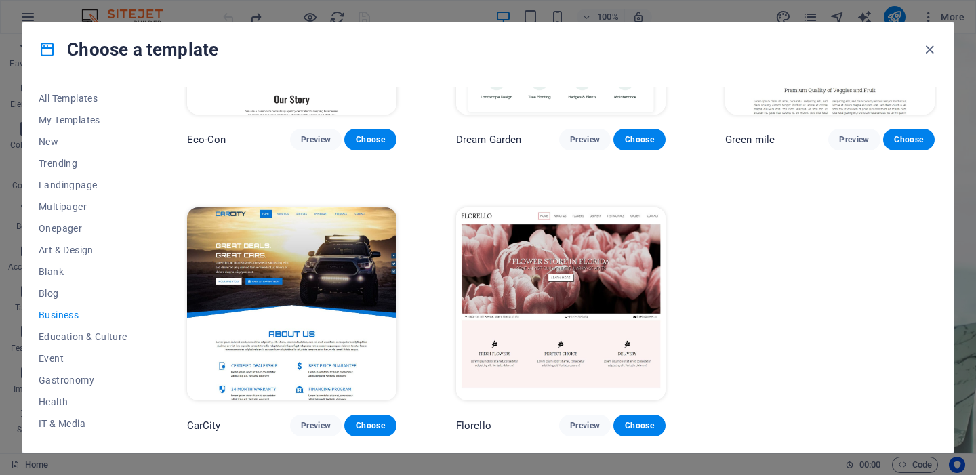
scroll to position [0, 0]
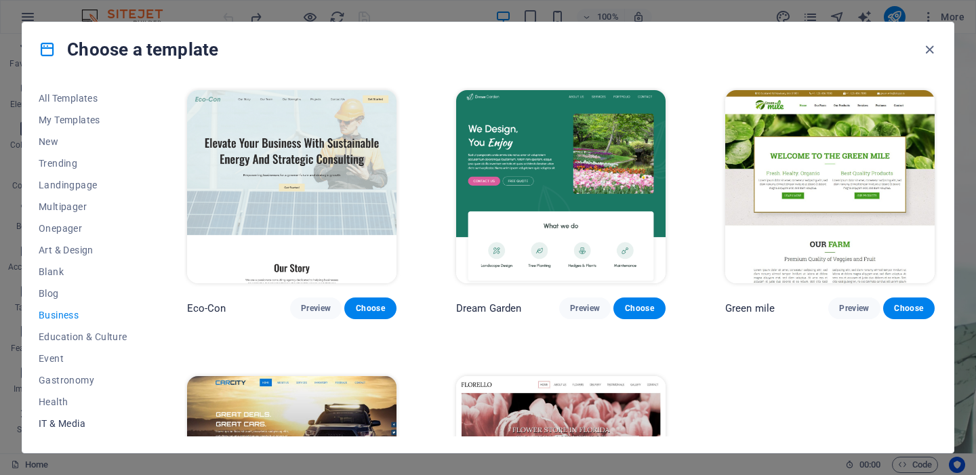
click at [56, 425] on span "IT & Media" at bounding box center [83, 423] width 89 height 11
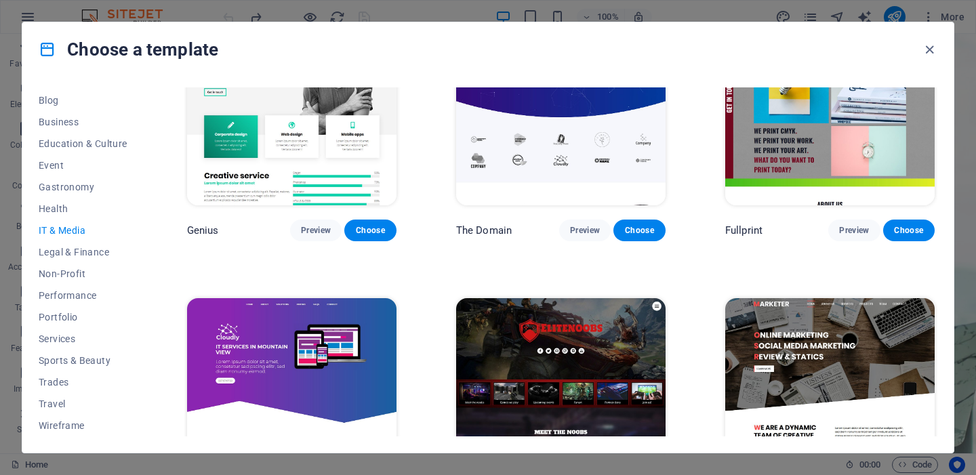
scroll to position [741, 0]
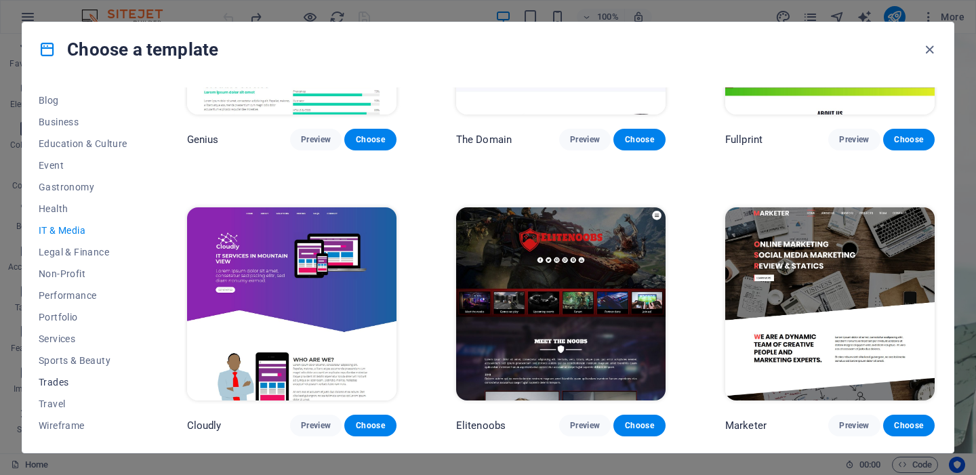
click at [51, 381] on span "Trades" at bounding box center [83, 382] width 89 height 11
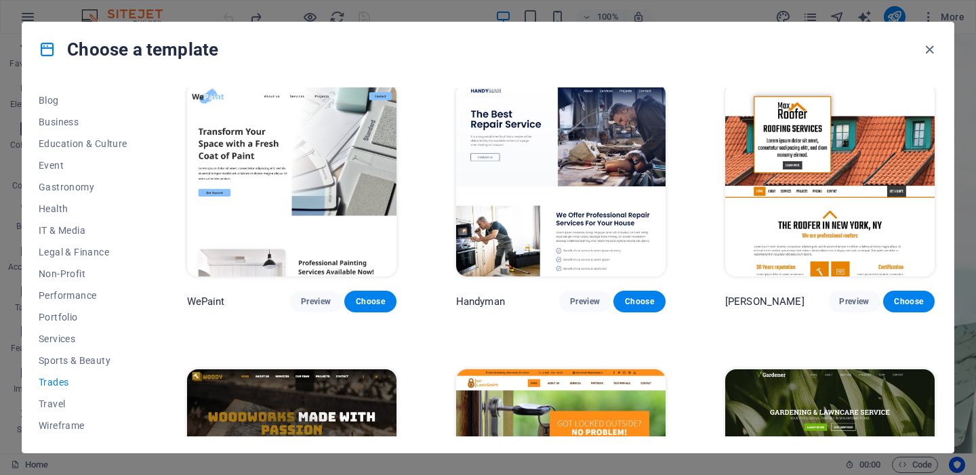
scroll to position [0, 0]
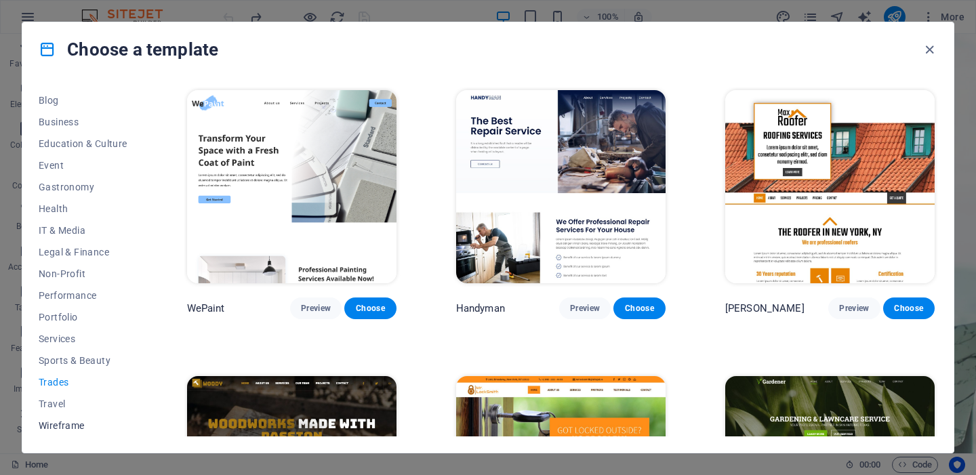
click at [50, 421] on span "Wireframe" at bounding box center [83, 425] width 89 height 11
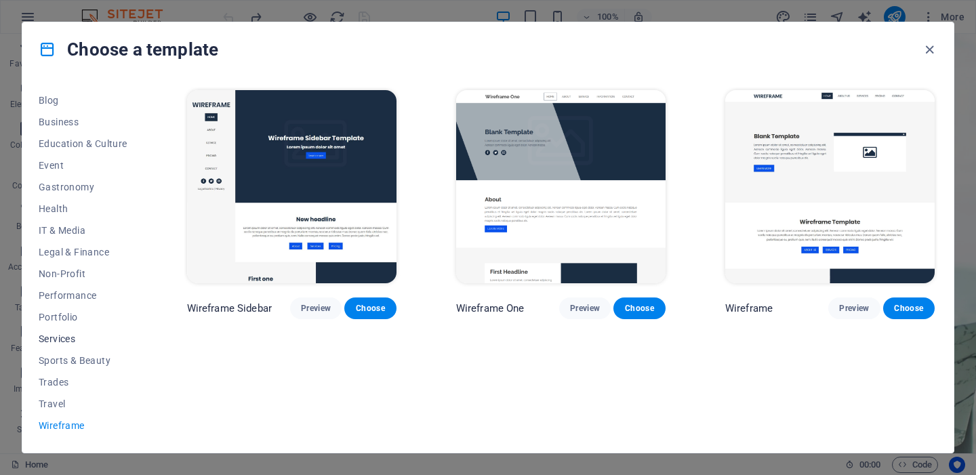
click at [61, 339] on span "Services" at bounding box center [83, 338] width 89 height 11
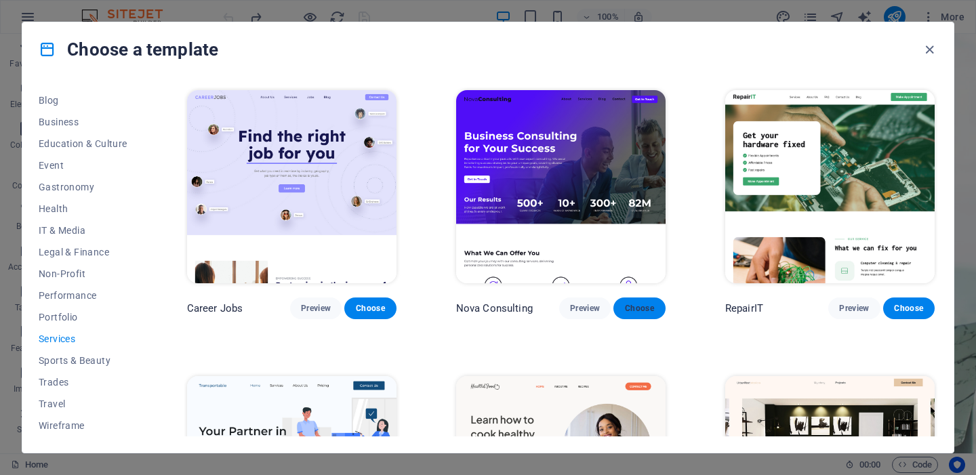
click at [656, 310] on button "Choose" at bounding box center [638, 308] width 51 height 22
click at [627, 308] on span "Choose" at bounding box center [639, 308] width 30 height 11
click at [580, 310] on span "Preview" at bounding box center [585, 308] width 30 height 11
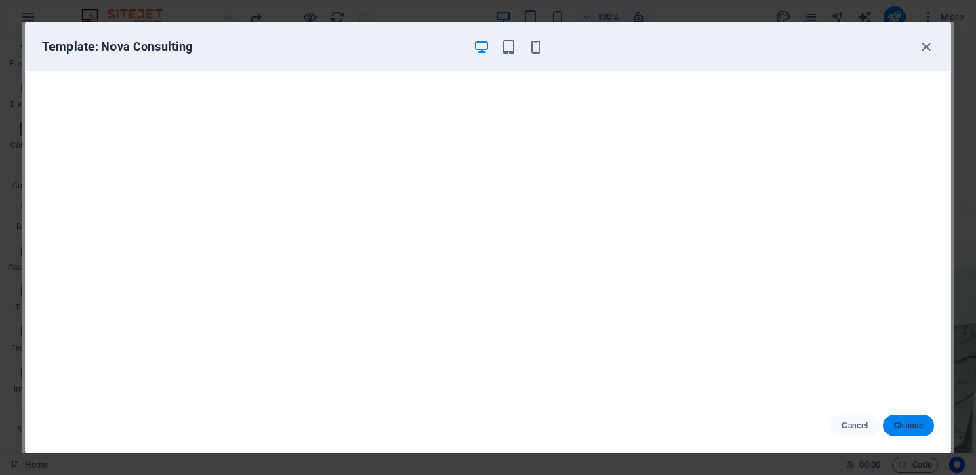
click at [907, 426] on span "Choose" at bounding box center [908, 425] width 29 height 11
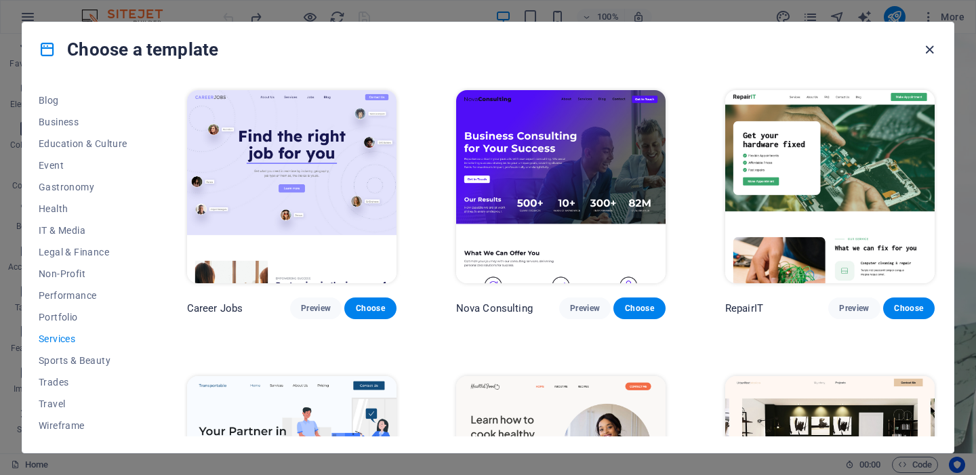
click at [927, 49] on icon "button" at bounding box center [930, 50] width 16 height 16
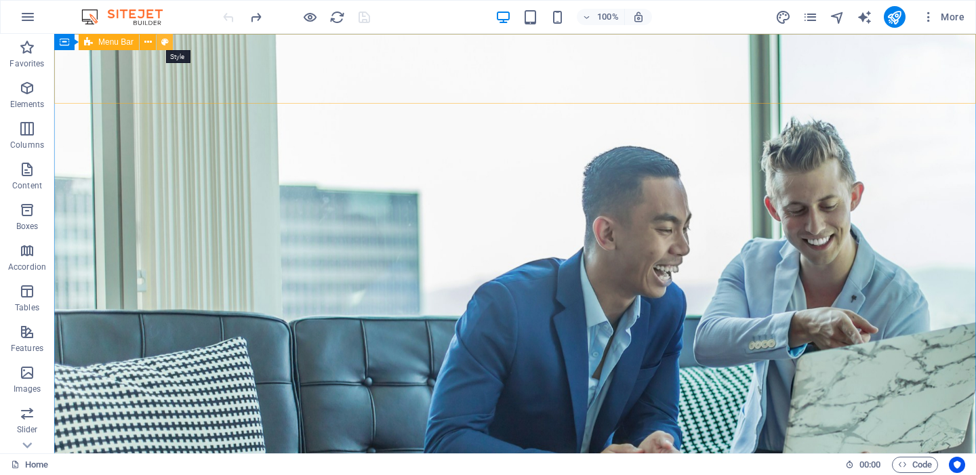
click at [167, 43] on icon at bounding box center [164, 42] width 7 height 14
select select "rem"
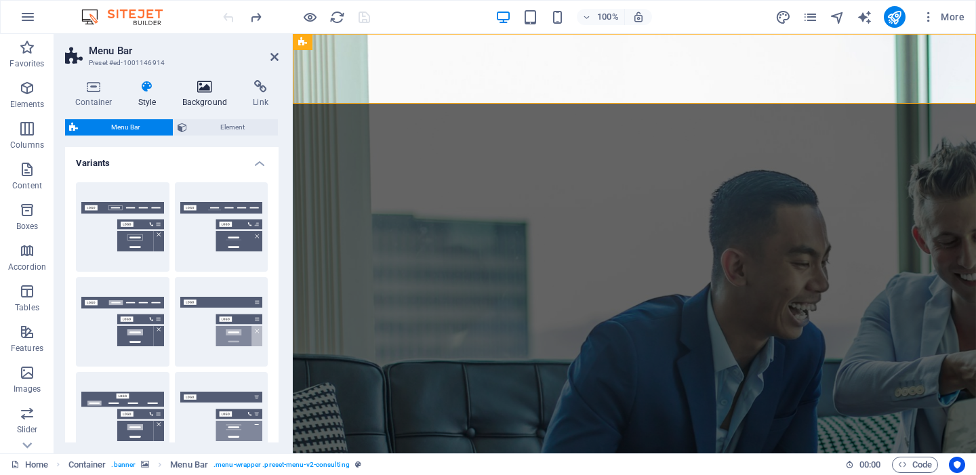
click at [205, 89] on icon at bounding box center [205, 87] width 66 height 14
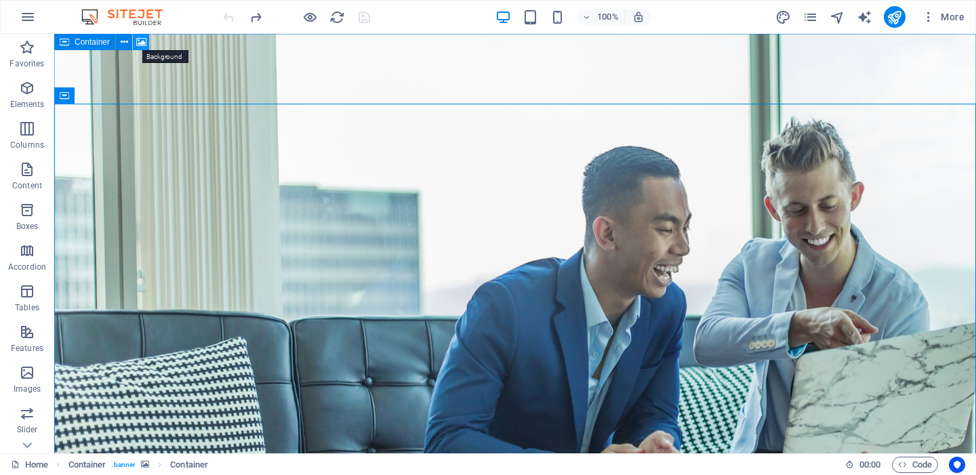
click at [144, 42] on icon at bounding box center [141, 42] width 10 height 14
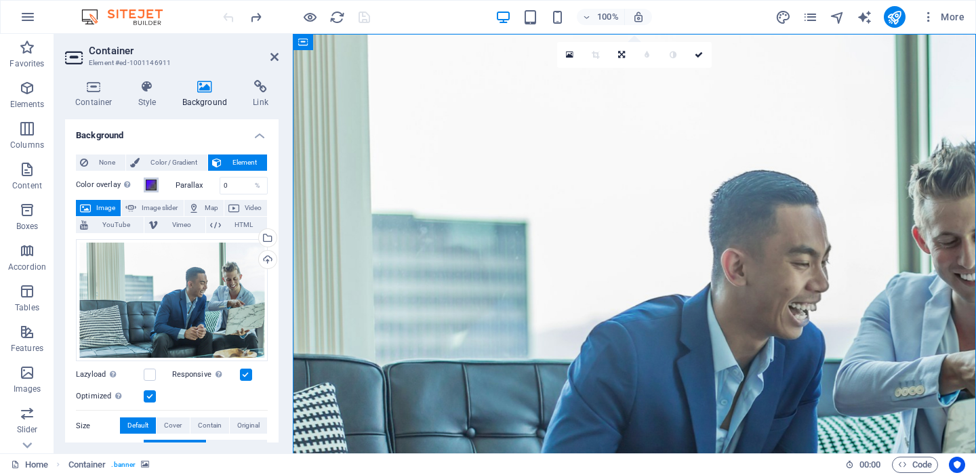
click at [150, 187] on span at bounding box center [151, 185] width 11 height 11
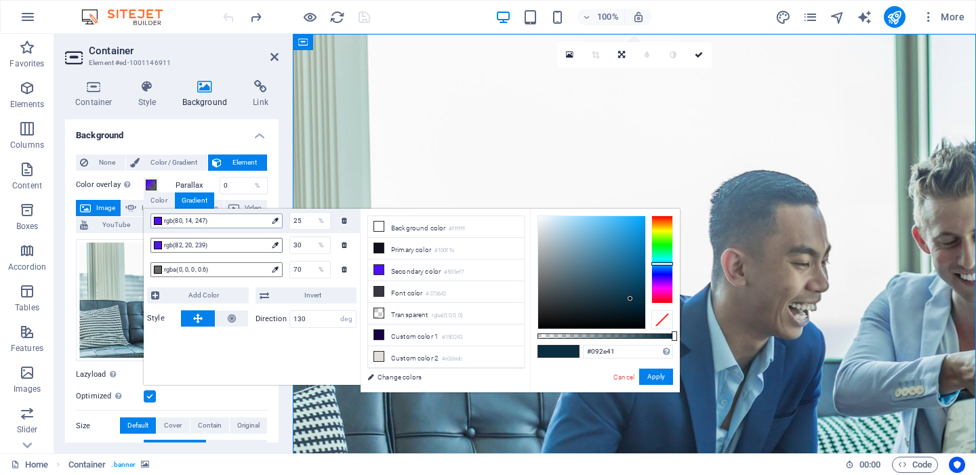
click at [242, 221] on span "rgb(80, 14, 247)" at bounding box center [215, 221] width 103 height 12
click at [226, 222] on span "rgb(80, 14, 247)" at bounding box center [215, 221] width 103 height 12
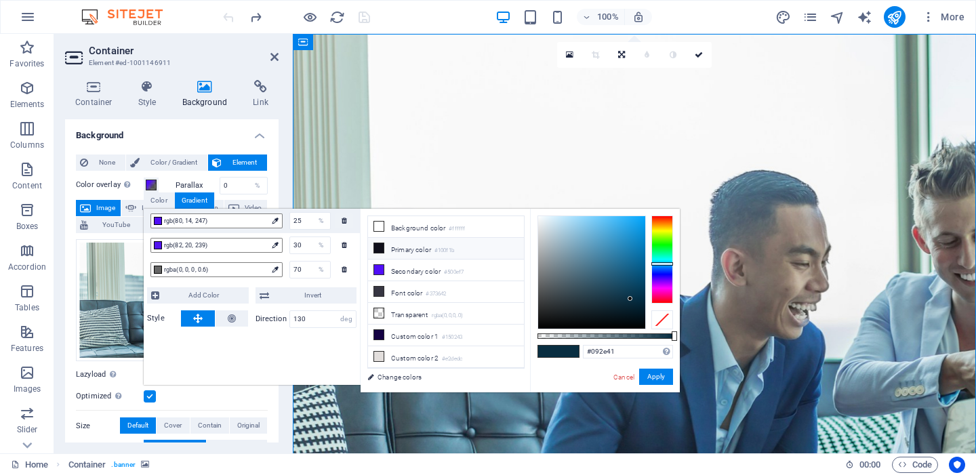
click at [406, 249] on li "Primary color #100f1b" at bounding box center [446, 249] width 156 height 22
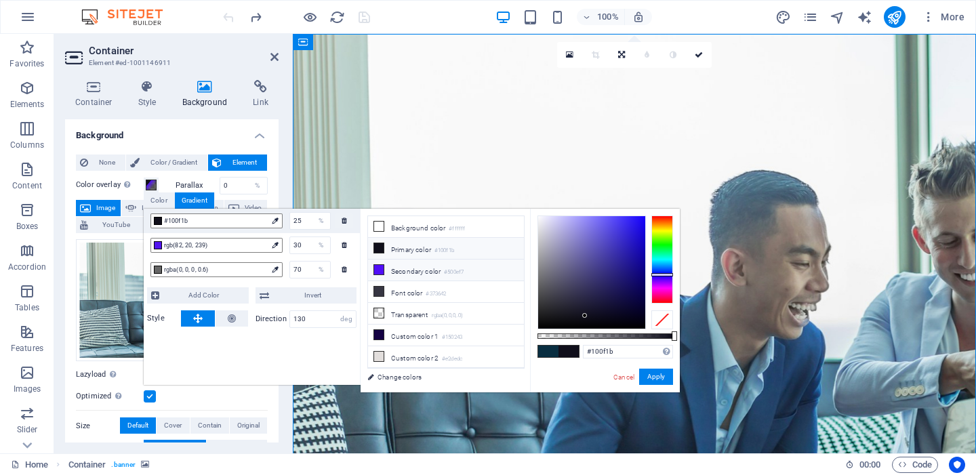
click at [407, 274] on li "Secondary color #500ef7" at bounding box center [446, 271] width 156 height 22
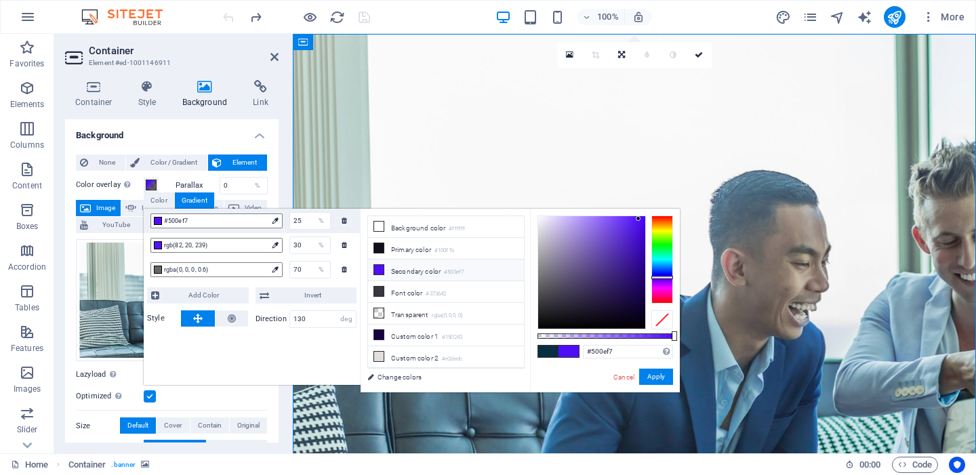
click at [405, 268] on li "Secondary color #500ef7" at bounding box center [446, 271] width 156 height 22
click at [407, 293] on li "Font color #373642" at bounding box center [446, 292] width 156 height 22
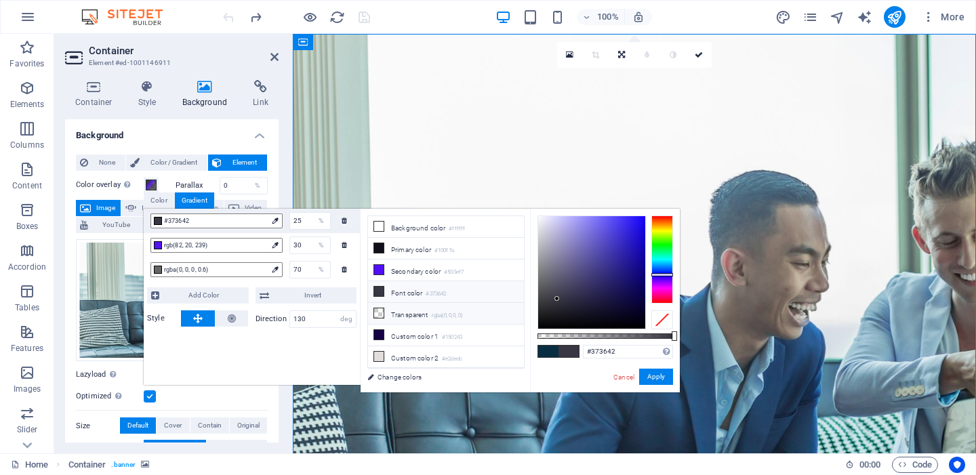
click at [407, 314] on li "Transparent rgba(0,0,0,.0)" at bounding box center [446, 314] width 156 height 22
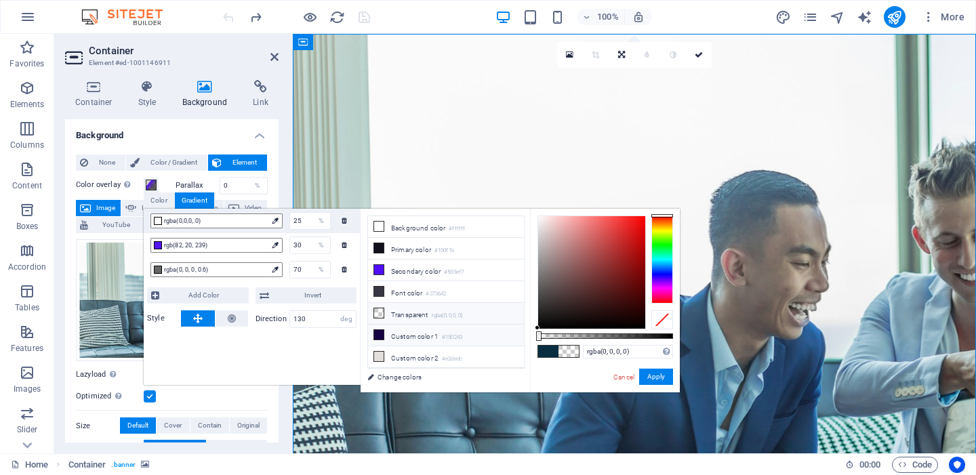
click at [407, 335] on li "Custom color 1 #150243" at bounding box center [446, 336] width 156 height 22
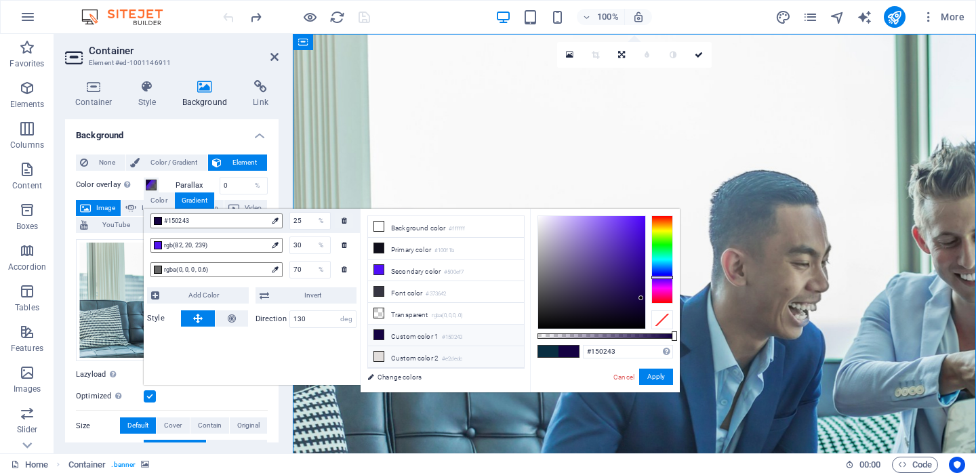
click at [407, 355] on li "Custom color 2 #e2dedc" at bounding box center [446, 357] width 156 height 22
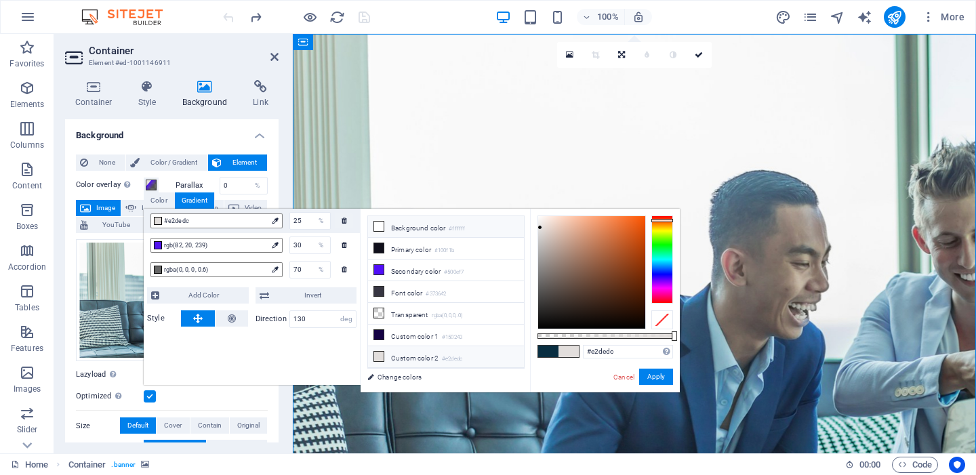
click at [406, 230] on li "Background color #ffffff" at bounding box center [446, 227] width 156 height 22
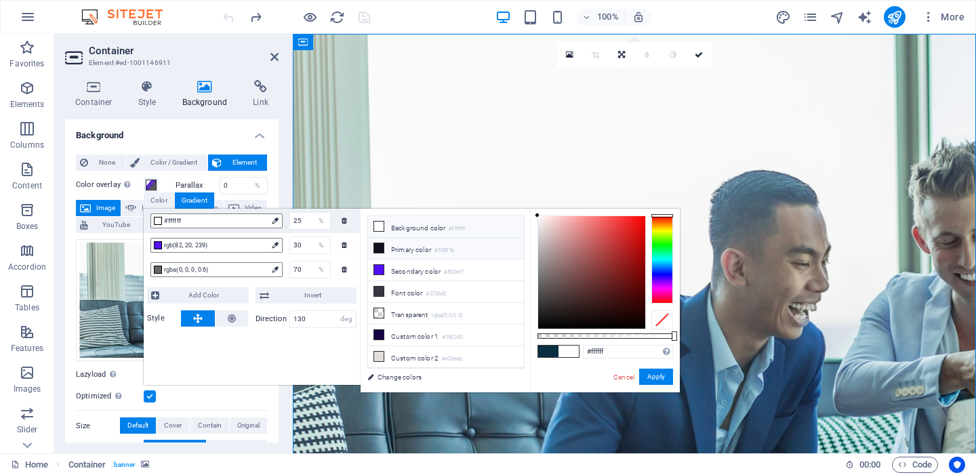
click at [407, 251] on li "Primary color #100f1b" at bounding box center [446, 249] width 156 height 22
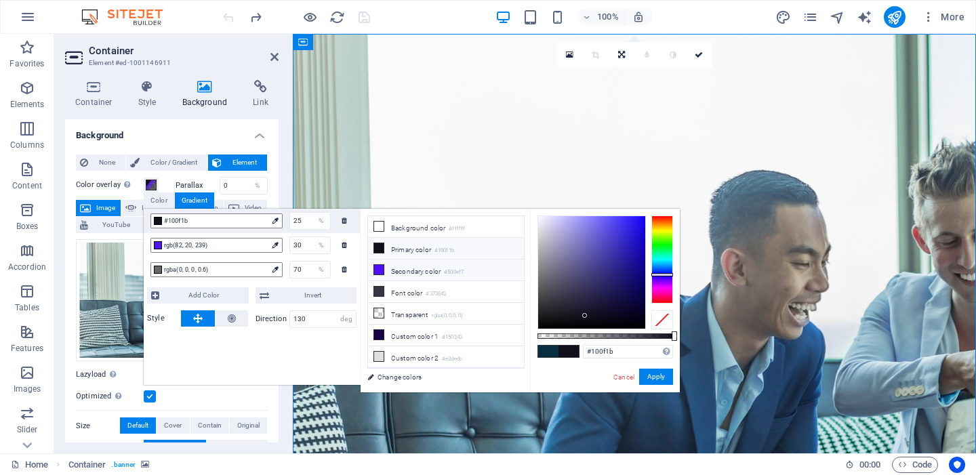
click at [407, 268] on li "Secondary color #500ef7" at bounding box center [446, 271] width 156 height 22
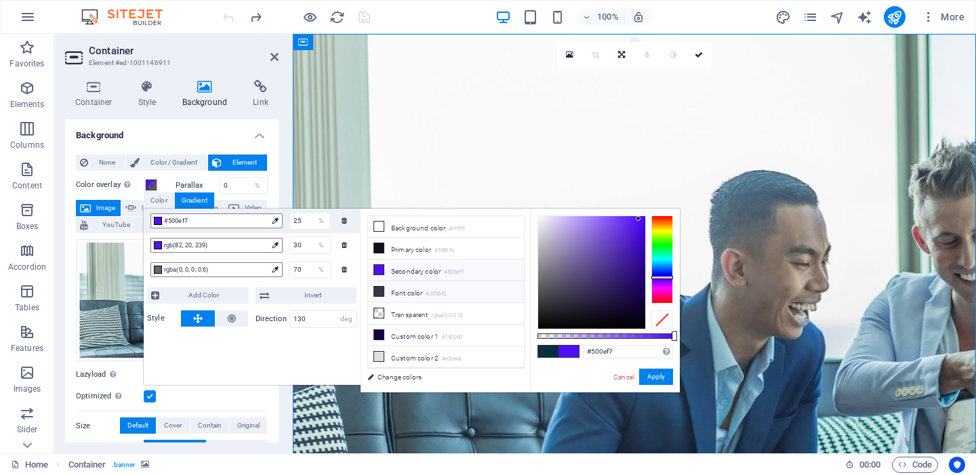
click at [407, 283] on li "Font color #373642" at bounding box center [446, 292] width 156 height 22
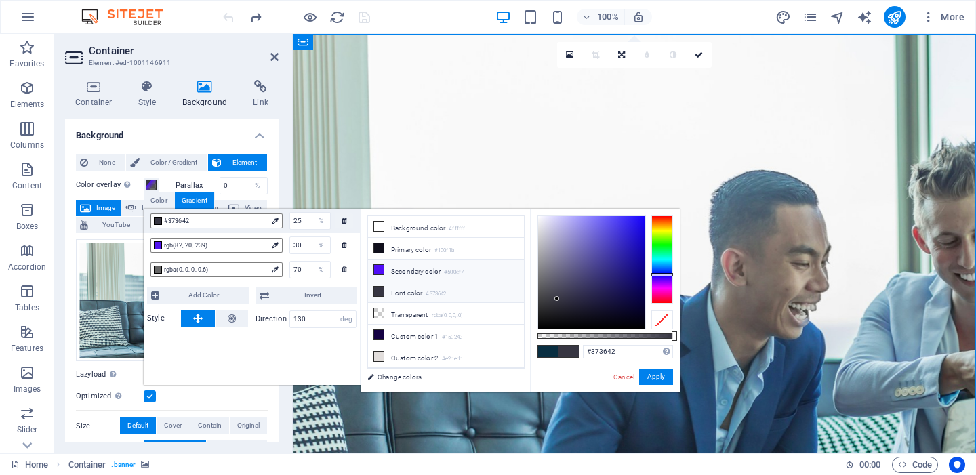
click at [405, 271] on li "Secondary color #500ef7" at bounding box center [446, 271] width 156 height 22
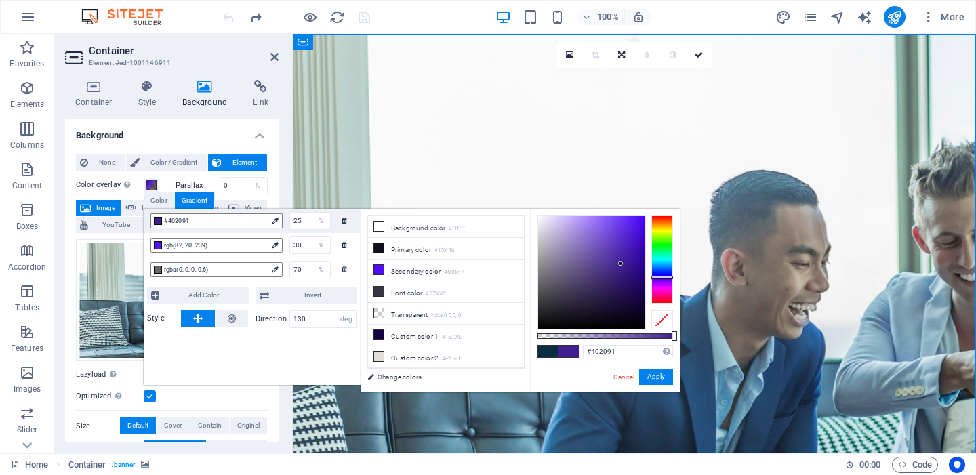
drag, startPoint x: 638, startPoint y: 219, endPoint x: 621, endPoint y: 264, distance: 48.1
click at [621, 264] on div at bounding box center [620, 263] width 5 height 5
click at [209, 248] on span "rgb(82, 20, 239)" at bounding box center [215, 245] width 103 height 12
drag, startPoint x: 636, startPoint y: 223, endPoint x: 612, endPoint y: 276, distance: 57.9
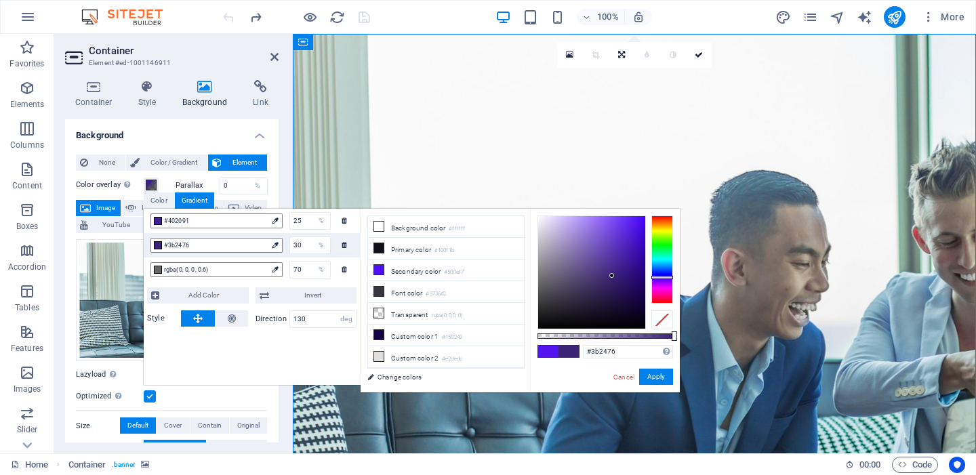
click at [612, 276] on div at bounding box center [611, 275] width 5 height 5
click at [223, 270] on span "rgba(0, 0, 0, 0.6)" at bounding box center [215, 270] width 103 height 12
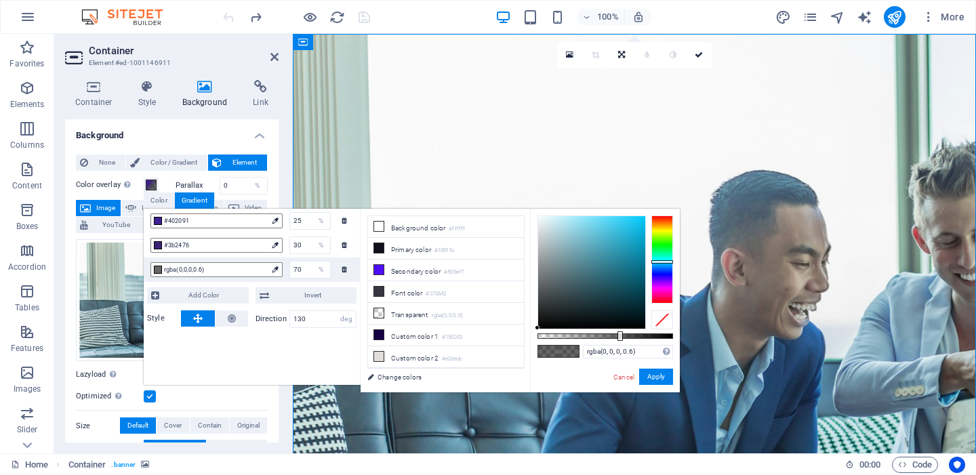
click at [661, 262] on div at bounding box center [662, 259] width 22 height 88
click at [661, 262] on div at bounding box center [662, 262] width 22 height 3
drag, startPoint x: 636, startPoint y: 229, endPoint x: 656, endPoint y: 194, distance: 39.8
click at [656, 194] on body "sterlinghattan.com Home Favorites Elements Columns Content Boxes Accordion Tabl…" at bounding box center [488, 237] width 976 height 475
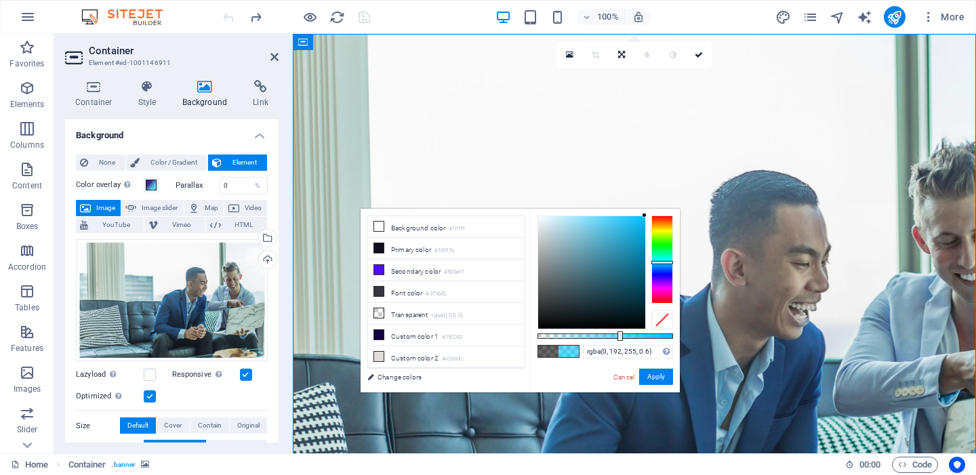
drag, startPoint x: 645, startPoint y: 213, endPoint x: 646, endPoint y: 205, distance: 8.2
click at [646, 205] on body "sterlinghattan.com Home Favorites Elements Columns Content Boxes Accordion Tabl…" at bounding box center [488, 237] width 976 height 475
click at [488, 275] on li "Secondary color #500ef7" at bounding box center [446, 271] width 156 height 22
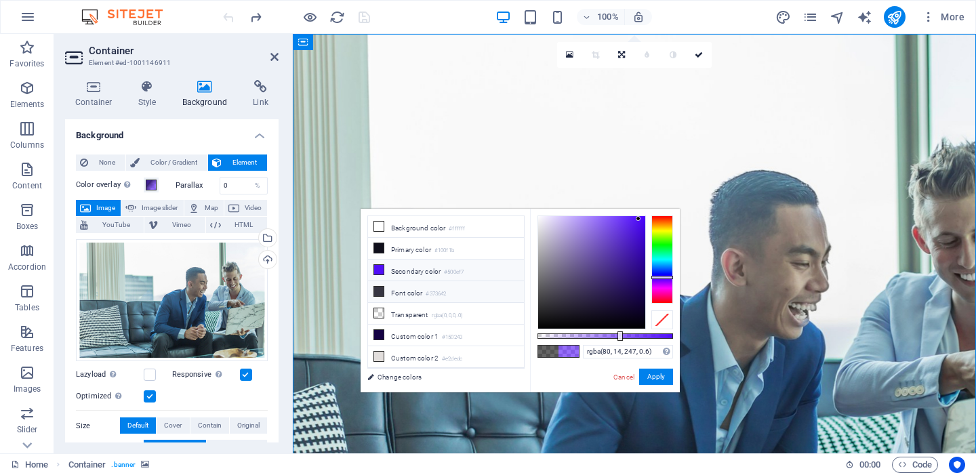
click at [489, 289] on li "Font color #373642" at bounding box center [446, 292] width 156 height 22
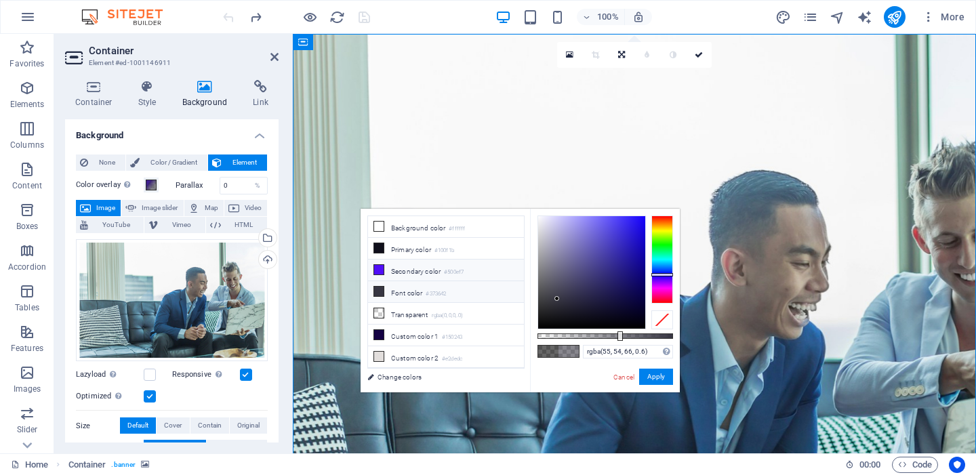
click at [487, 267] on li "Secondary color #500ef7" at bounding box center [446, 271] width 156 height 22
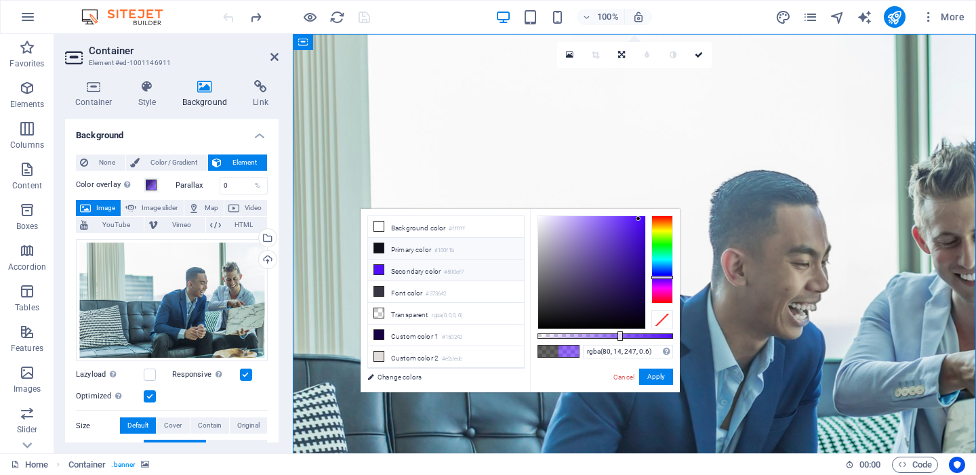
click at [486, 246] on li "Primary color #100f1b" at bounding box center [446, 249] width 156 height 22
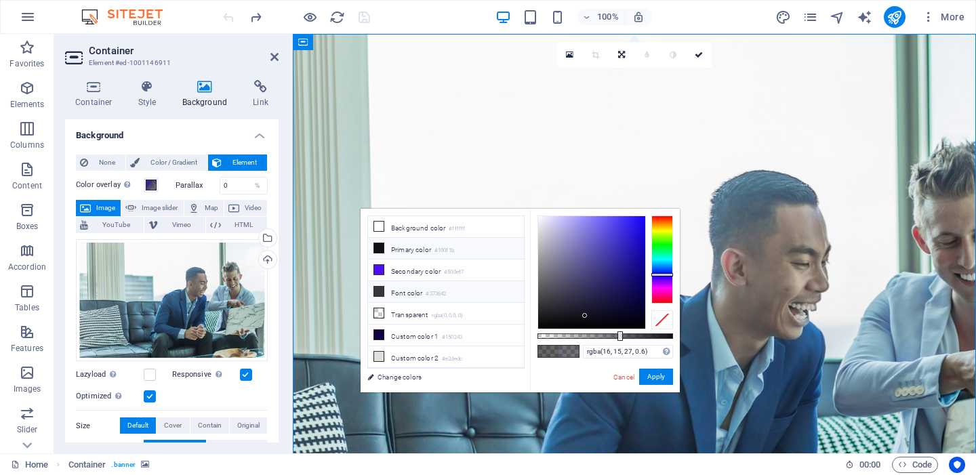
click at [487, 296] on li "Font color #373642" at bounding box center [446, 292] width 156 height 22
click at [629, 379] on link "Cancel" at bounding box center [624, 377] width 24 height 10
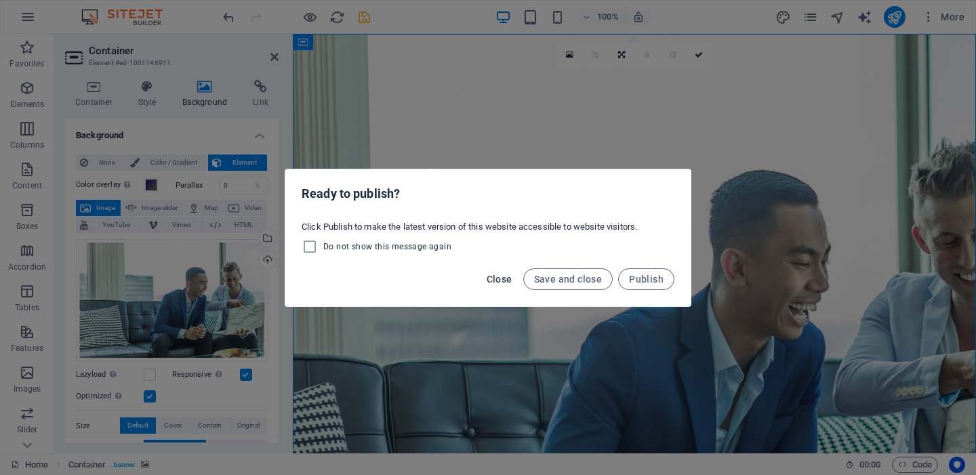
click at [497, 282] on span "Close" at bounding box center [500, 279] width 26 height 11
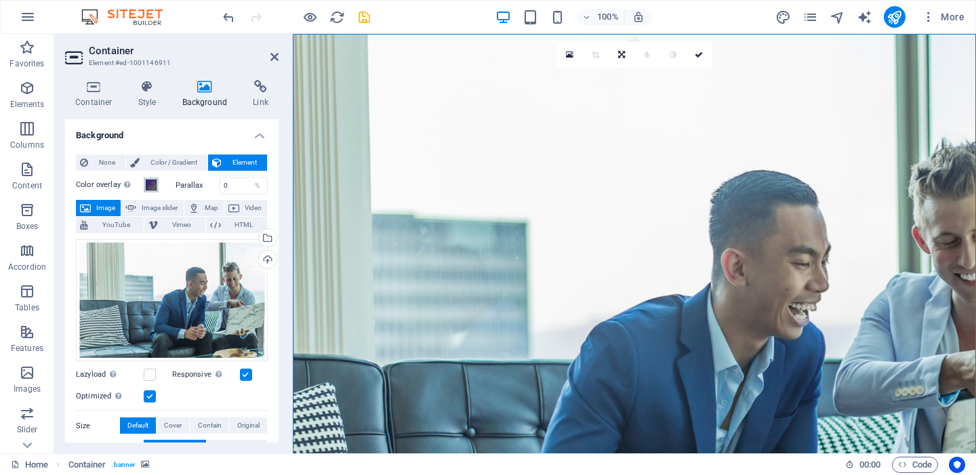
click at [148, 185] on span at bounding box center [151, 185] width 11 height 11
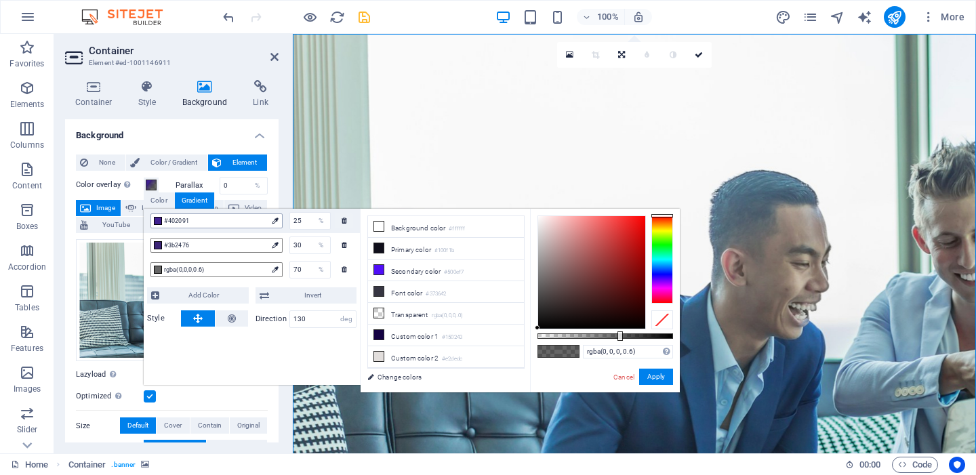
click at [157, 222] on div at bounding box center [158, 221] width 8 height 8
click at [157, 244] on div at bounding box center [158, 245] width 8 height 8
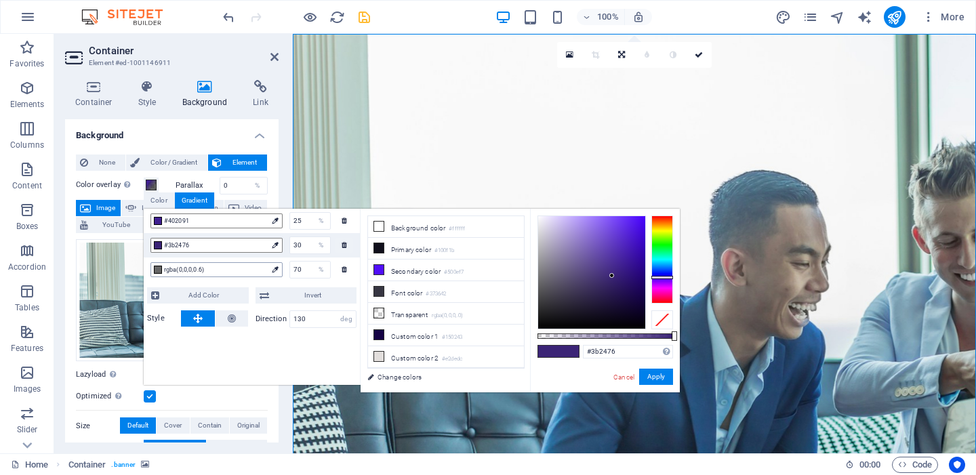
click at [159, 272] on div at bounding box center [158, 270] width 8 height 8
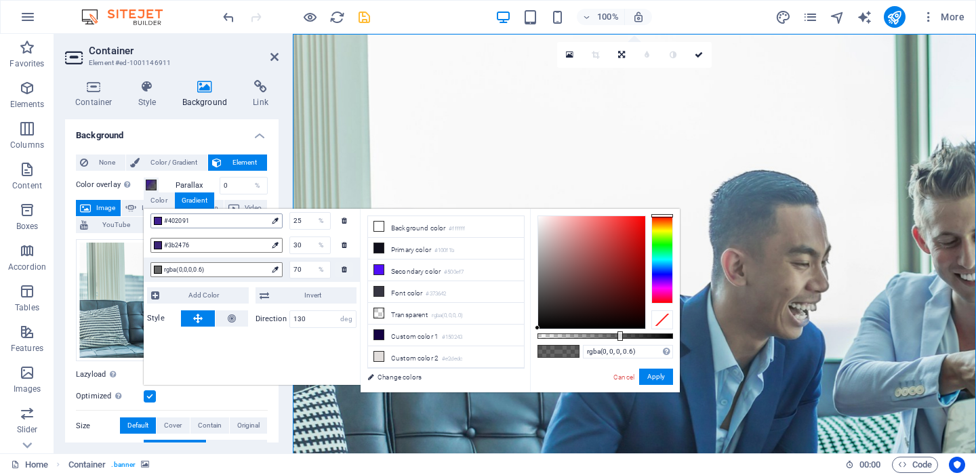
click at [159, 220] on div at bounding box center [158, 221] width 8 height 8
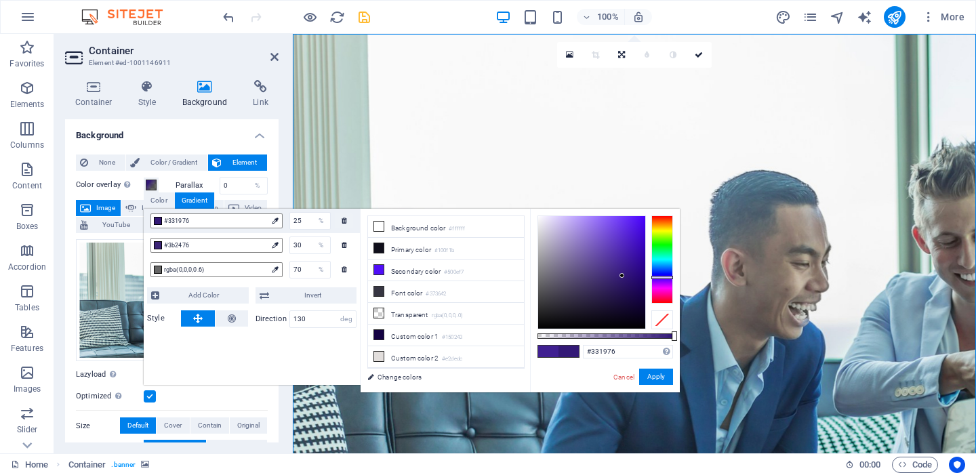
drag, startPoint x: 621, startPoint y: 264, endPoint x: 622, endPoint y: 276, distance: 12.2
click at [622, 276] on div at bounding box center [621, 275] width 5 height 5
click at [197, 245] on span "#3b2476" at bounding box center [215, 245] width 103 height 12
drag, startPoint x: 611, startPoint y: 274, endPoint x: 613, endPoint y: 283, distance: 8.9
click at [613, 283] on div at bounding box center [612, 283] width 5 height 5
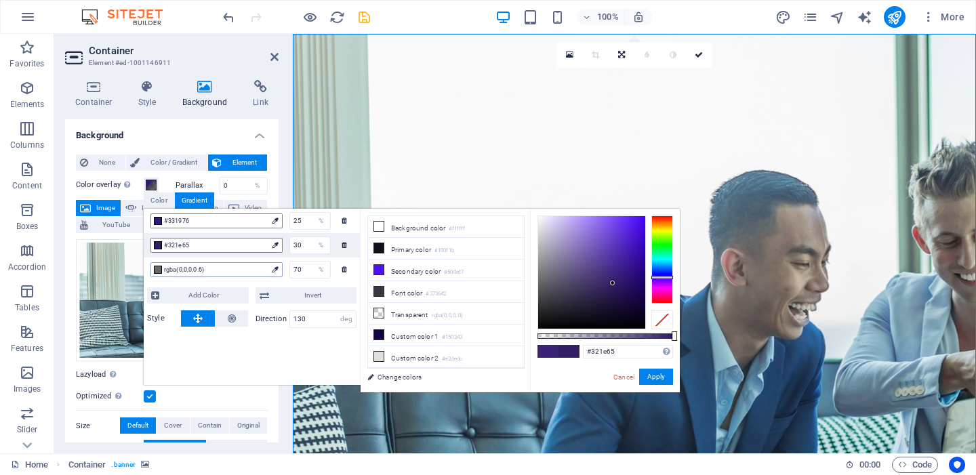
click at [156, 268] on div at bounding box center [158, 270] width 8 height 8
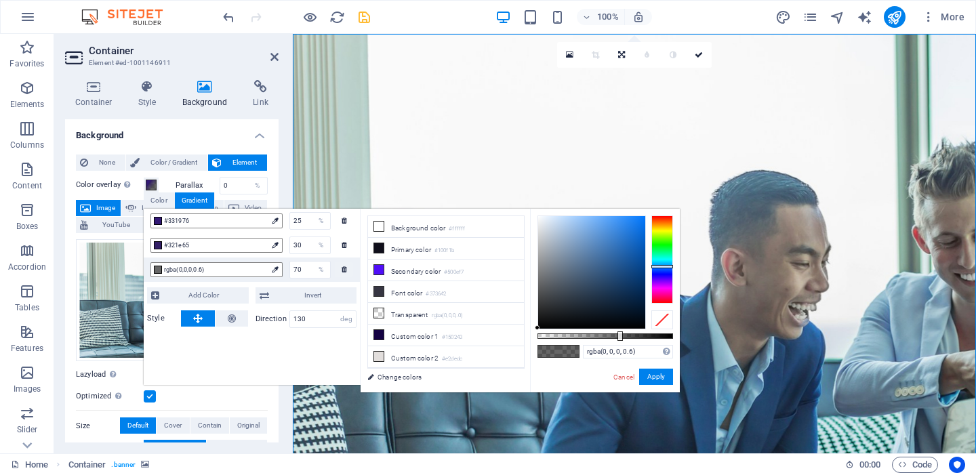
click at [664, 266] on div at bounding box center [662, 259] width 22 height 88
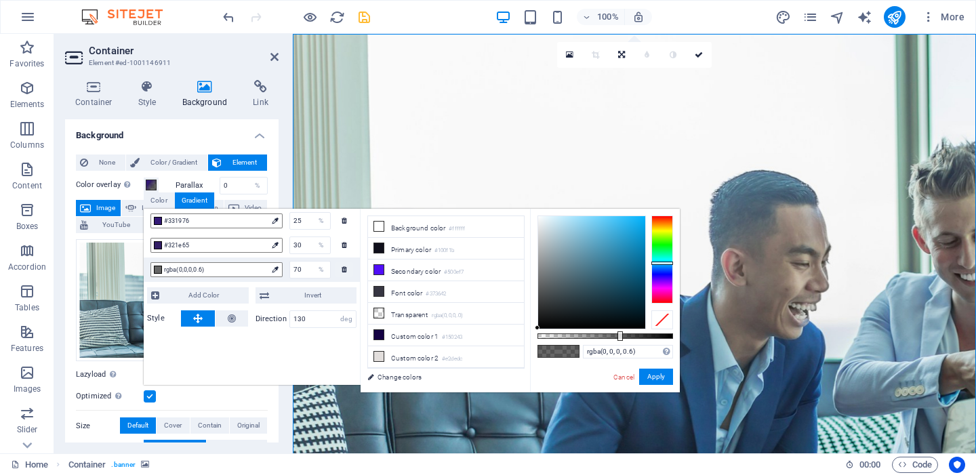
click at [664, 263] on div at bounding box center [662, 263] width 22 height 3
drag, startPoint x: 634, startPoint y: 228, endPoint x: 645, endPoint y: 207, distance: 23.6
click at [645, 207] on body "sterlinghattan.com Home Favorites Elements Columns Content Boxes Accordion Tabl…" at bounding box center [488, 237] width 976 height 475
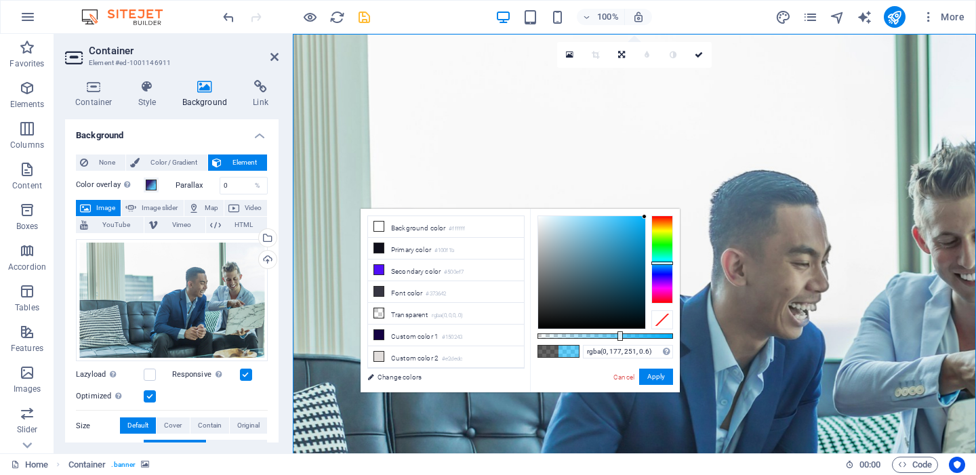
click at [644, 217] on div at bounding box center [644, 216] width 5 height 5
click at [664, 376] on button "Apply" at bounding box center [656, 377] width 34 height 16
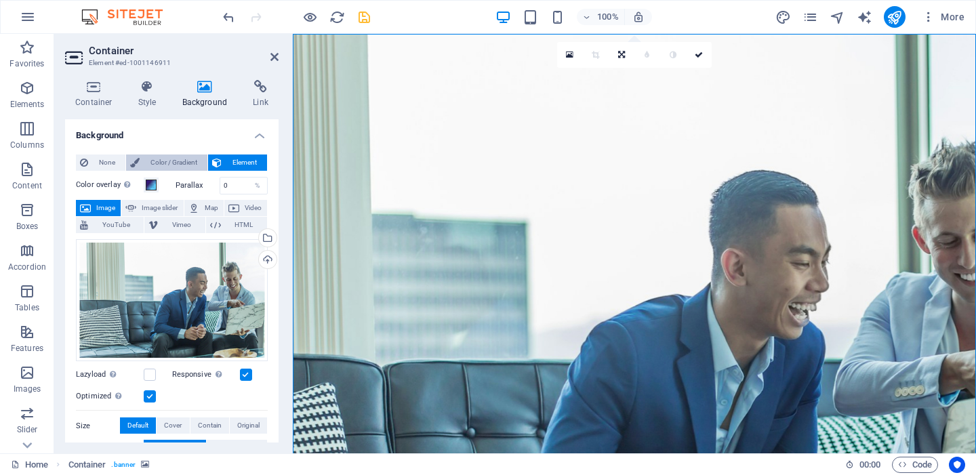
click at [161, 161] on span "Color / Gradient" at bounding box center [174, 162] width 60 height 16
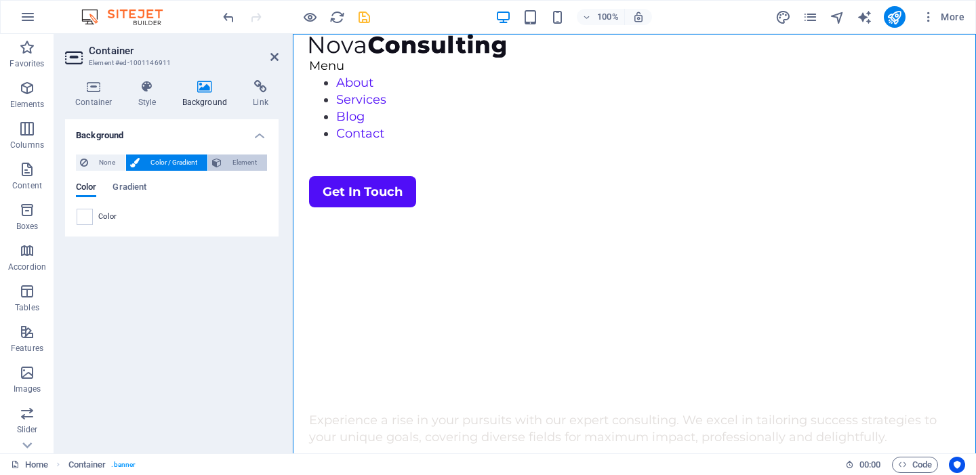
click at [219, 163] on icon at bounding box center [216, 162] width 9 height 16
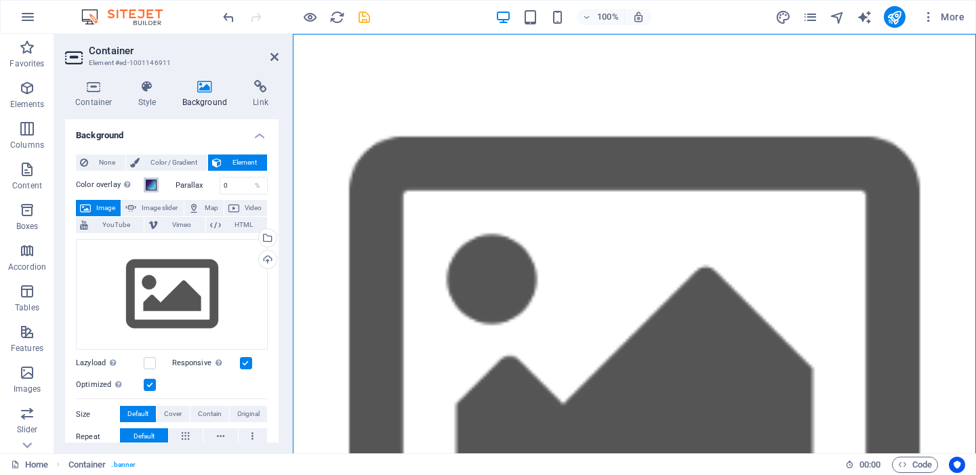
click at [148, 188] on span at bounding box center [151, 185] width 11 height 11
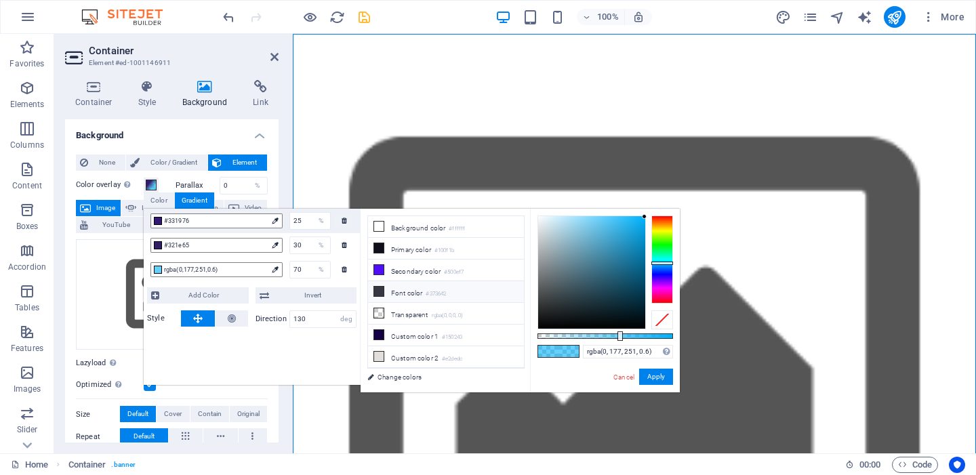
click at [375, 289] on icon at bounding box center [378, 291] width 9 height 9
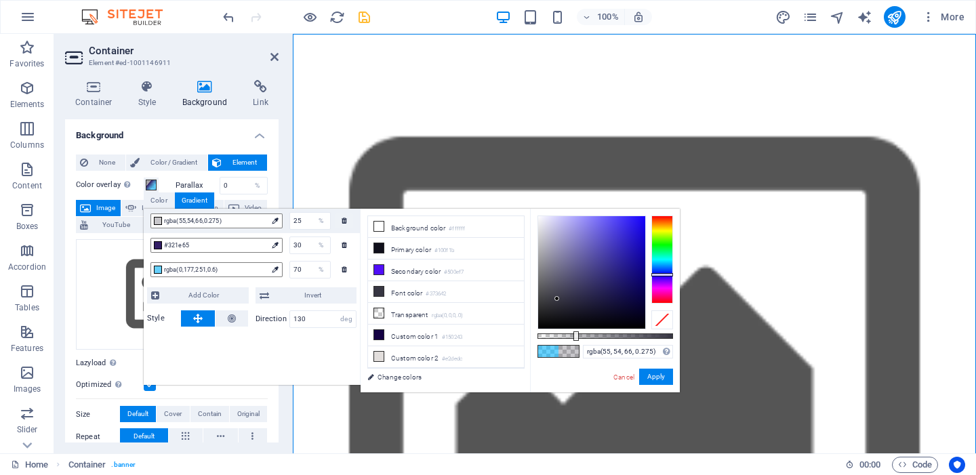
drag, startPoint x: 620, startPoint y: 333, endPoint x: 575, endPoint y: 333, distance: 45.4
click at [575, 333] on div at bounding box center [575, 335] width 5 height 9
click at [662, 377] on button "Apply" at bounding box center [656, 377] width 34 height 16
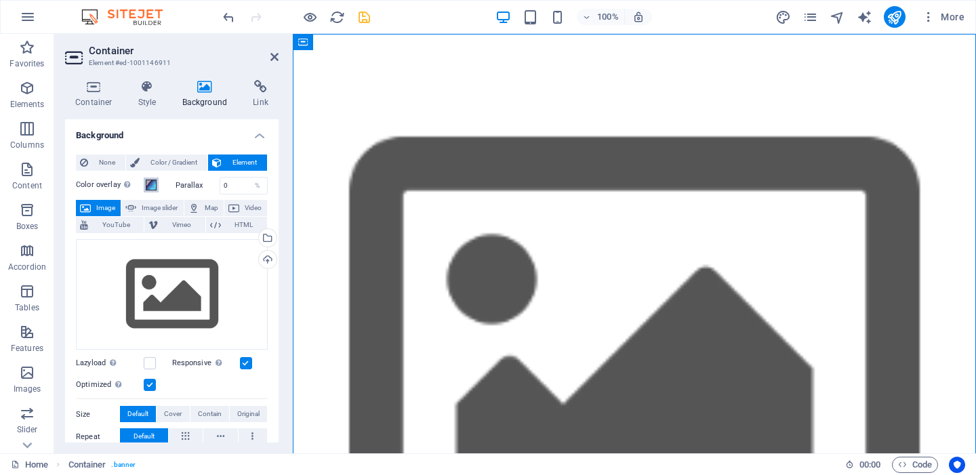
click at [151, 183] on span at bounding box center [151, 185] width 11 height 11
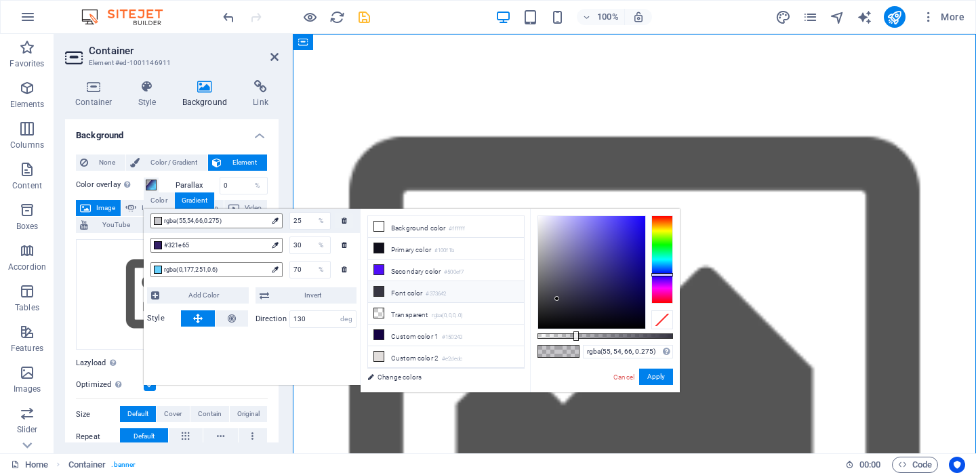
click at [443, 289] on small "#373642" at bounding box center [436, 293] width 20 height 9
click at [230, 228] on div "rgba(55,54,66,0.275)" at bounding box center [216, 220] width 132 height 15
click at [230, 223] on span "rgba(55,54,66,0.275)" at bounding box center [215, 221] width 103 height 12
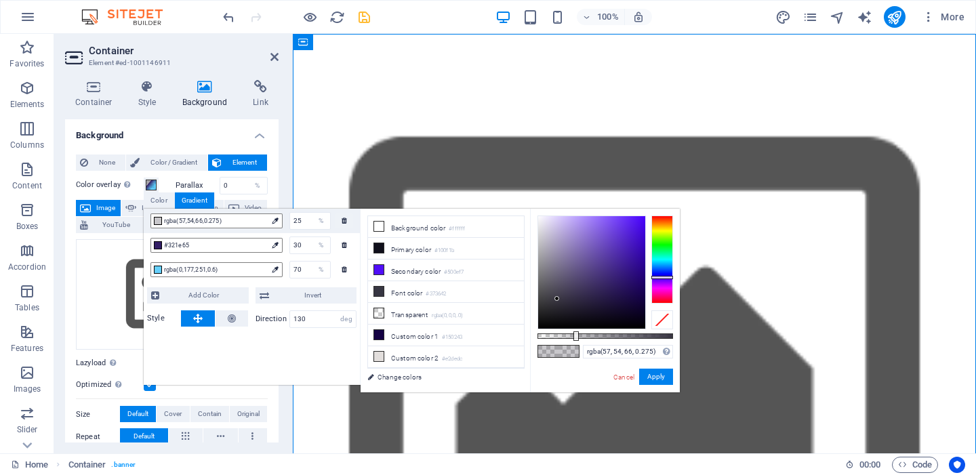
click at [666, 277] on div at bounding box center [662, 259] width 22 height 88
drag, startPoint x: 558, startPoint y: 298, endPoint x: 640, endPoint y: 278, distance: 83.8
click at [640, 277] on div at bounding box center [640, 274] width 5 height 5
drag, startPoint x: 575, startPoint y: 337, endPoint x: 700, endPoint y: 338, distance: 124.7
click at [700, 338] on body "sterlinghattan.com Home Favorites Elements Columns Content Boxes Accordion Tabl…" at bounding box center [488, 237] width 976 height 475
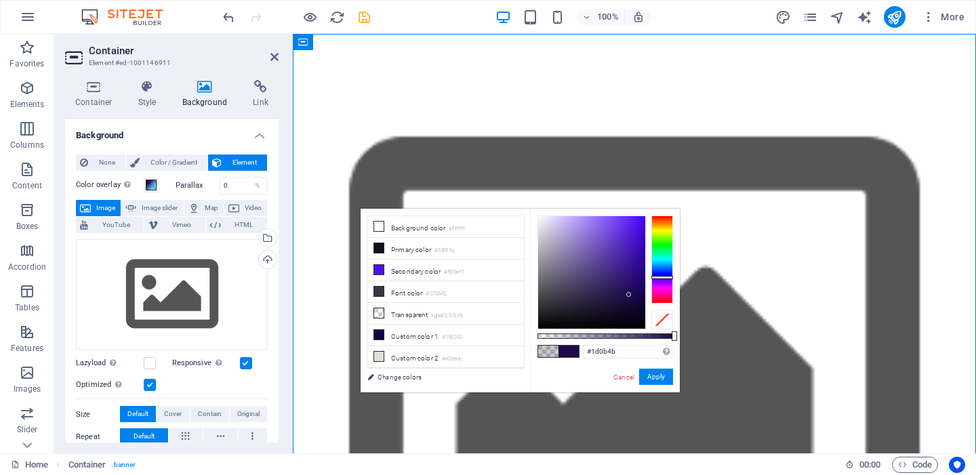
drag, startPoint x: 640, startPoint y: 279, endPoint x: 629, endPoint y: 295, distance: 19.0
click at [629, 295] on div at bounding box center [628, 294] width 5 height 5
click at [651, 377] on button "Apply" at bounding box center [656, 377] width 34 height 16
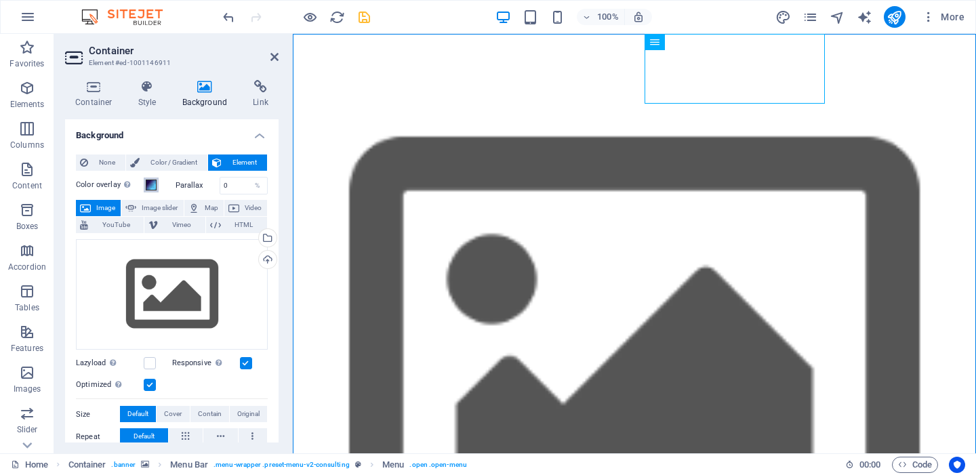
click at [152, 186] on span at bounding box center [151, 185] width 11 height 11
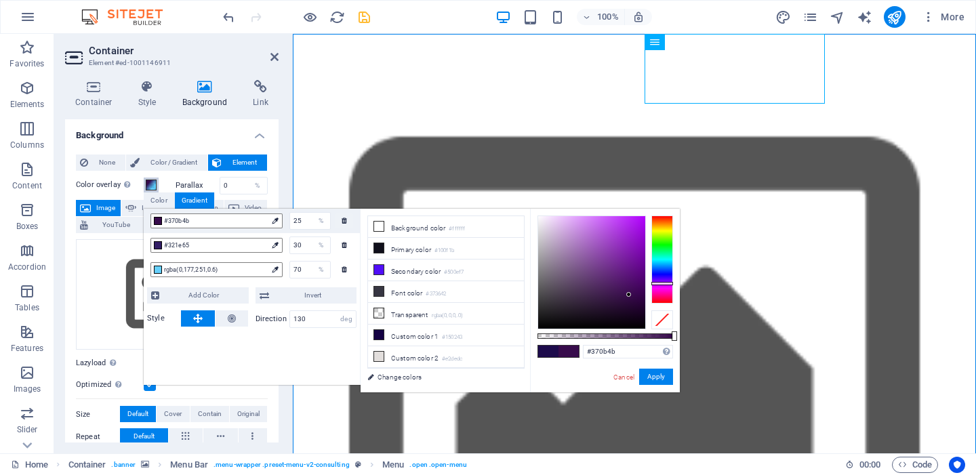
click at [667, 283] on div at bounding box center [662, 259] width 22 height 88
drag, startPoint x: 629, startPoint y: 295, endPoint x: 642, endPoint y: 278, distance: 21.3
click at [642, 278] on div at bounding box center [641, 277] width 5 height 5
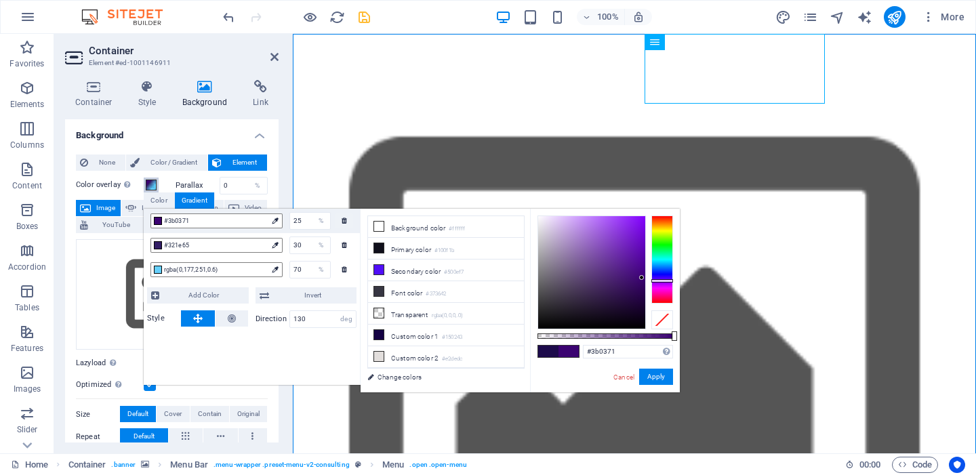
click at [660, 281] on div at bounding box center [662, 280] width 22 height 3
drag, startPoint x: 642, startPoint y: 278, endPoint x: 623, endPoint y: 287, distance: 21.8
click at [623, 287] on div at bounding box center [622, 287] width 5 height 5
click at [227, 247] on span "#321e65" at bounding box center [215, 245] width 103 height 12
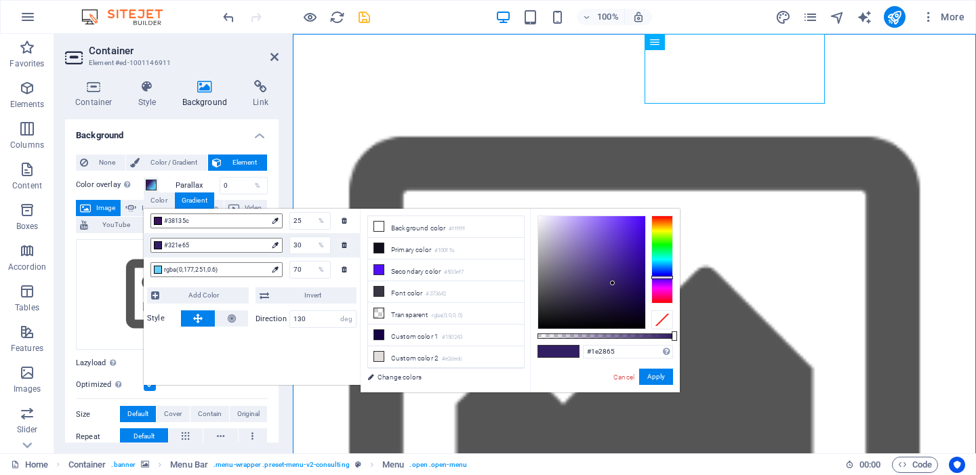
click at [669, 271] on div at bounding box center [662, 259] width 22 height 88
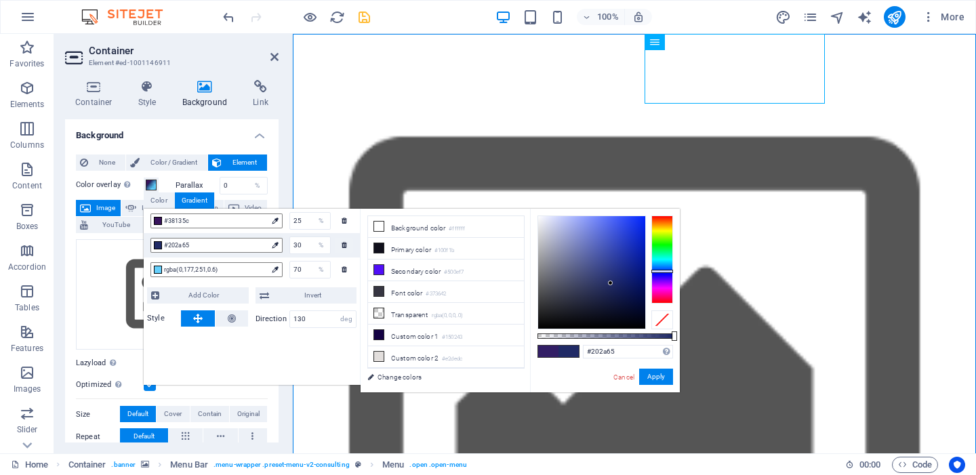
click at [611, 283] on div at bounding box center [610, 283] width 5 height 5
click at [656, 271] on div at bounding box center [662, 271] width 22 height 3
click at [611, 284] on div at bounding box center [610, 283] width 5 height 5
click at [660, 274] on div at bounding box center [662, 273] width 22 height 3
type input "#1e1b5c"
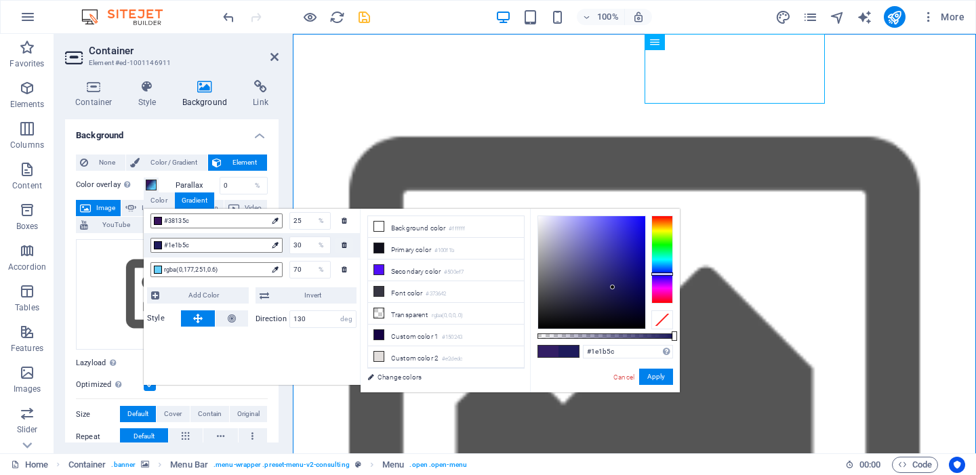
click at [613, 287] on div at bounding box center [612, 287] width 5 height 5
click at [632, 375] on link "Cancel" at bounding box center [624, 377] width 24 height 10
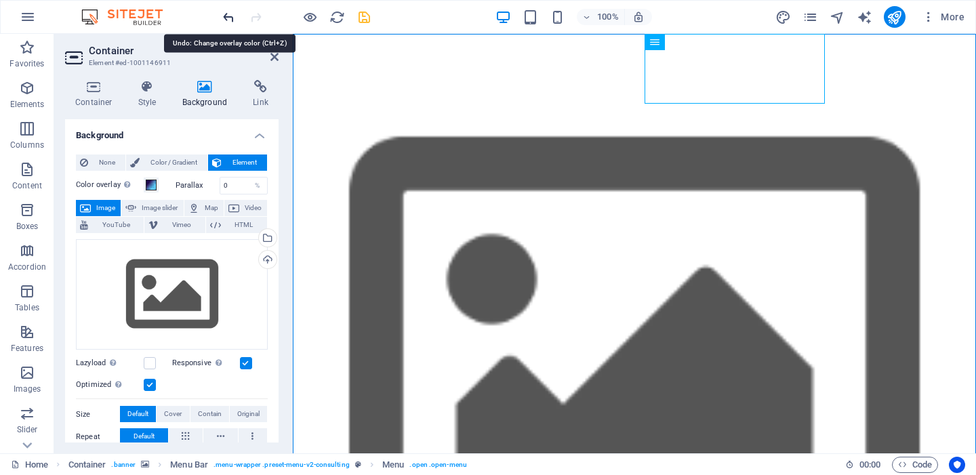
click at [225, 11] on icon "undo" at bounding box center [229, 17] width 16 height 16
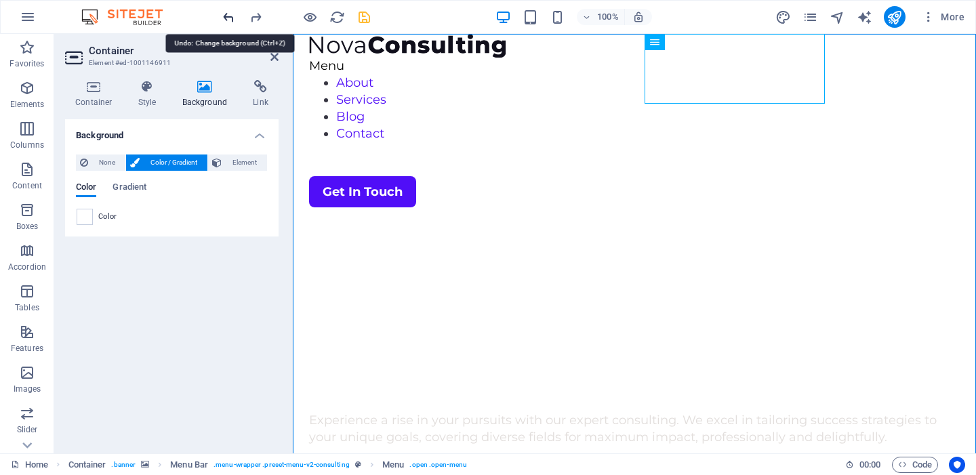
click at [227, 14] on icon "undo" at bounding box center [229, 17] width 16 height 16
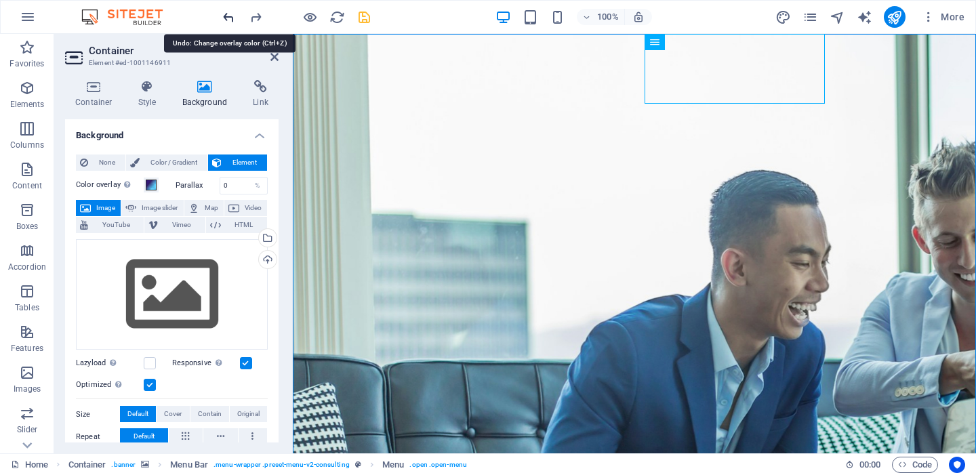
click at [227, 18] on icon "undo" at bounding box center [229, 17] width 16 height 16
click at [151, 184] on span at bounding box center [151, 185] width 11 height 11
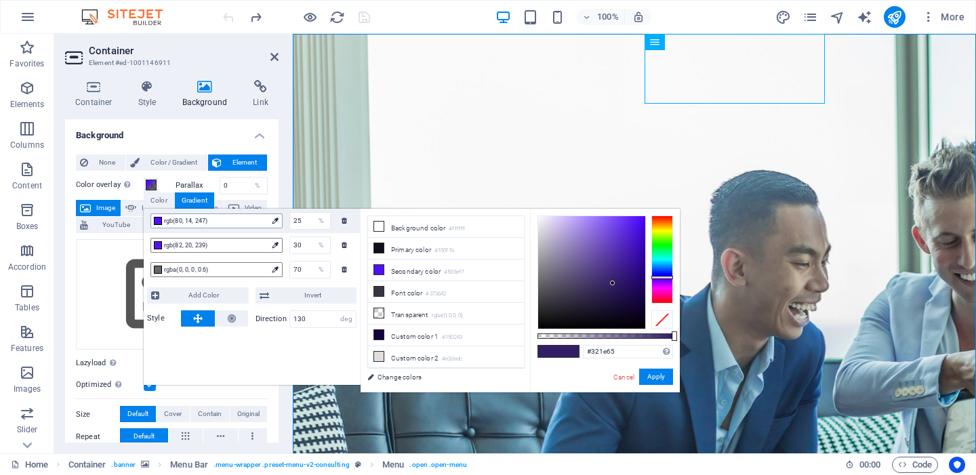
click at [222, 223] on span "rgb(80, 14, 247)" at bounding box center [215, 221] width 103 height 12
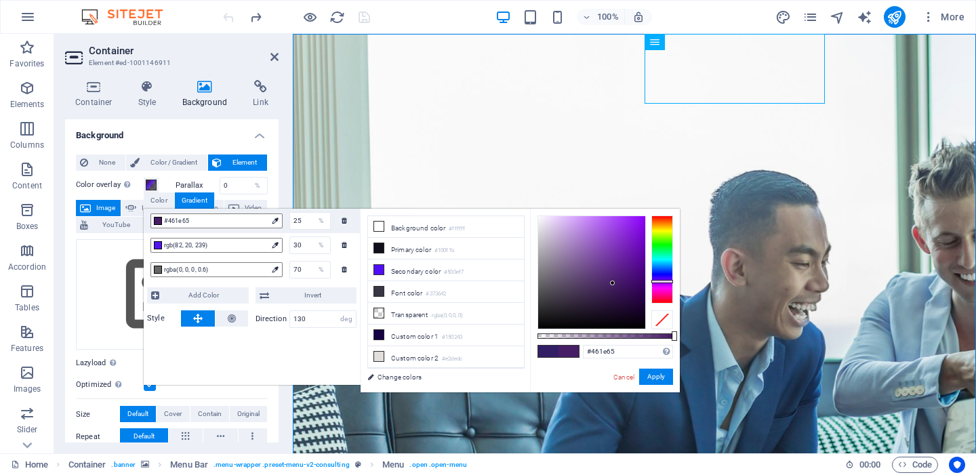
click at [661, 281] on div at bounding box center [662, 281] width 22 height 3
drag, startPoint x: 614, startPoint y: 284, endPoint x: 615, endPoint y: 264, distance: 19.7
click at [615, 264] on div at bounding box center [615, 264] width 5 height 5
click at [157, 247] on div at bounding box center [158, 245] width 8 height 8
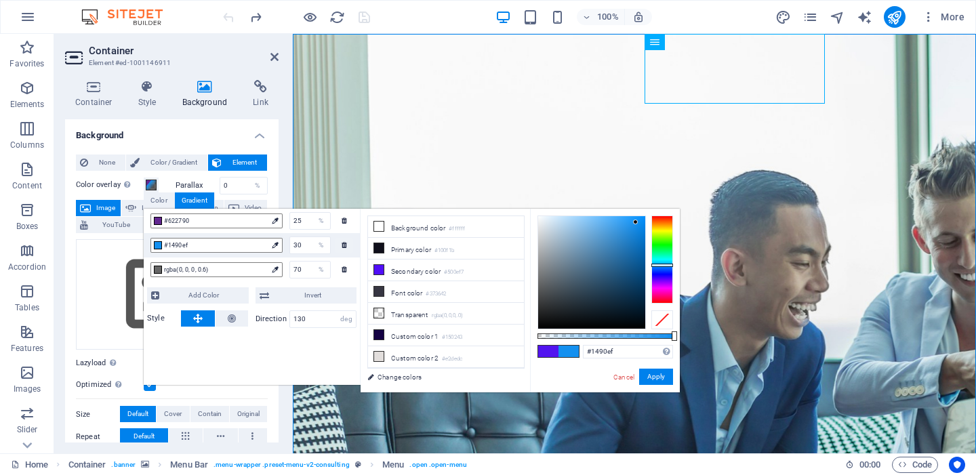
click at [662, 265] on div at bounding box center [662, 259] width 22 height 88
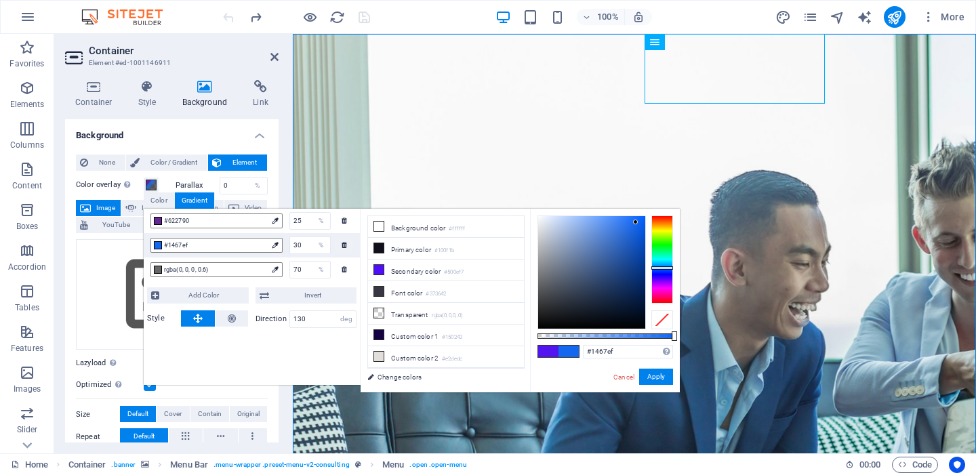
click at [662, 268] on div at bounding box center [662, 267] width 22 height 3
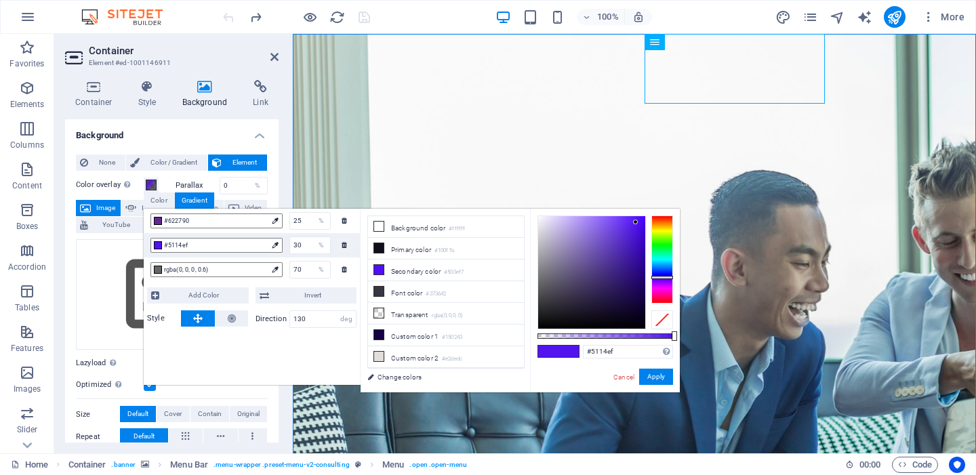
drag, startPoint x: 667, startPoint y: 268, endPoint x: 667, endPoint y: 277, distance: 9.5
click at [667, 277] on div at bounding box center [662, 277] width 22 height 3
drag, startPoint x: 636, startPoint y: 220, endPoint x: 629, endPoint y: 262, distance: 42.6
click at [629, 262] on div at bounding box center [629, 262] width 5 height 5
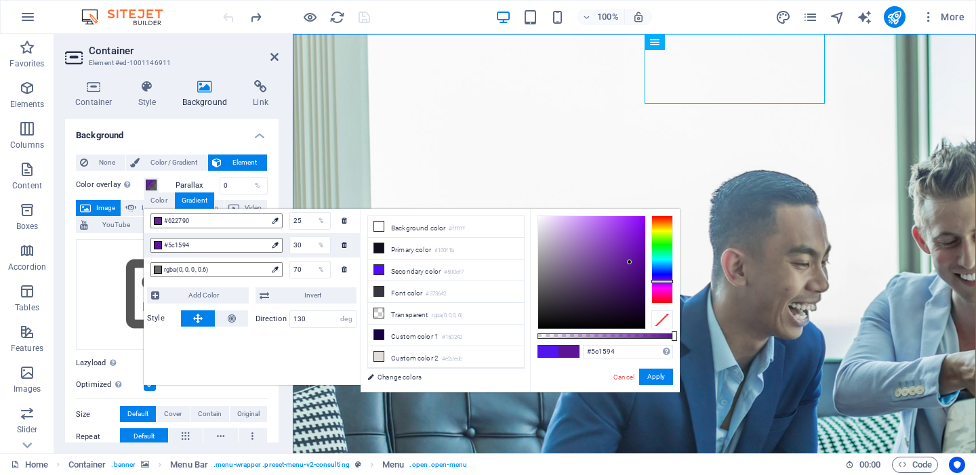
click at [657, 281] on div at bounding box center [662, 281] width 22 height 3
click at [154, 269] on div at bounding box center [158, 270] width 8 height 8
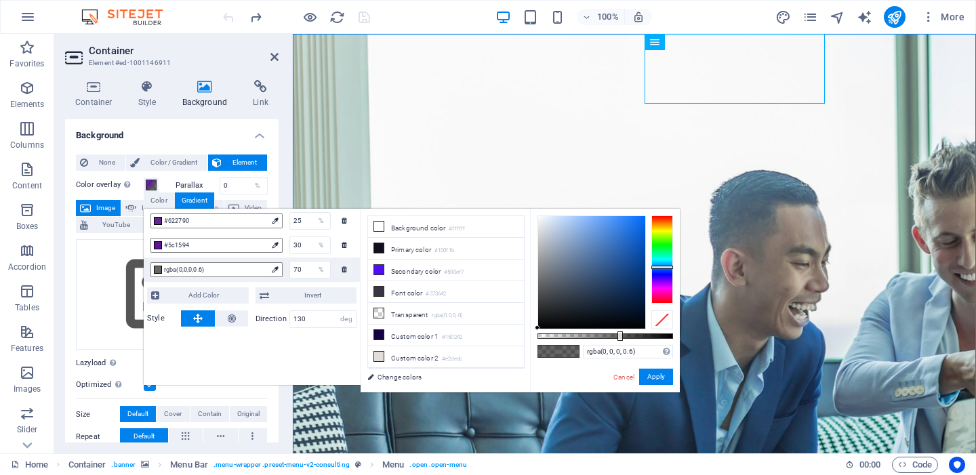
click at [671, 267] on div at bounding box center [662, 259] width 22 height 88
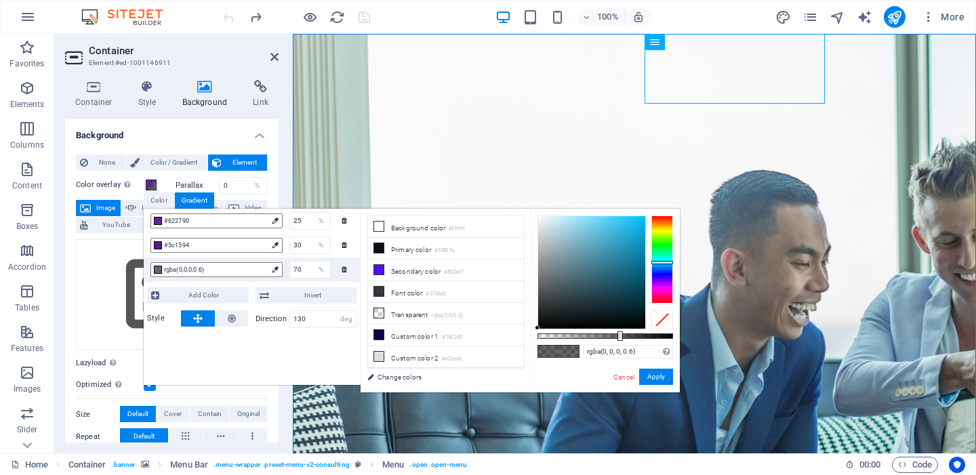
click at [671, 262] on div at bounding box center [662, 262] width 22 height 3
drag, startPoint x: 539, startPoint y: 327, endPoint x: 645, endPoint y: 251, distance: 131.1
click at [645, 251] on div at bounding box center [644, 250] width 5 height 5
type input "rgba(0, 131, 174, 0.61)"
click at [620, 336] on div at bounding box center [621, 335] width 5 height 9
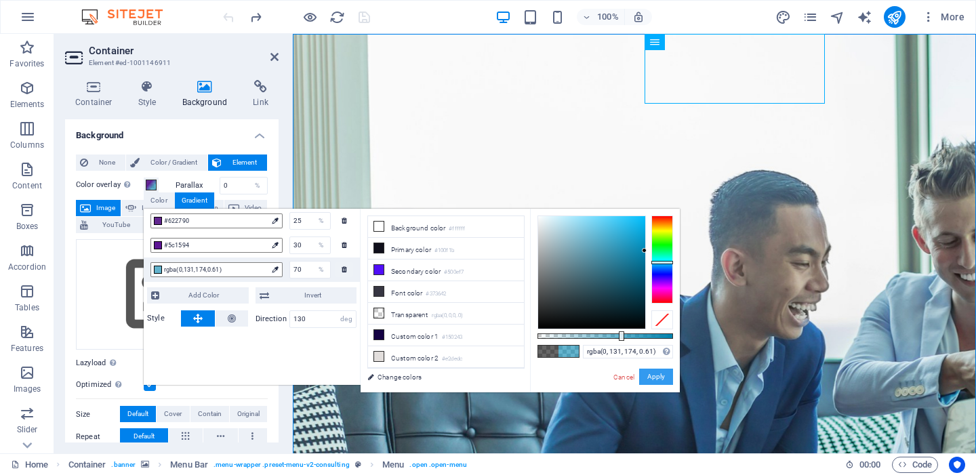
click at [658, 380] on button "Apply" at bounding box center [656, 377] width 34 height 16
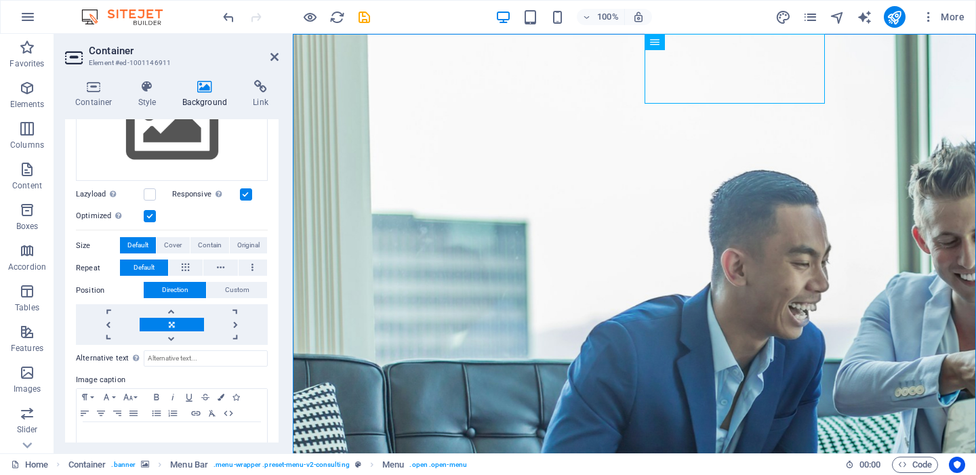
scroll to position [201, 0]
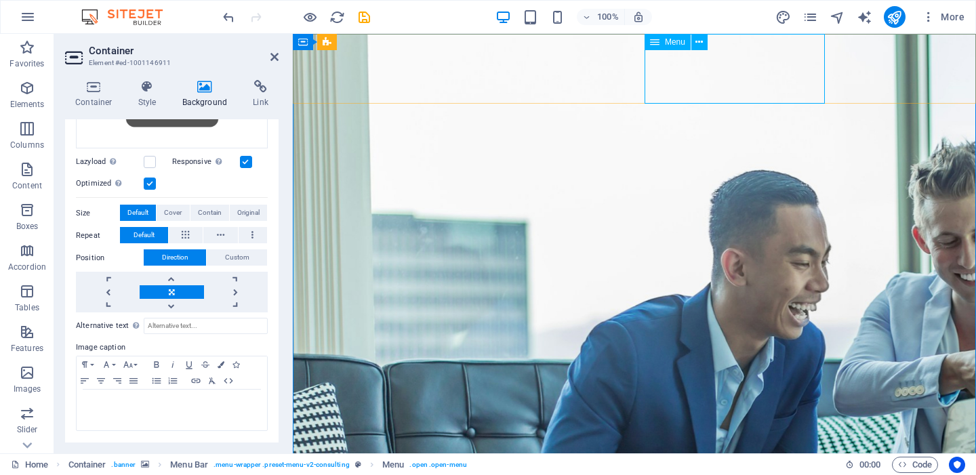
click at [704, 41] on button at bounding box center [699, 42] width 16 height 16
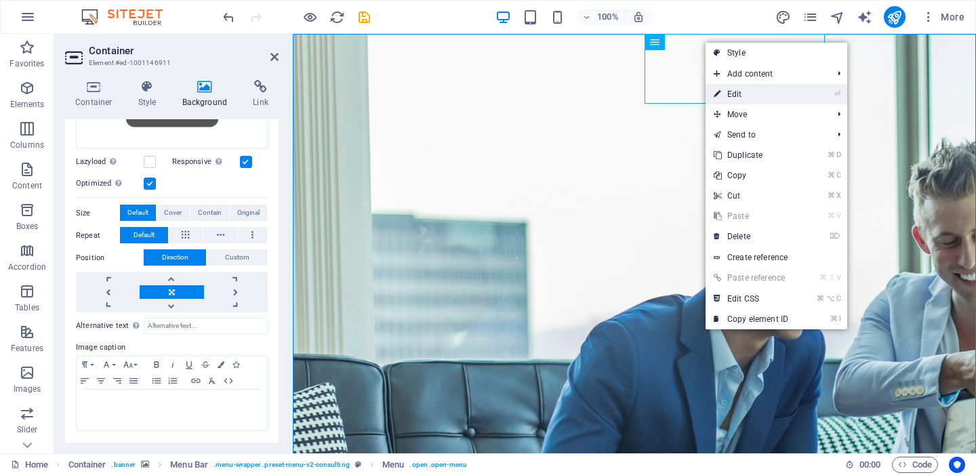
click at [737, 95] on link "⏎ Edit" at bounding box center [750, 94] width 91 height 20
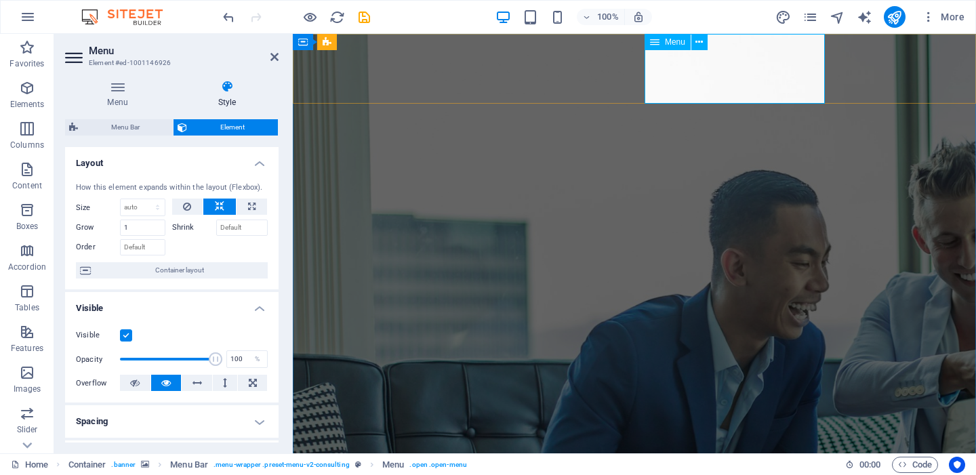
click at [128, 333] on label at bounding box center [126, 335] width 12 height 12
click at [0, 0] on input "Visible" at bounding box center [0, 0] width 0 height 0
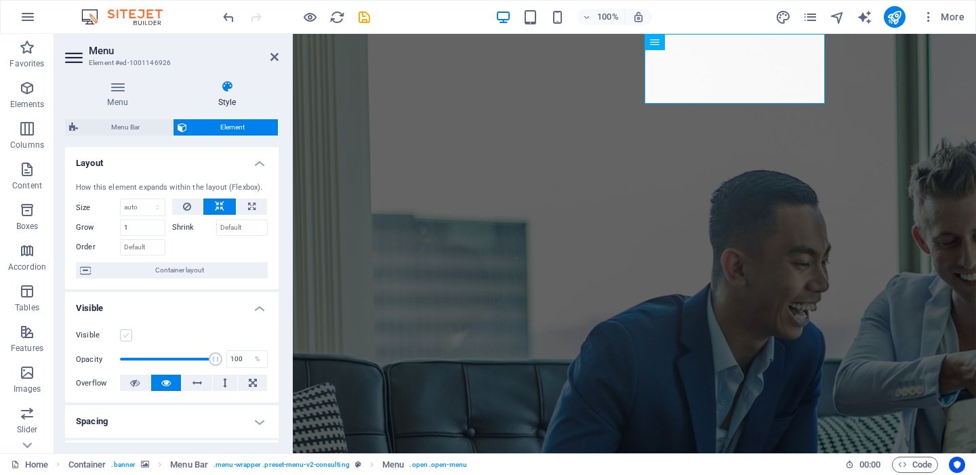
click at [128, 333] on label at bounding box center [126, 335] width 12 height 12
click at [0, 0] on input "Visible" at bounding box center [0, 0] width 0 height 0
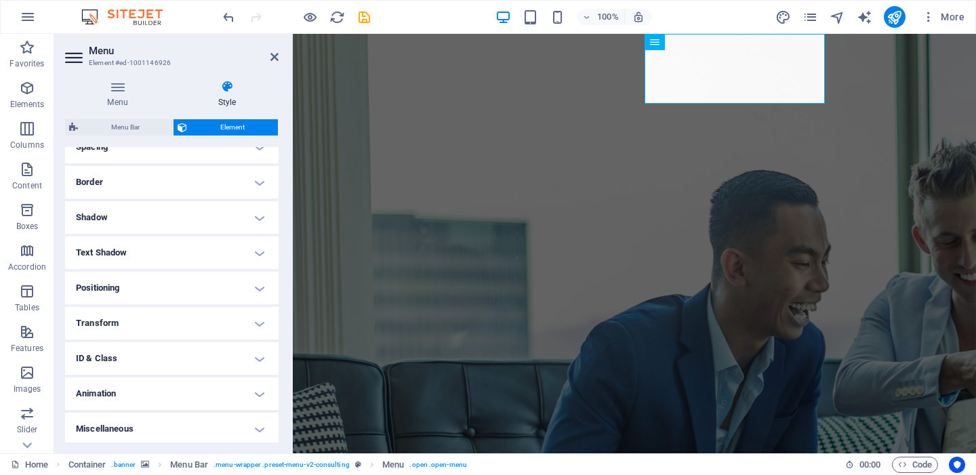
scroll to position [277, 0]
click at [262, 285] on h4 "Positioning" at bounding box center [171, 285] width 213 height 33
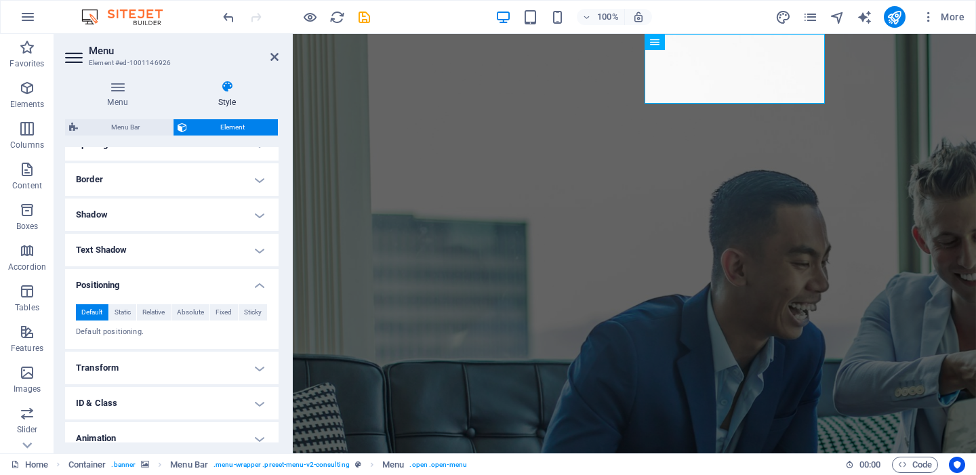
click at [262, 285] on h4 "Positioning" at bounding box center [171, 281] width 213 height 24
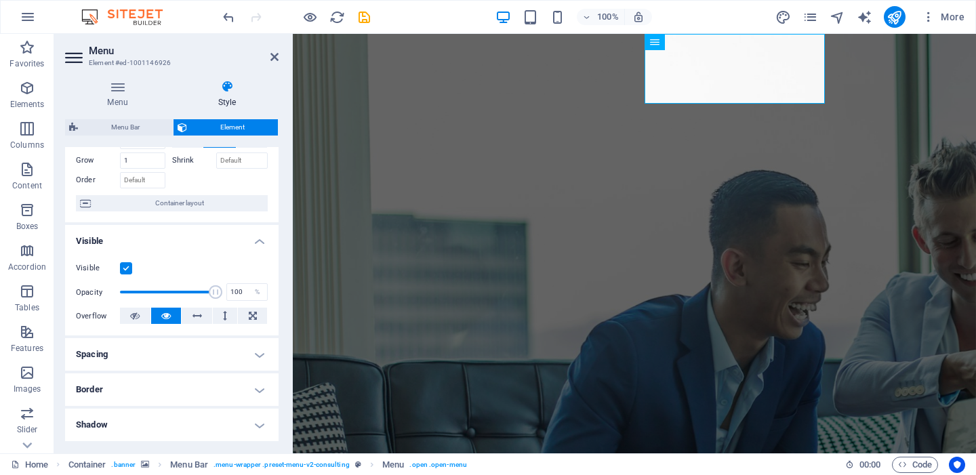
scroll to position [0, 0]
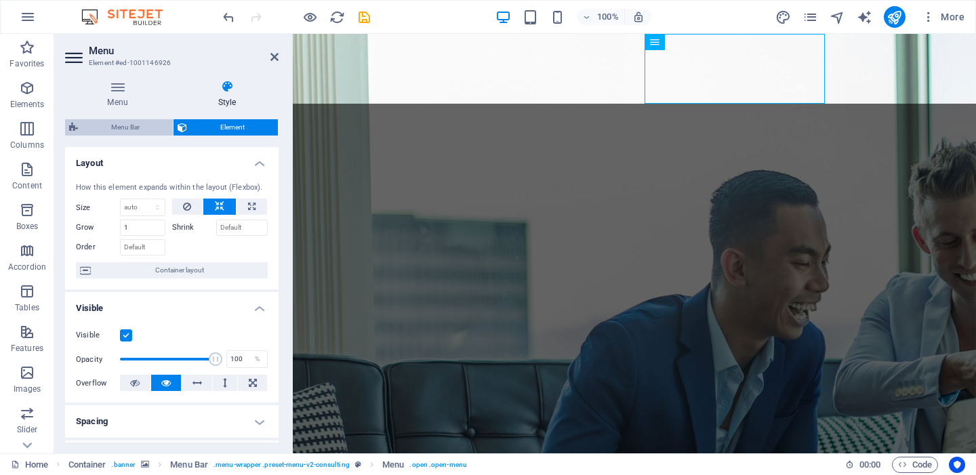
click at [129, 128] on span "Menu Bar" at bounding box center [125, 127] width 87 height 16
select select "rem"
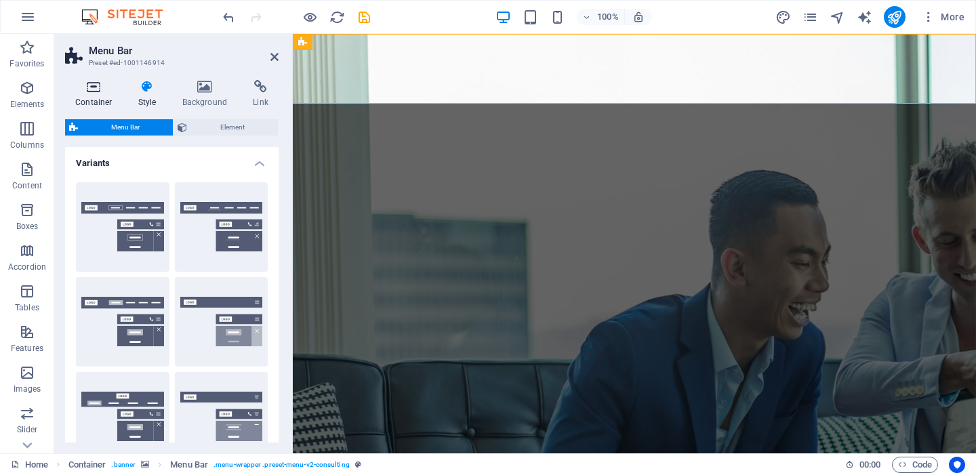
click at [105, 95] on h4 "Container" at bounding box center [96, 94] width 63 height 28
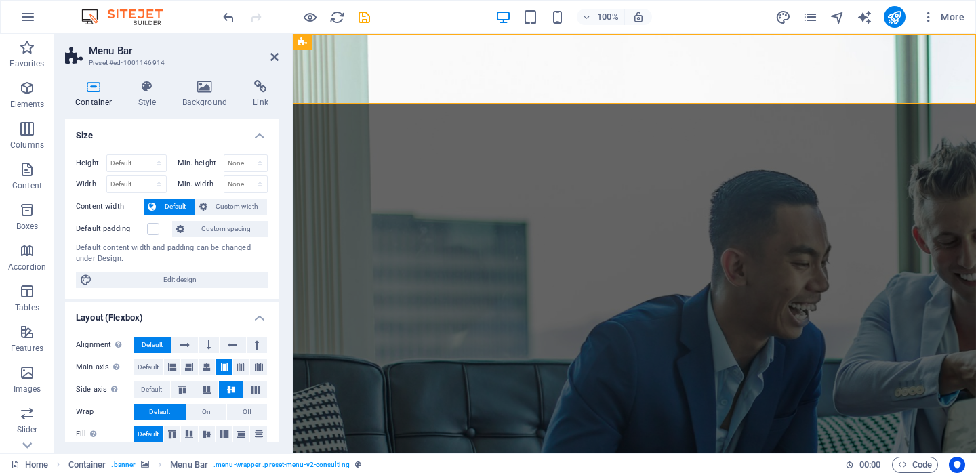
drag, startPoint x: 105, startPoint y: 93, endPoint x: 121, endPoint y: 104, distance: 19.9
click at [106, 98] on h4 "Container" at bounding box center [96, 94] width 63 height 28
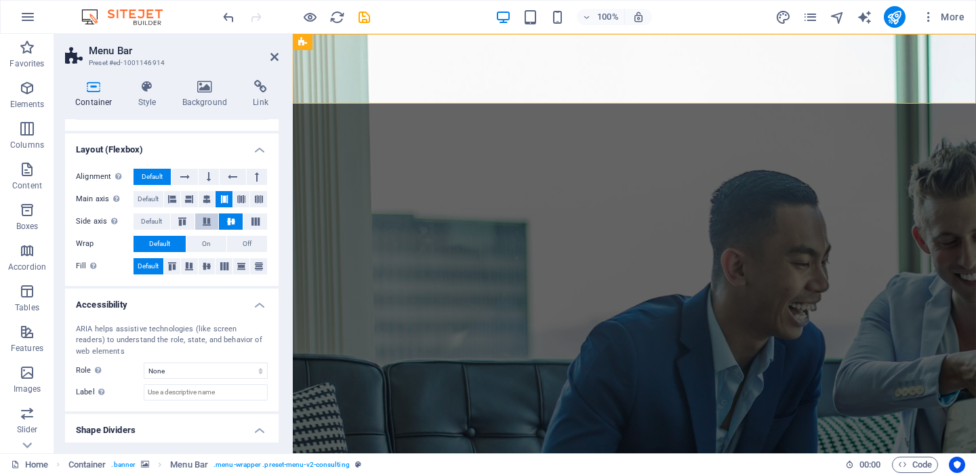
scroll to position [202, 0]
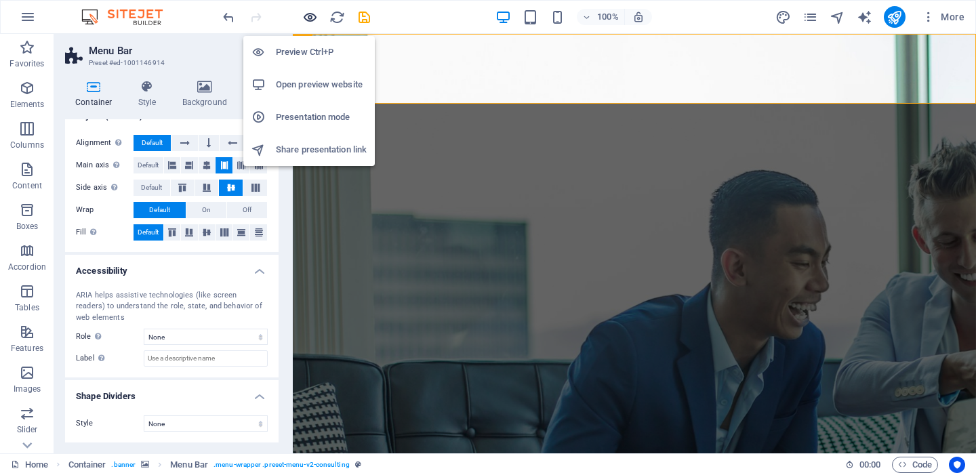
click at [312, 19] on icon "button" at bounding box center [310, 17] width 16 height 16
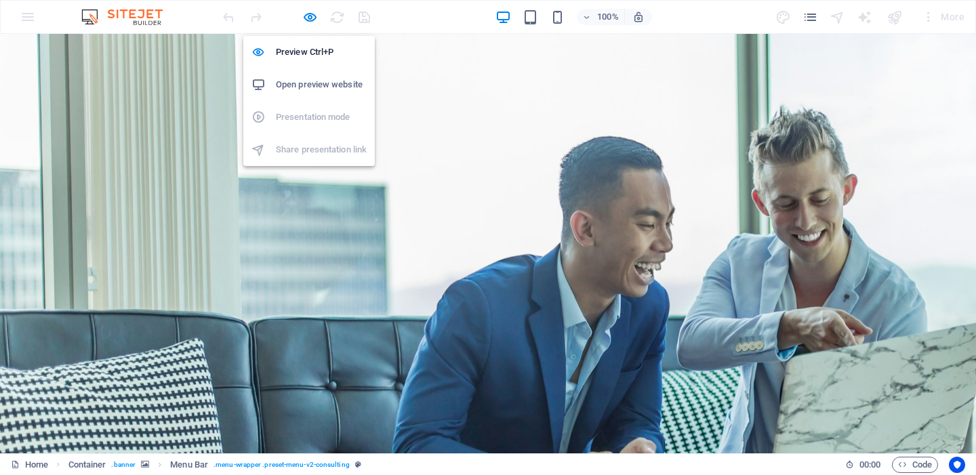
click at [300, 87] on h6 "Open preview website" at bounding box center [321, 85] width 91 height 16
click at [308, 16] on icon "button" at bounding box center [310, 17] width 16 height 16
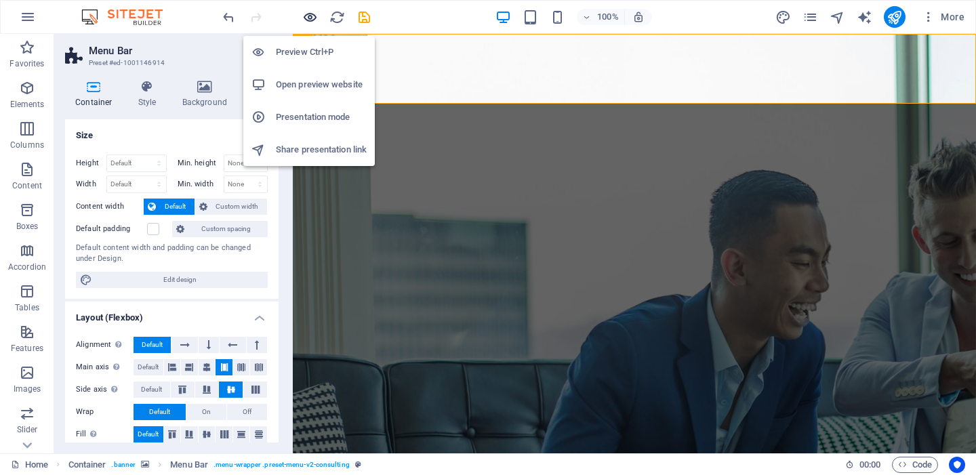
scroll to position [167, 0]
